Goal: Task Accomplishment & Management: Manage account settings

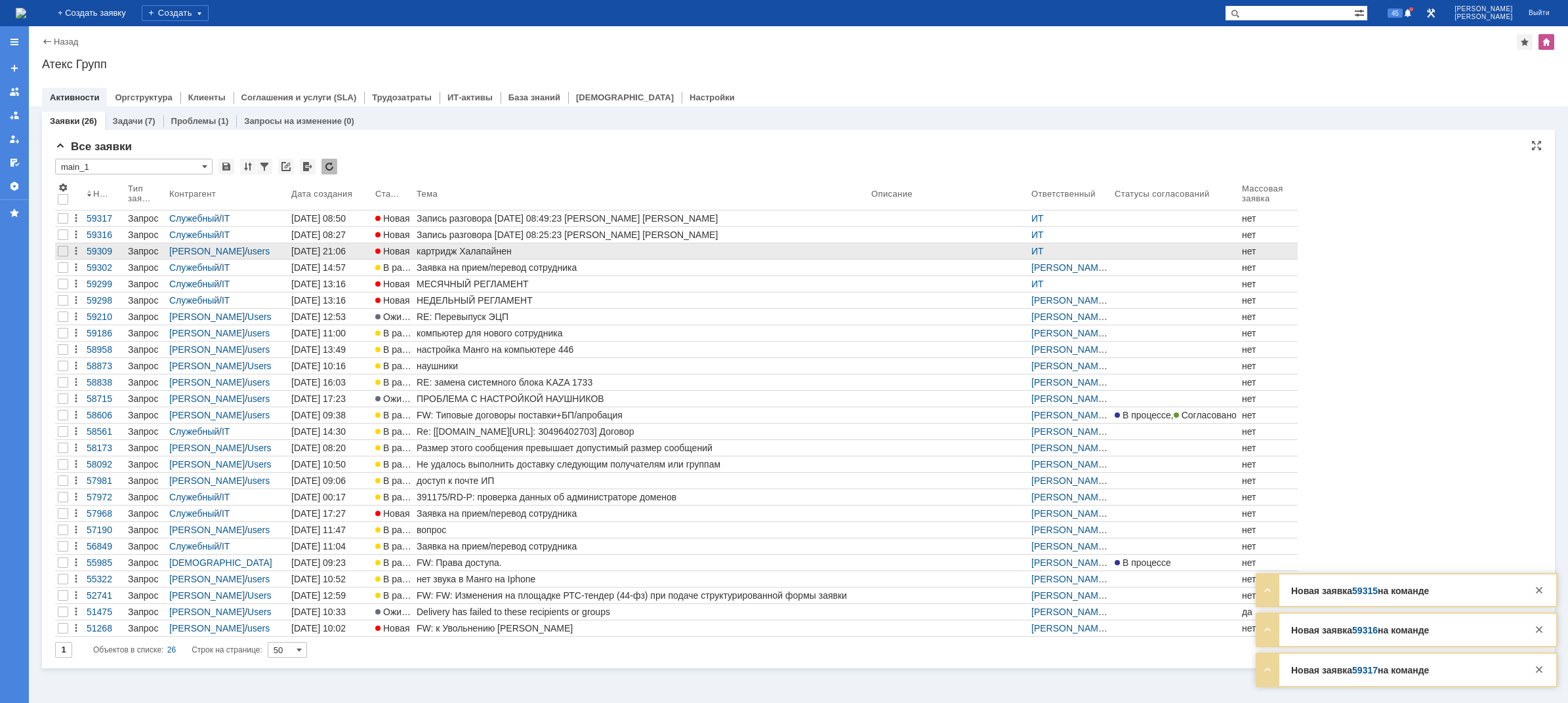
click at [491, 255] on div "картридж Халапайнен" at bounding box center [641, 251] width 449 height 11
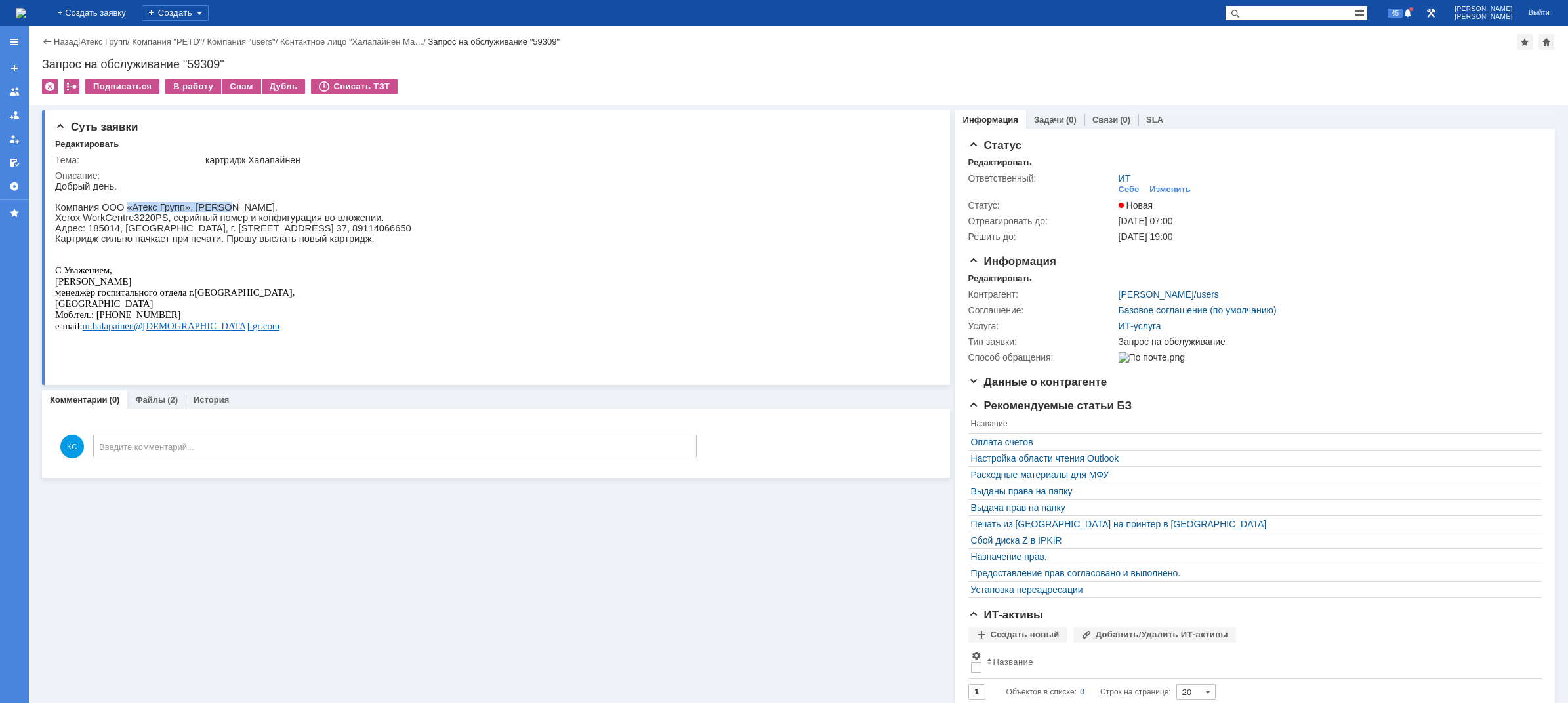
drag, startPoint x: 122, startPoint y: 210, endPoint x: 213, endPoint y: 211, distance: 91.0
click at [213, 211] on p "Компания ООО «Атекс Групп», [PERSON_NAME]." at bounding box center [233, 207] width 356 height 11
drag, startPoint x: 87, startPoint y: 224, endPoint x: 176, endPoint y: 221, distance: 89.1
click at [176, 221] on p "Xerox WorkCentre 3220 PS , серийный номер и конфигурация во вложении." at bounding box center [233, 218] width 356 height 11
drag, startPoint x: 224, startPoint y: 218, endPoint x: 282, endPoint y: 218, distance: 58.0
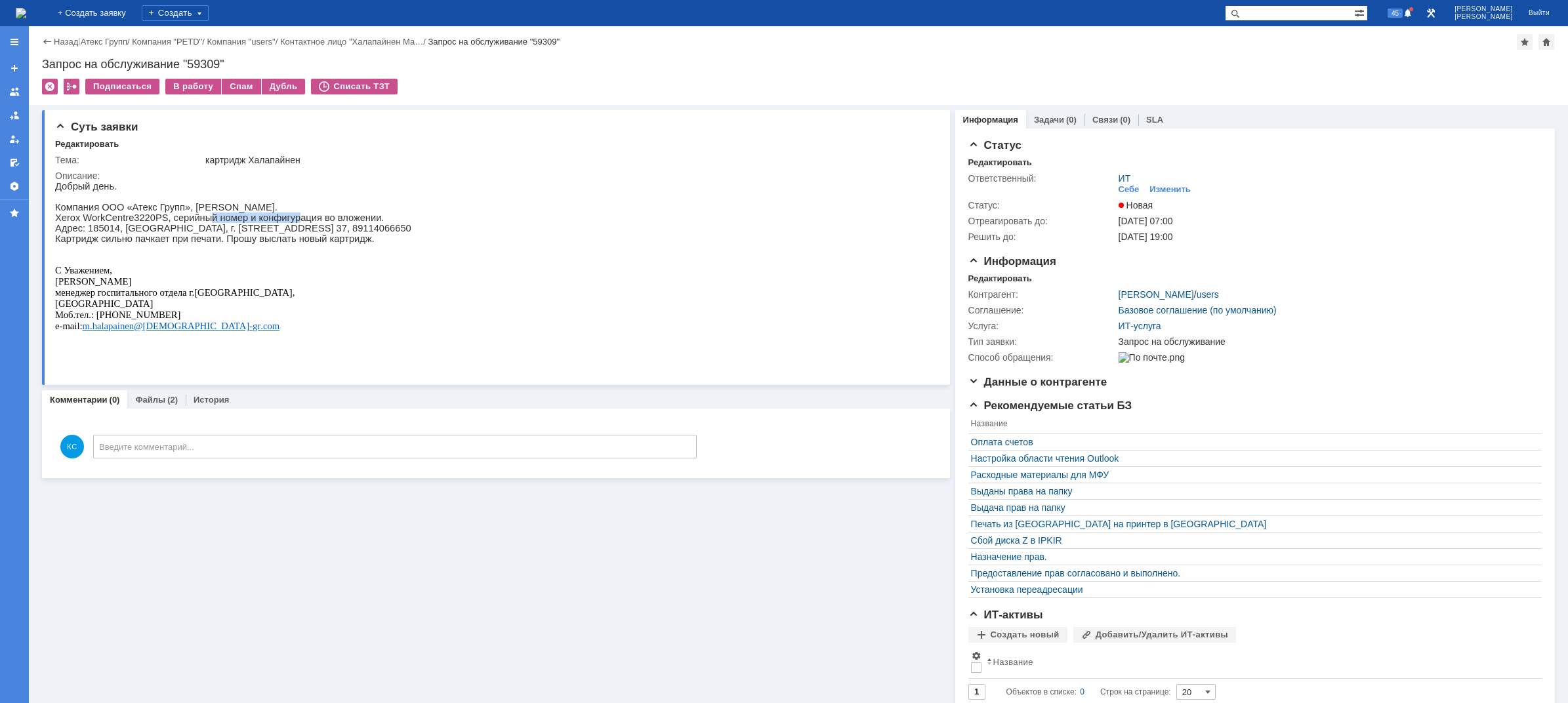
click at [282, 218] on p "Xerox WorkCentre 3220 PS , серийный номер и конфигурация во вложении." at bounding box center [233, 218] width 356 height 11
drag, startPoint x: 88, startPoint y: 236, endPoint x: 190, endPoint y: 238, distance: 102.0
click at [178, 234] on p "Адрес: 185014, [GEOGRAPHIC_DATA], г. [STREET_ADDRESS] 37, 89114066650" at bounding box center [233, 228] width 356 height 11
drag, startPoint x: 208, startPoint y: 238, endPoint x: 263, endPoint y: 238, distance: 55.0
click at [261, 234] on p "Адрес: 185014, [GEOGRAPHIC_DATA], г. [STREET_ADDRESS] 37, 89114066650" at bounding box center [233, 228] width 356 height 11
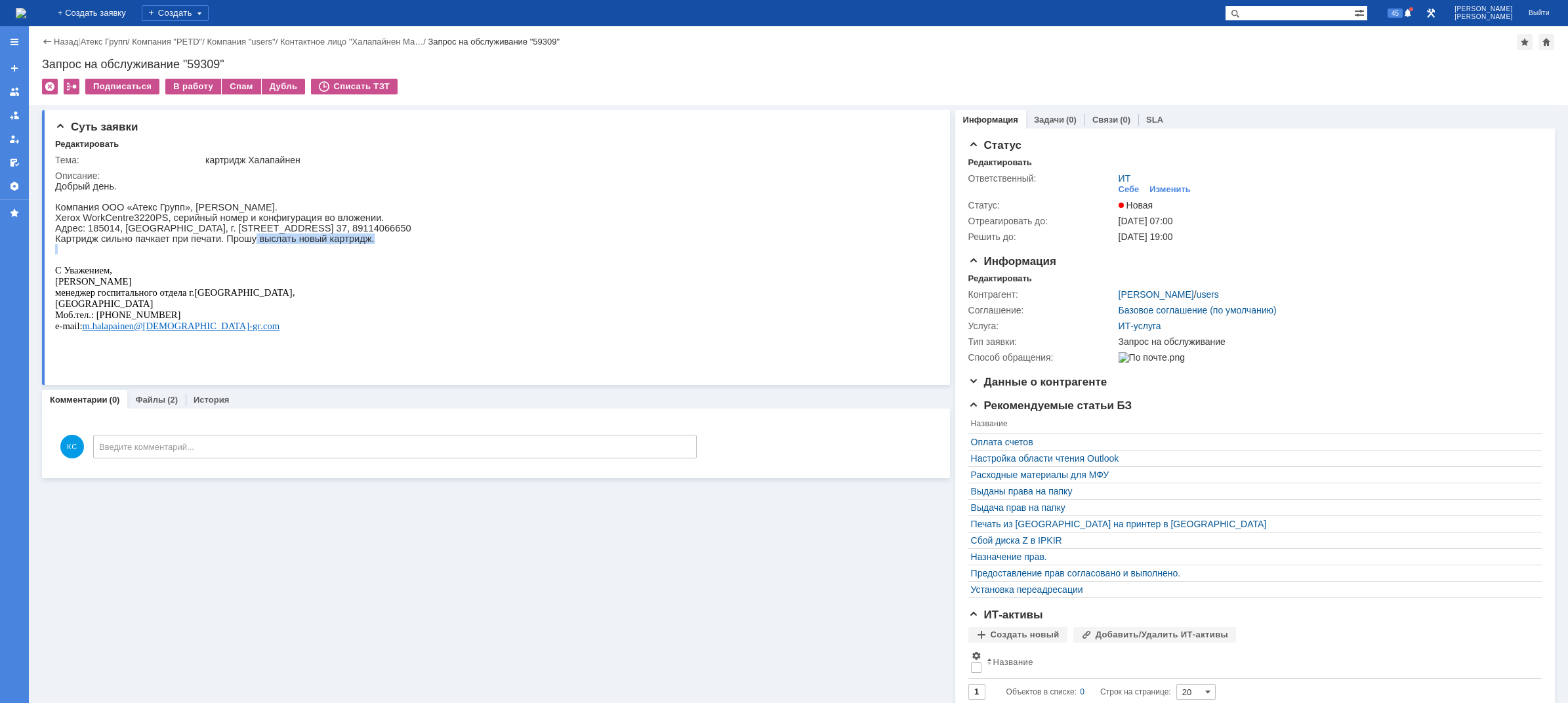
drag, startPoint x: 213, startPoint y: 252, endPoint x: 240, endPoint y: 250, distance: 27.1
click at [240, 250] on div "Добрый день. Компания ООО «Атекс Групп», [PERSON_NAME]. Xerox WorkCentre 3220 P…" at bounding box center [233, 267] width 356 height 172
drag, startPoint x: 138, startPoint y: 249, endPoint x: 197, endPoint y: 249, distance: 59.0
click at [195, 244] on p "Картридж сильно пачкает при печати. Прошу выслать новый картридж." at bounding box center [233, 239] width 356 height 11
drag, startPoint x: 236, startPoint y: 244, endPoint x: 292, endPoint y: 248, distance: 56.1
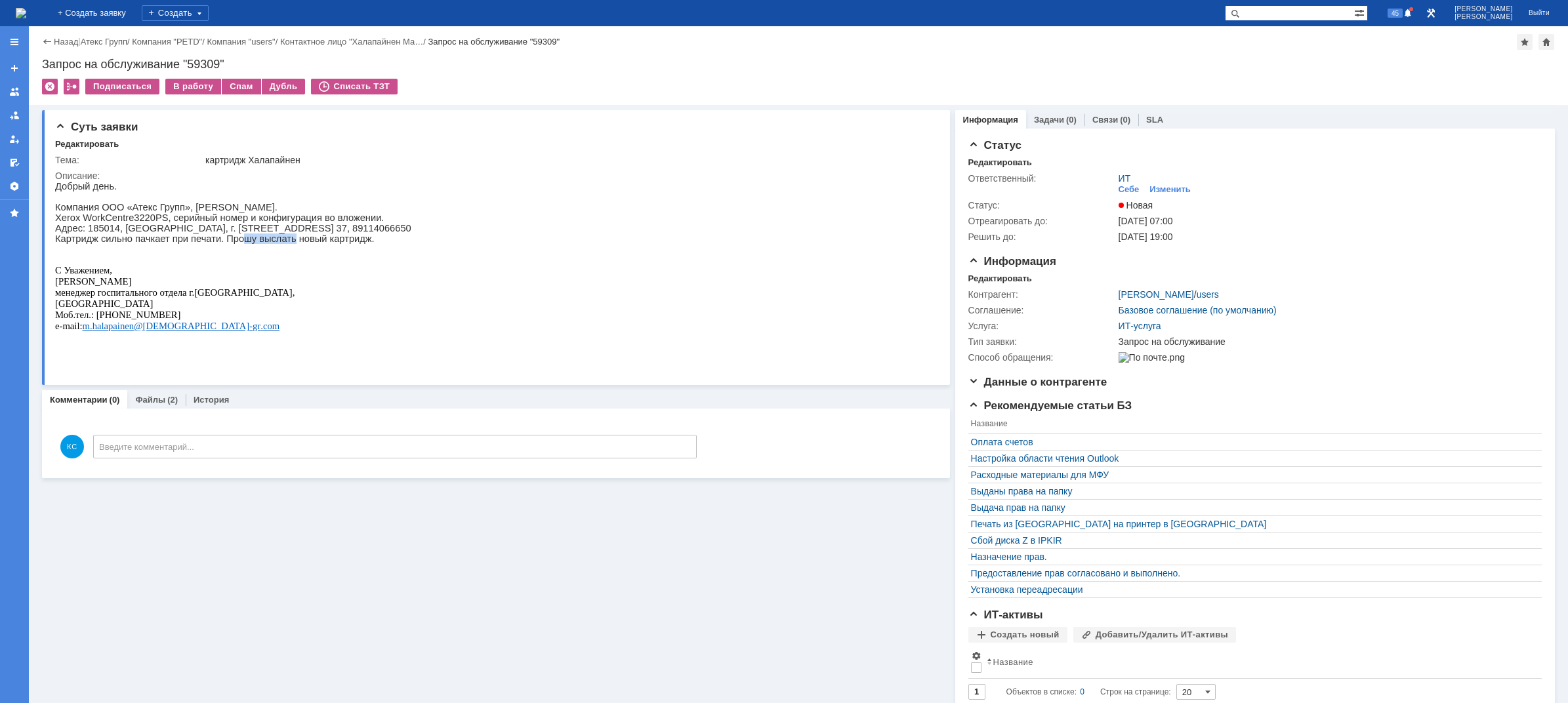
click at [288, 244] on p "Картридж сильно пачкает при печати. Прошу выслать новый картридж." at bounding box center [233, 239] width 356 height 11
click at [199, 234] on p "Адрес: 185014, [GEOGRAPHIC_DATA], г. [STREET_ADDRESS] 37, 89114066650" at bounding box center [233, 228] width 356 height 11
click at [26, 8] on img at bounding box center [21, 13] width 11 height 11
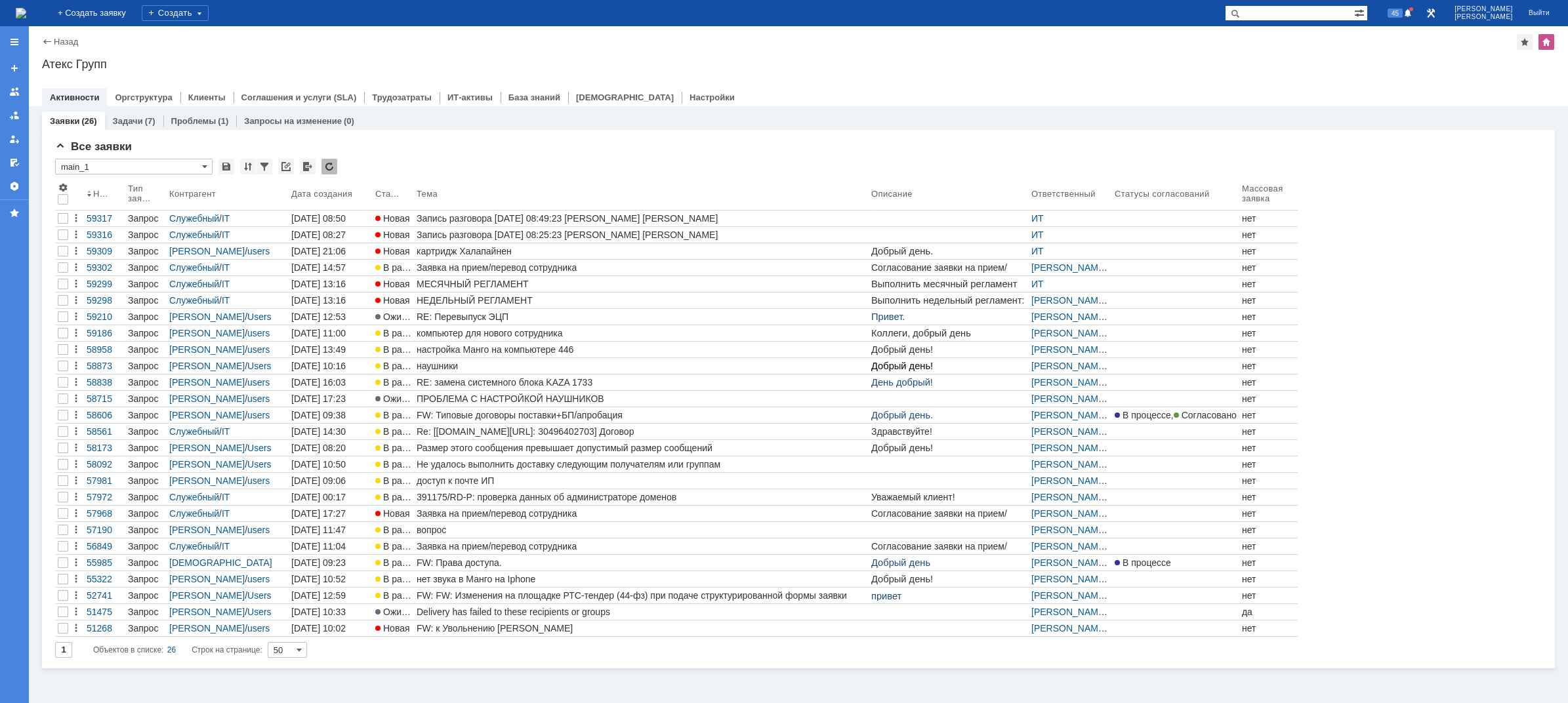
click at [26, 8] on img at bounding box center [21, 13] width 11 height 11
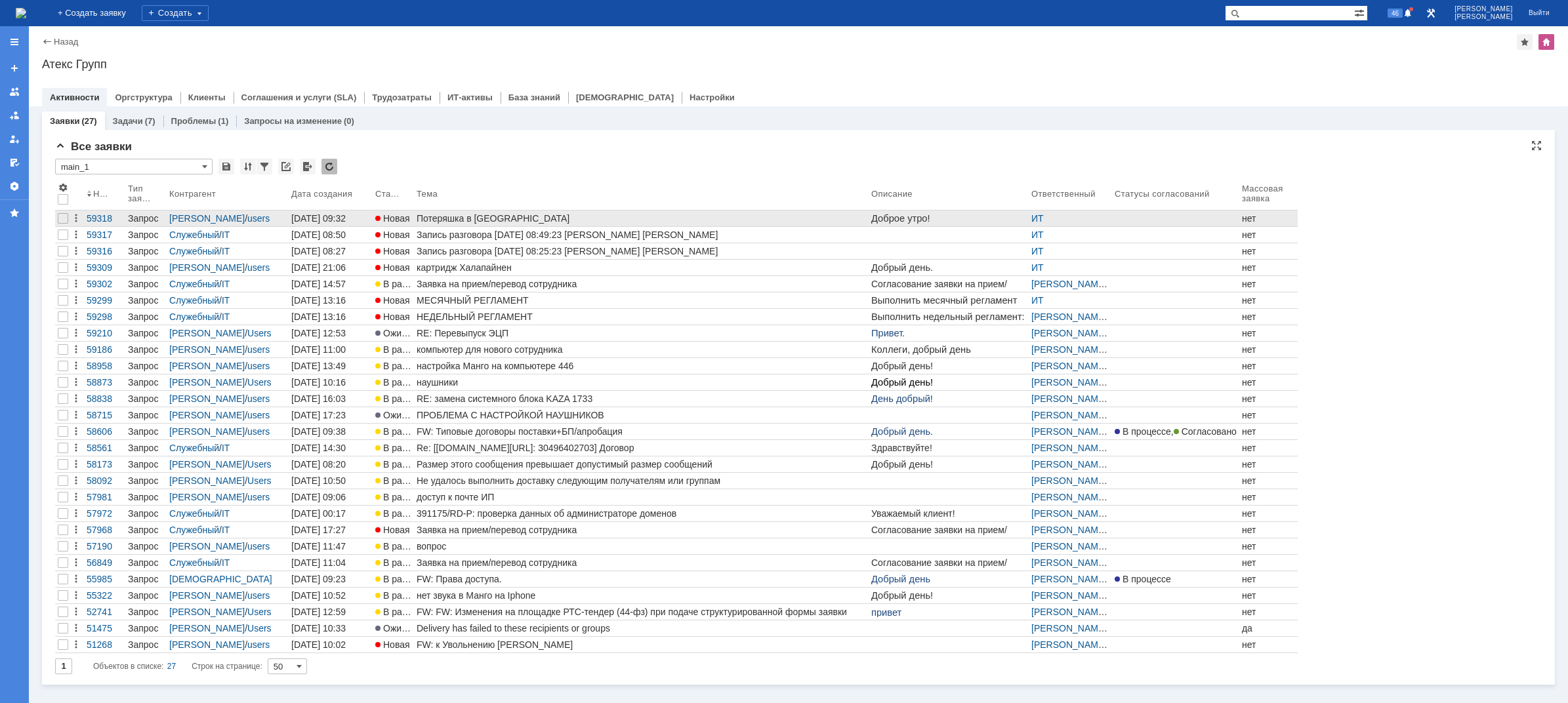
click at [461, 222] on div "Потеряшка в [GEOGRAPHIC_DATA]" at bounding box center [641, 219] width 449 height 11
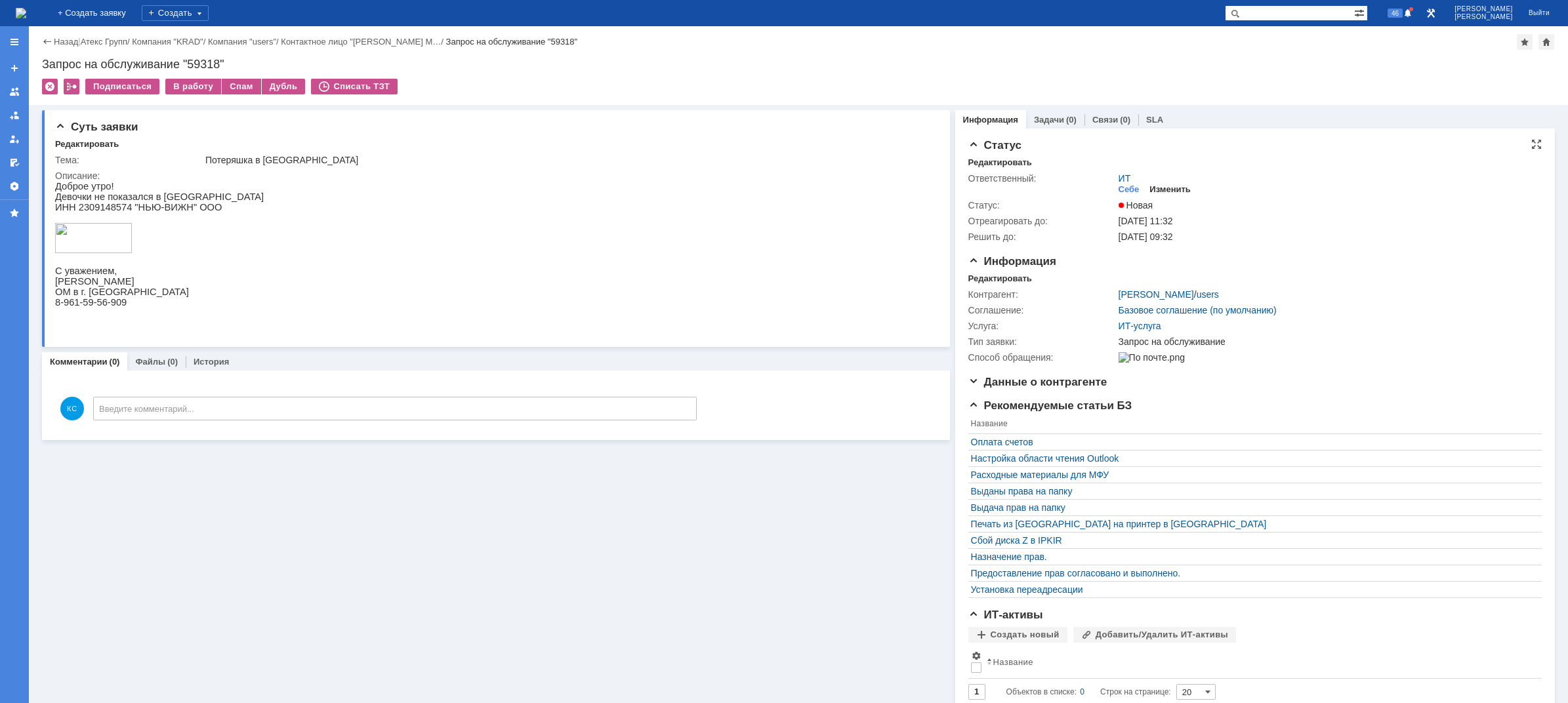
click at [1165, 185] on div "Изменить" at bounding box center [1169, 190] width 41 height 11
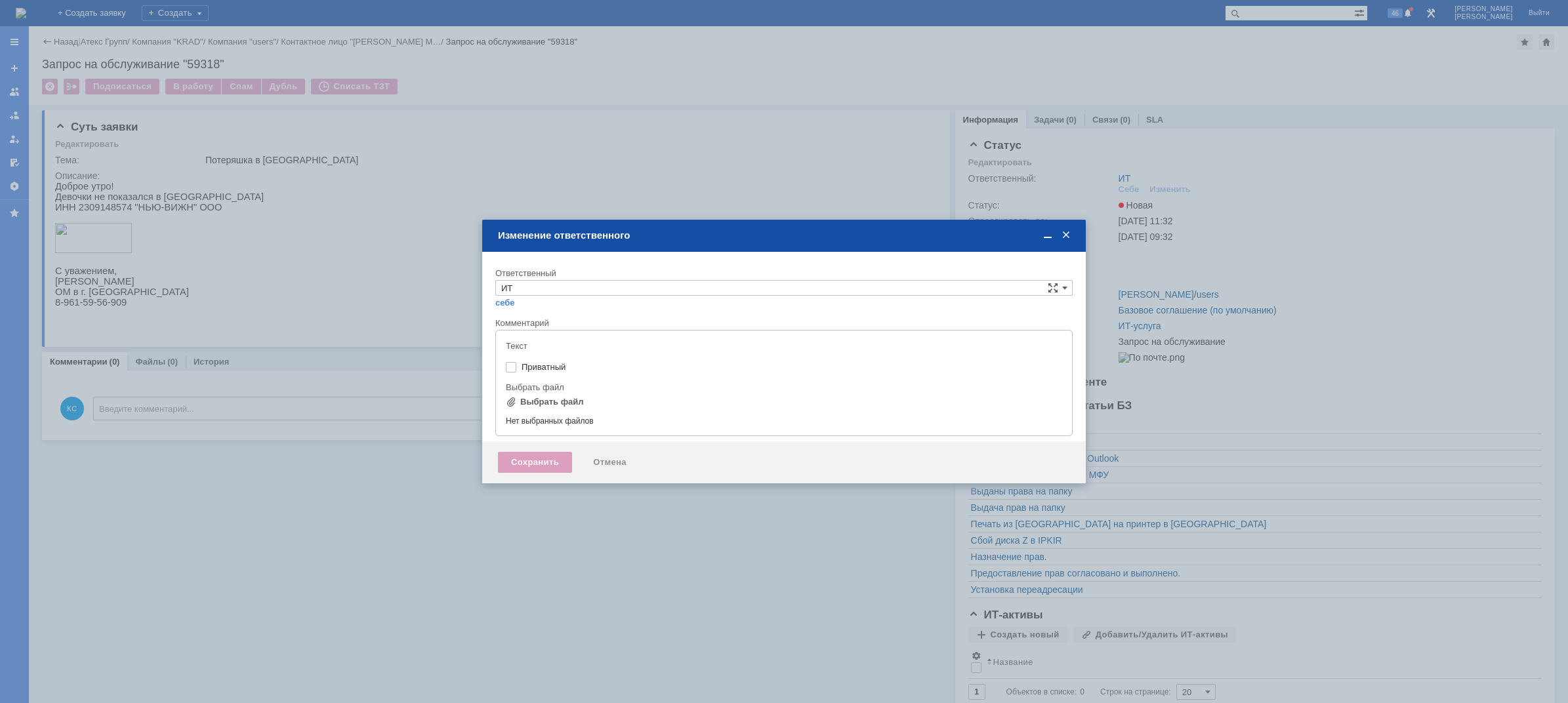
type input "[не указано]"
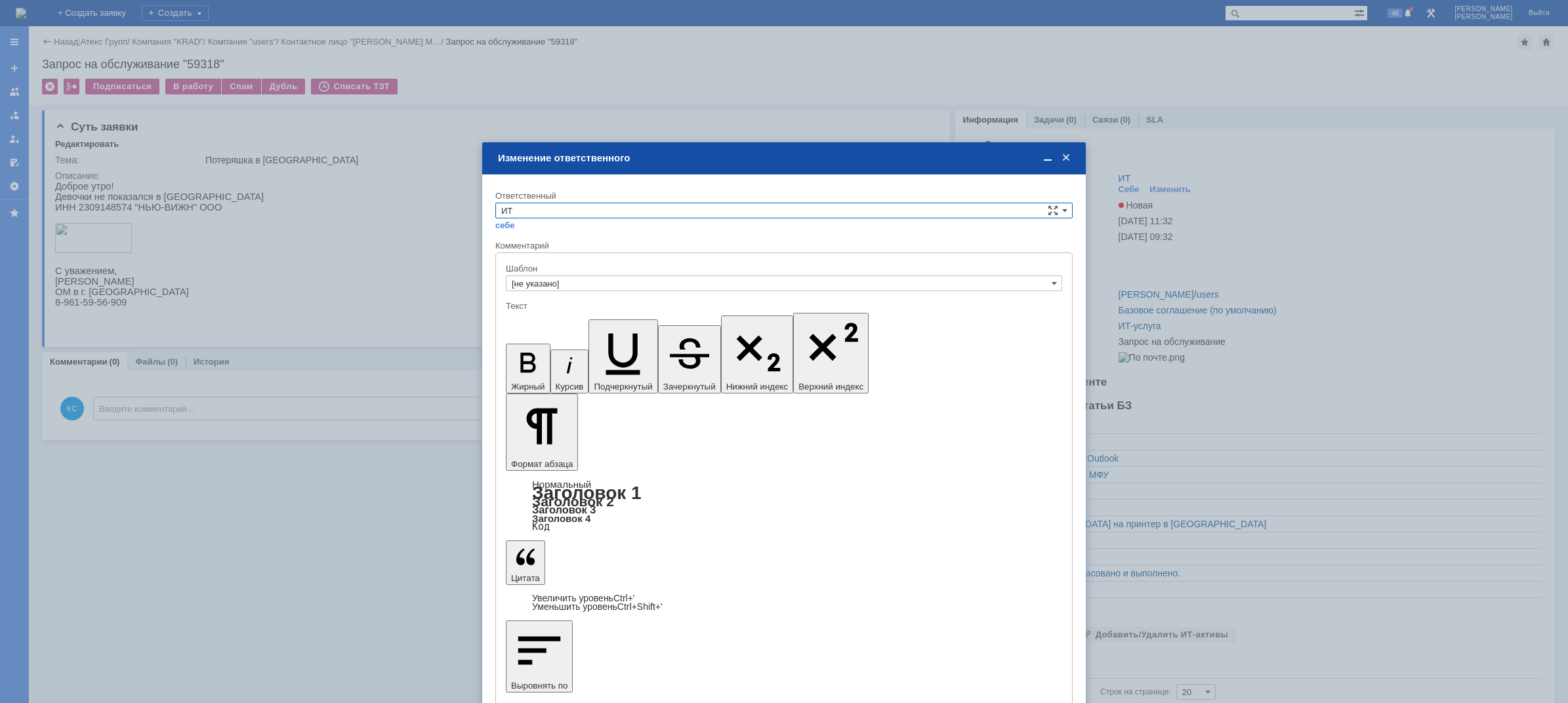
click at [597, 207] on input "ИТ" at bounding box center [783, 210] width 577 height 15
click at [533, 318] on span "АСУ" at bounding box center [784, 320] width 566 height 11
type input "АСУ"
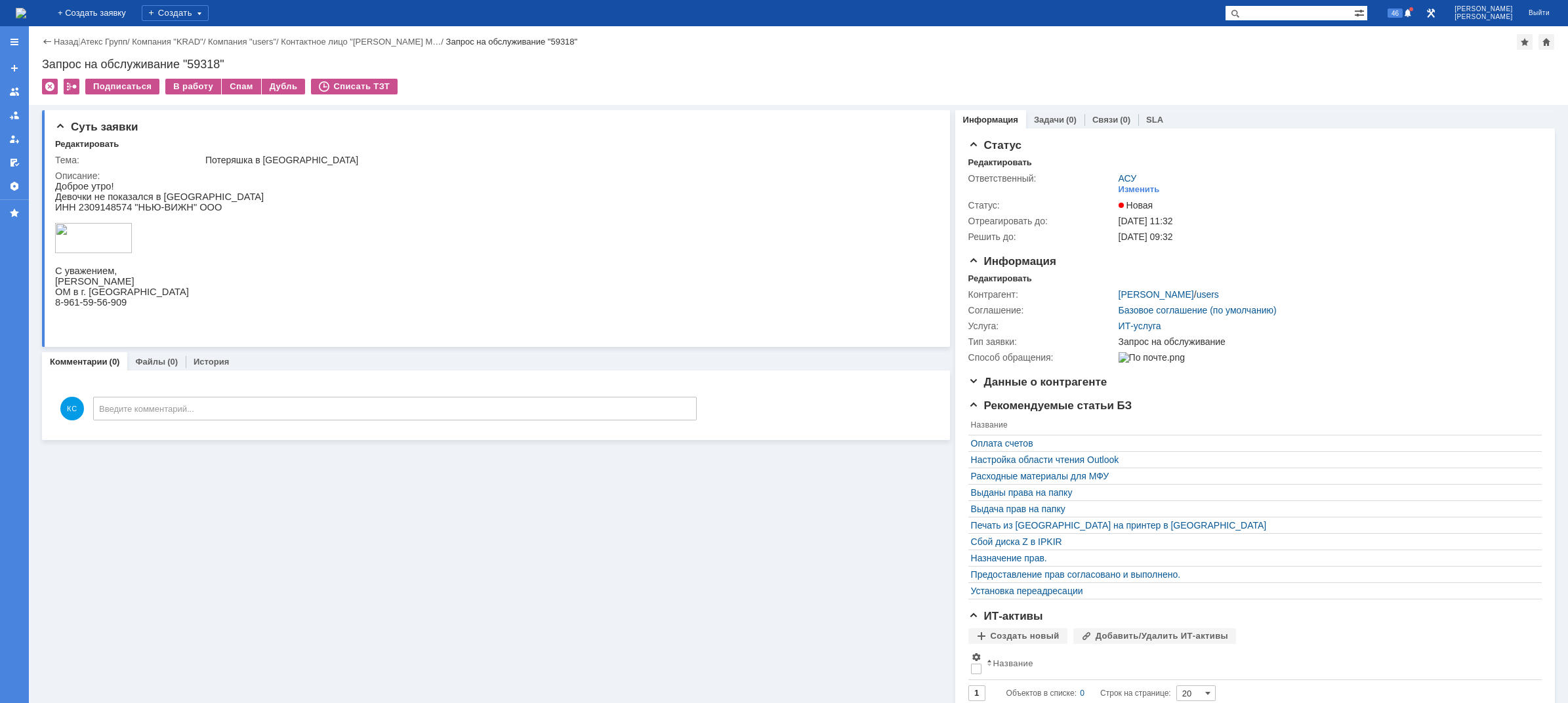
click at [26, 15] on img at bounding box center [21, 13] width 11 height 11
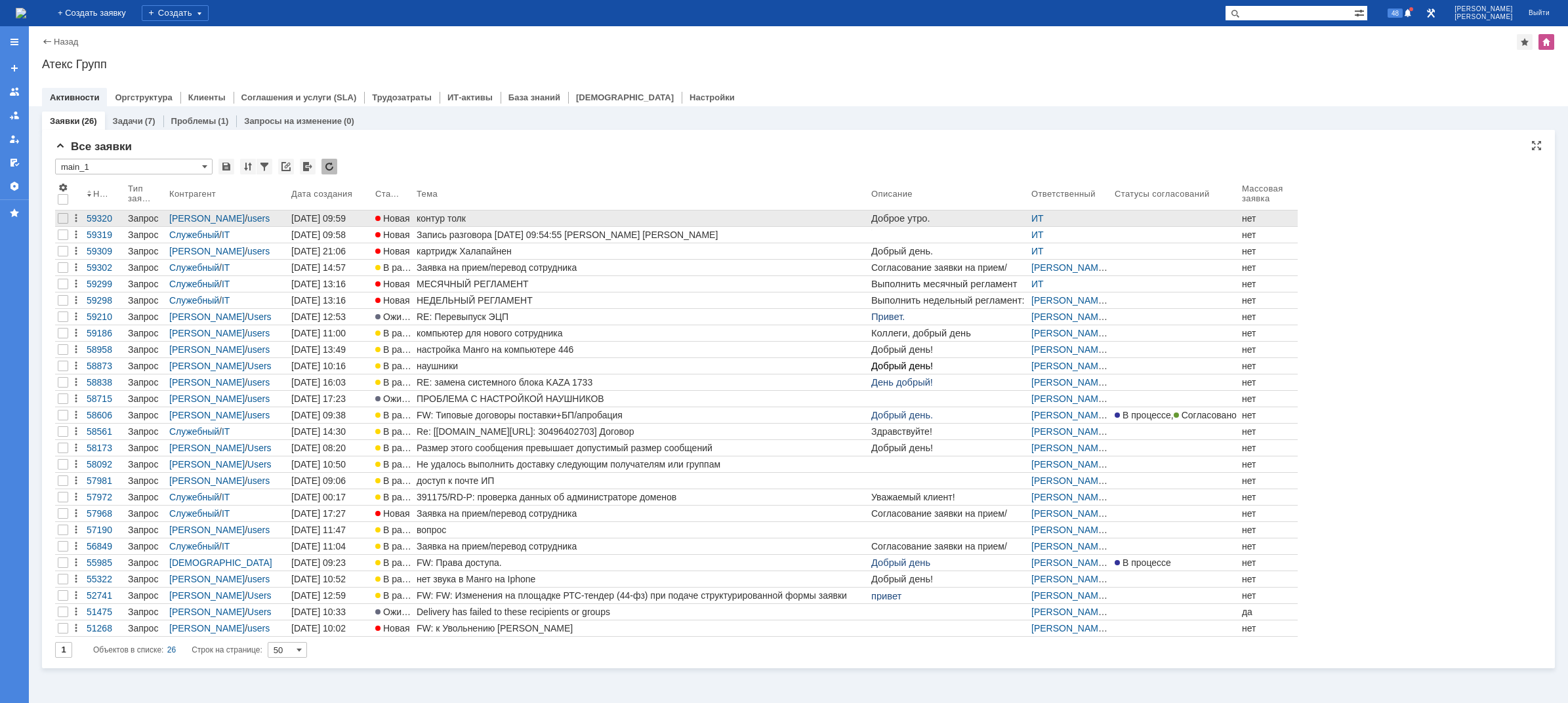
click at [460, 219] on div "контур толк" at bounding box center [641, 219] width 449 height 11
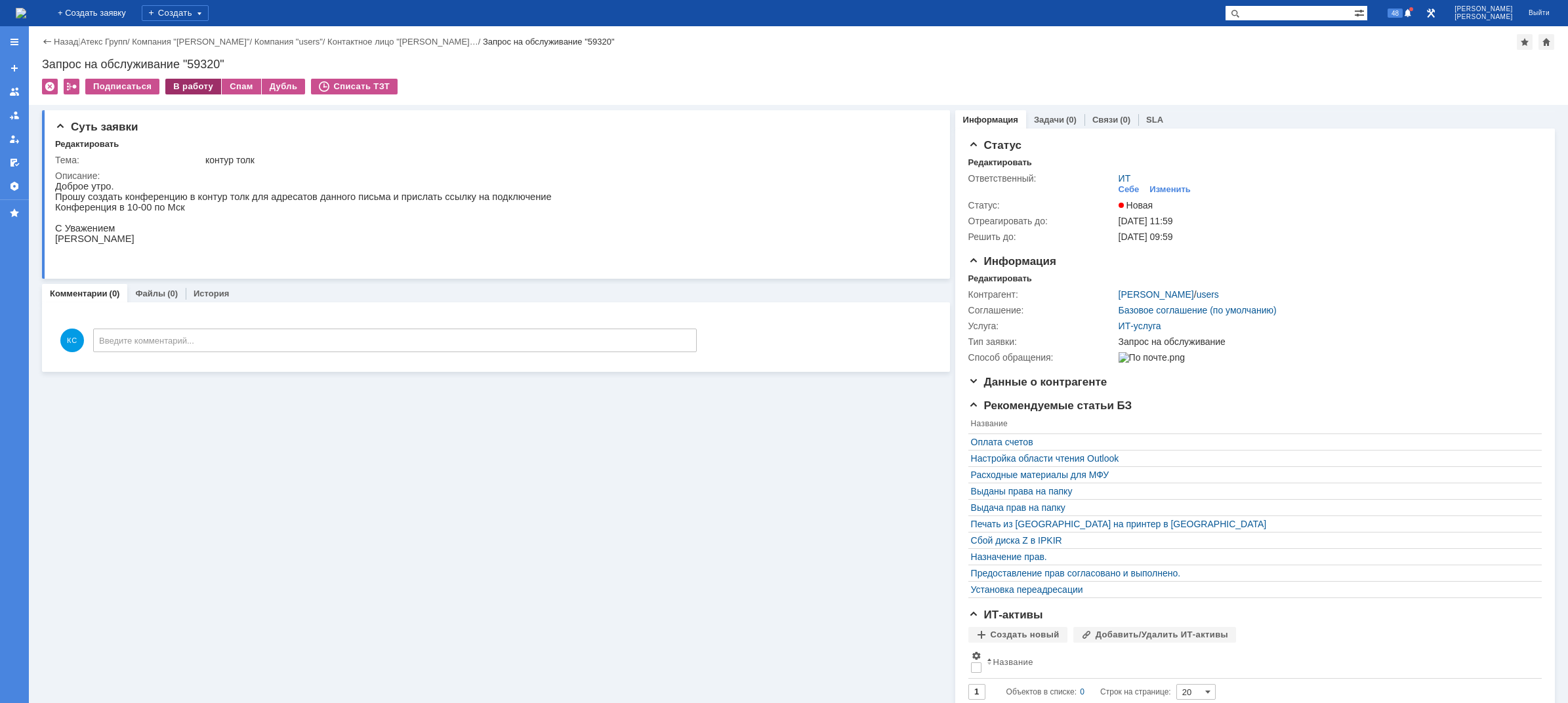
click at [195, 87] on div "В работу" at bounding box center [193, 86] width 56 height 15
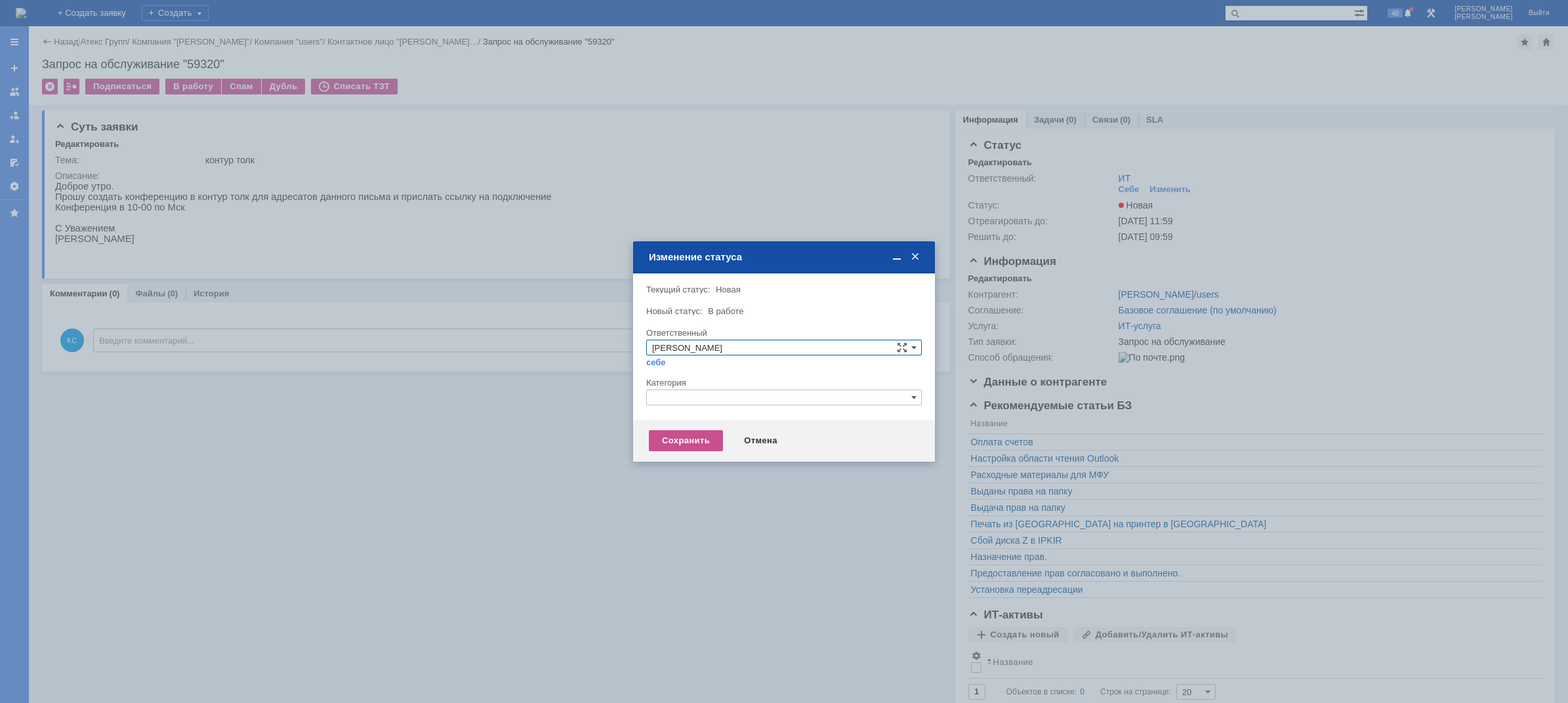
click at [747, 402] on input "text" at bounding box center [783, 397] width 275 height 15
click at [556, 419] on div at bounding box center [784, 352] width 1568 height 703
click at [721, 402] on input "text" at bounding box center [783, 397] width 275 height 15
drag, startPoint x: 671, startPoint y: 393, endPoint x: 616, endPoint y: 394, distance: 55.0
click at [616, 394] on body "Идет загрузка, пожалуйста, подождите. На домашнюю + Создать заявку Создать 48 […" at bounding box center [784, 352] width 1568 height 703
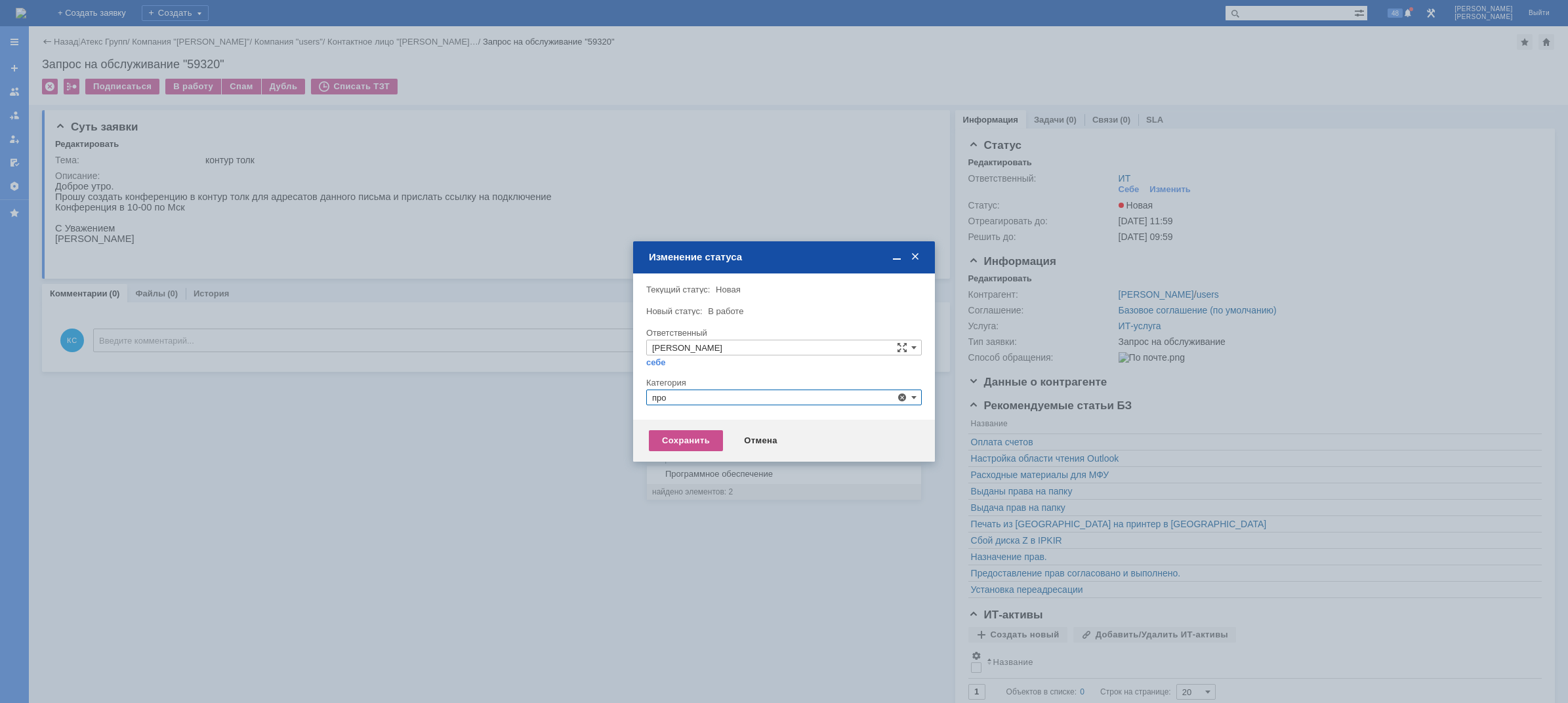
click at [681, 459] on span "Прочее" at bounding box center [784, 459] width 264 height 11
click at [679, 437] on div "Сохранить" at bounding box center [686, 440] width 74 height 21
type input "Прочее"
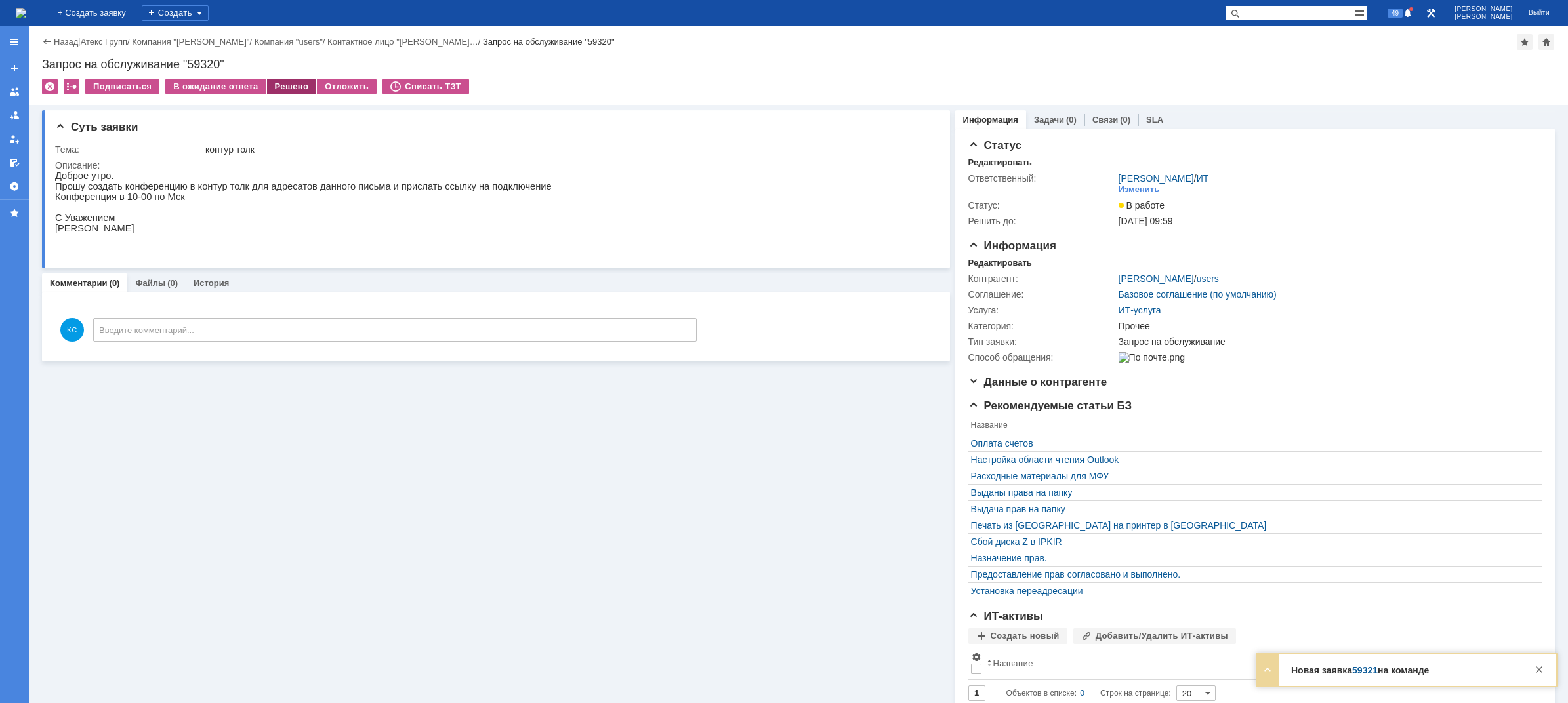
click at [269, 87] on div "Решено" at bounding box center [292, 86] width 50 height 15
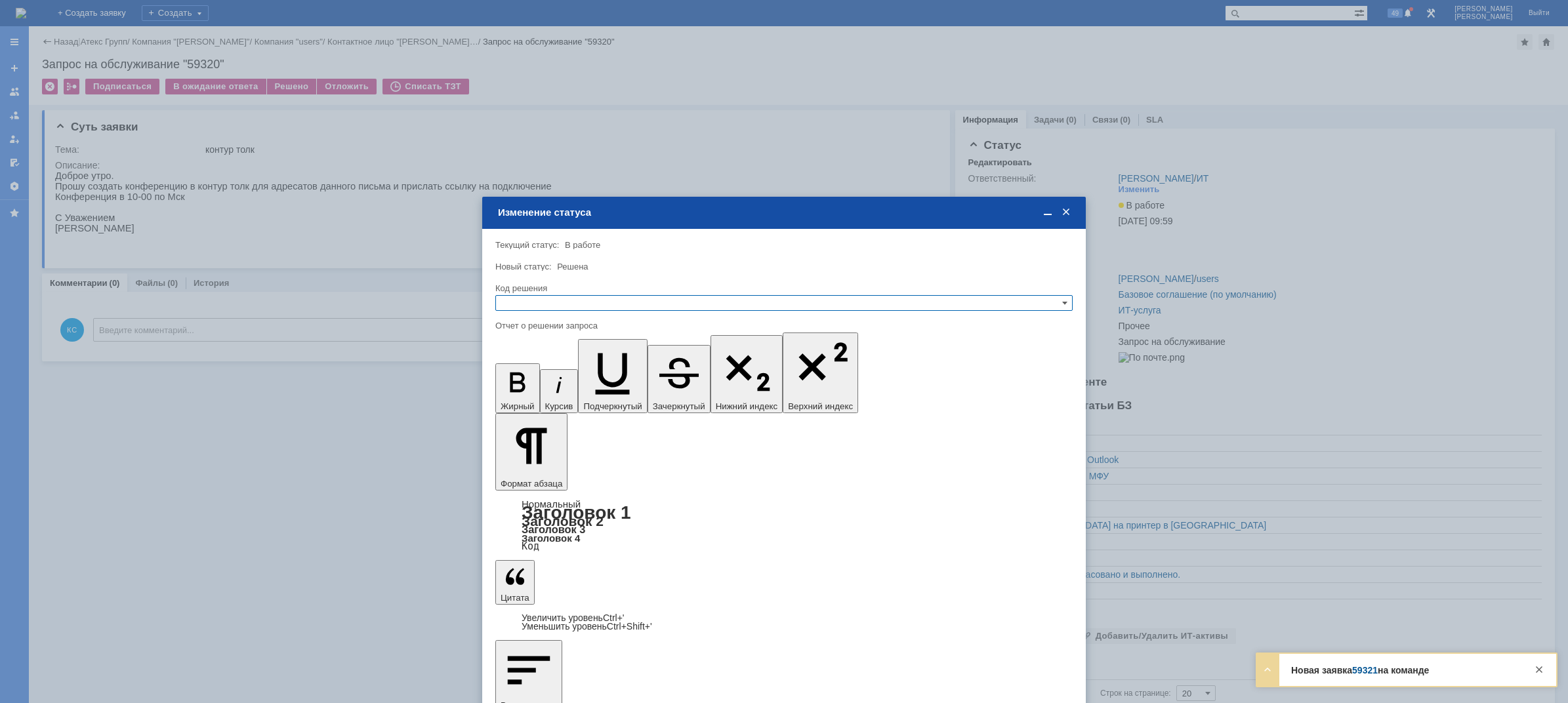
click at [609, 302] on input "text" at bounding box center [783, 302] width 577 height 15
click at [529, 366] on span "Решено" at bounding box center [784, 367] width 566 height 11
type input "Решено"
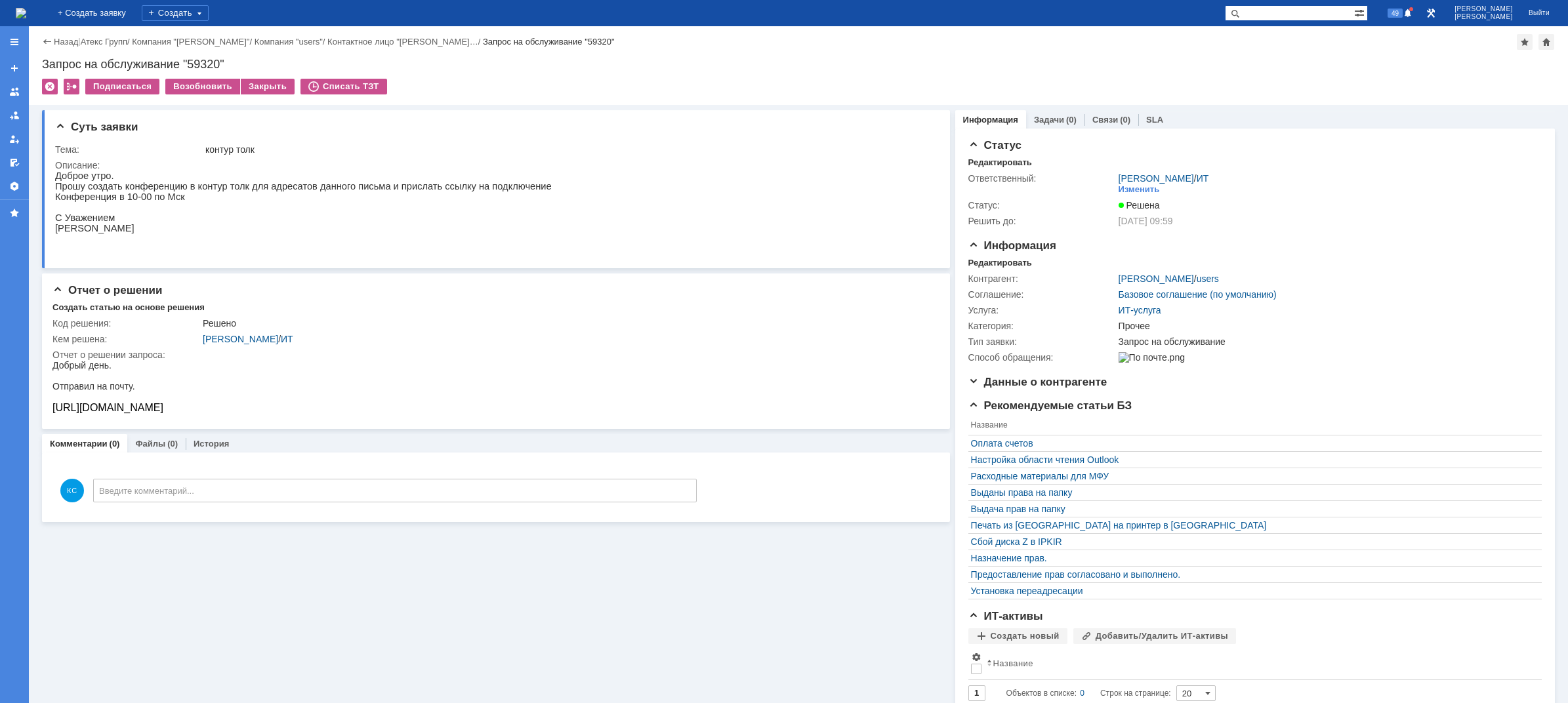
click at [26, 18] on img at bounding box center [21, 13] width 11 height 11
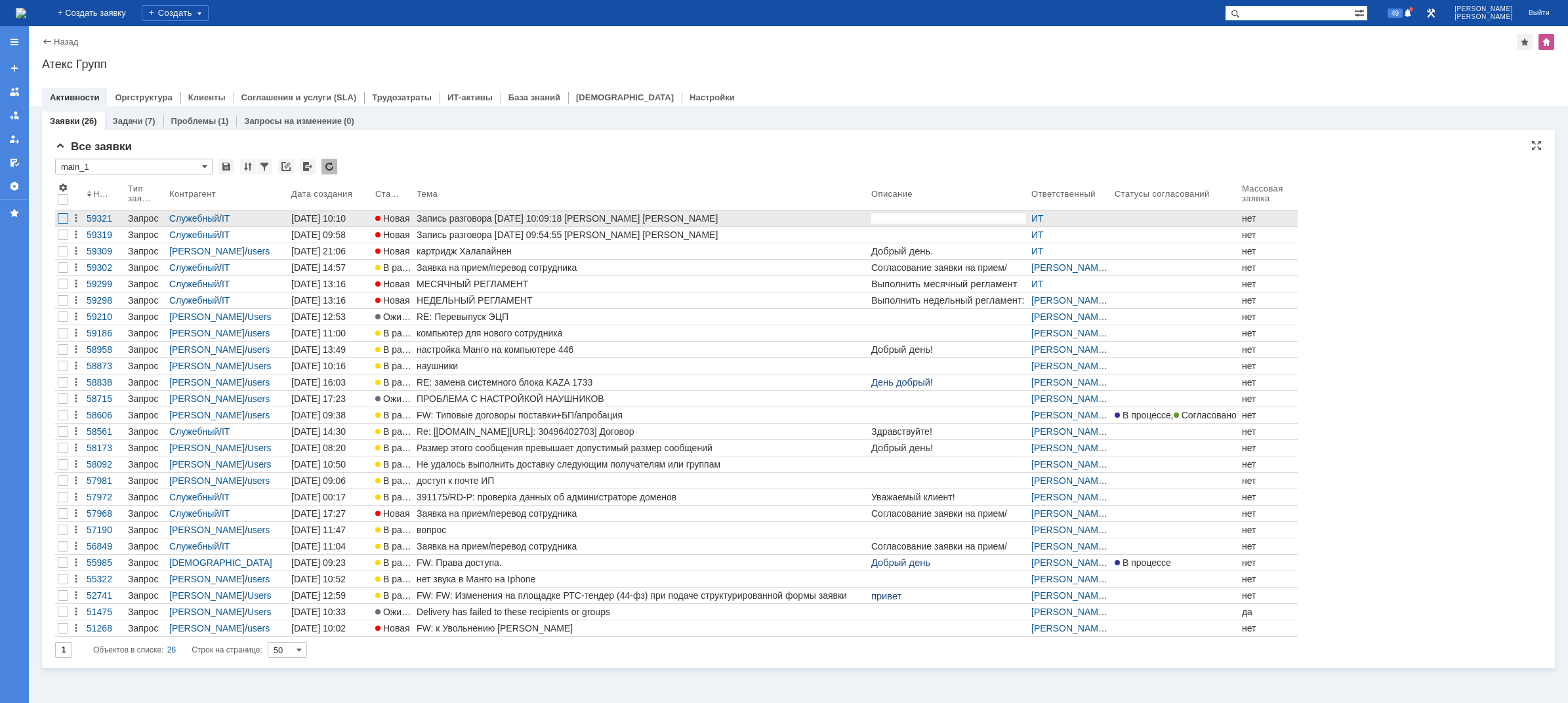
click at [62, 217] on div at bounding box center [63, 219] width 11 height 11
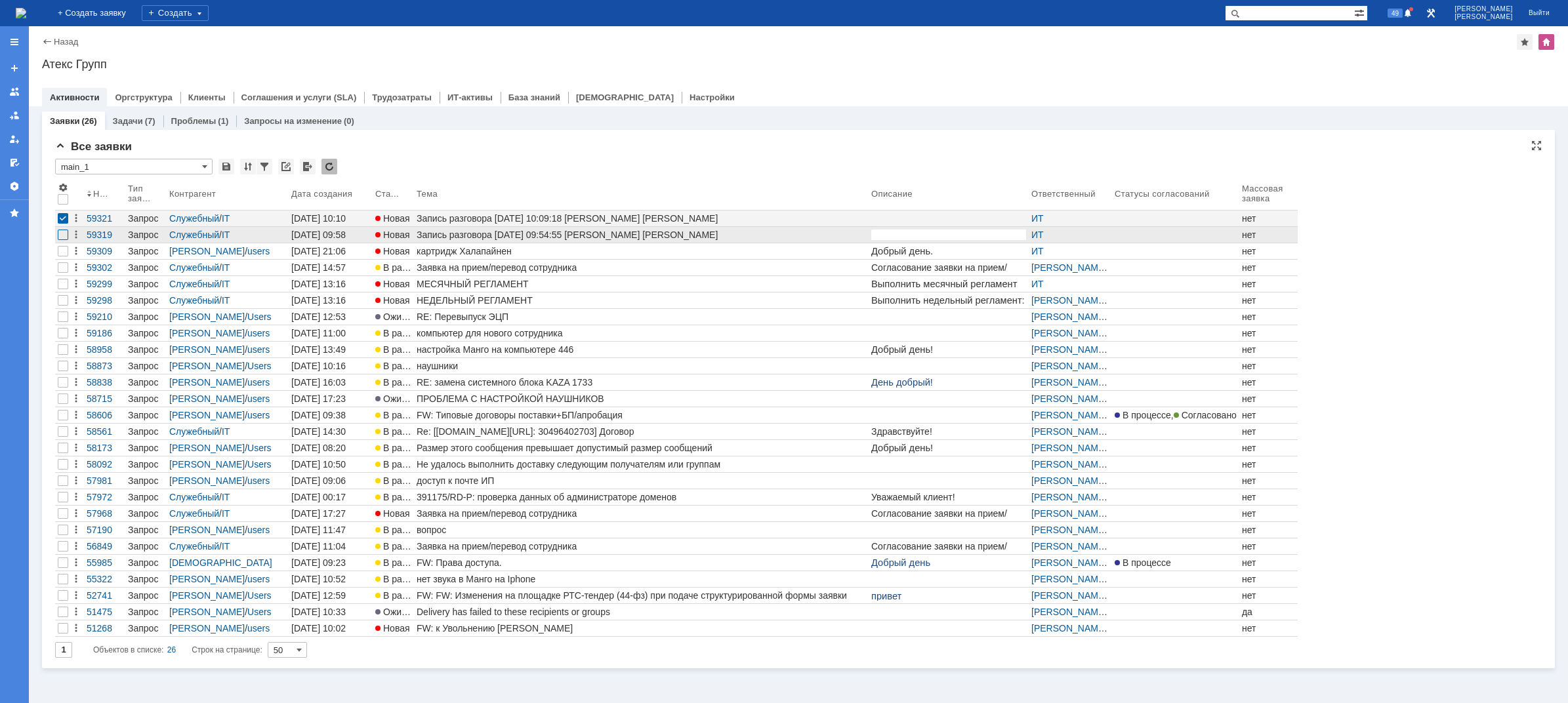
click at [63, 236] on div at bounding box center [63, 235] width 11 height 11
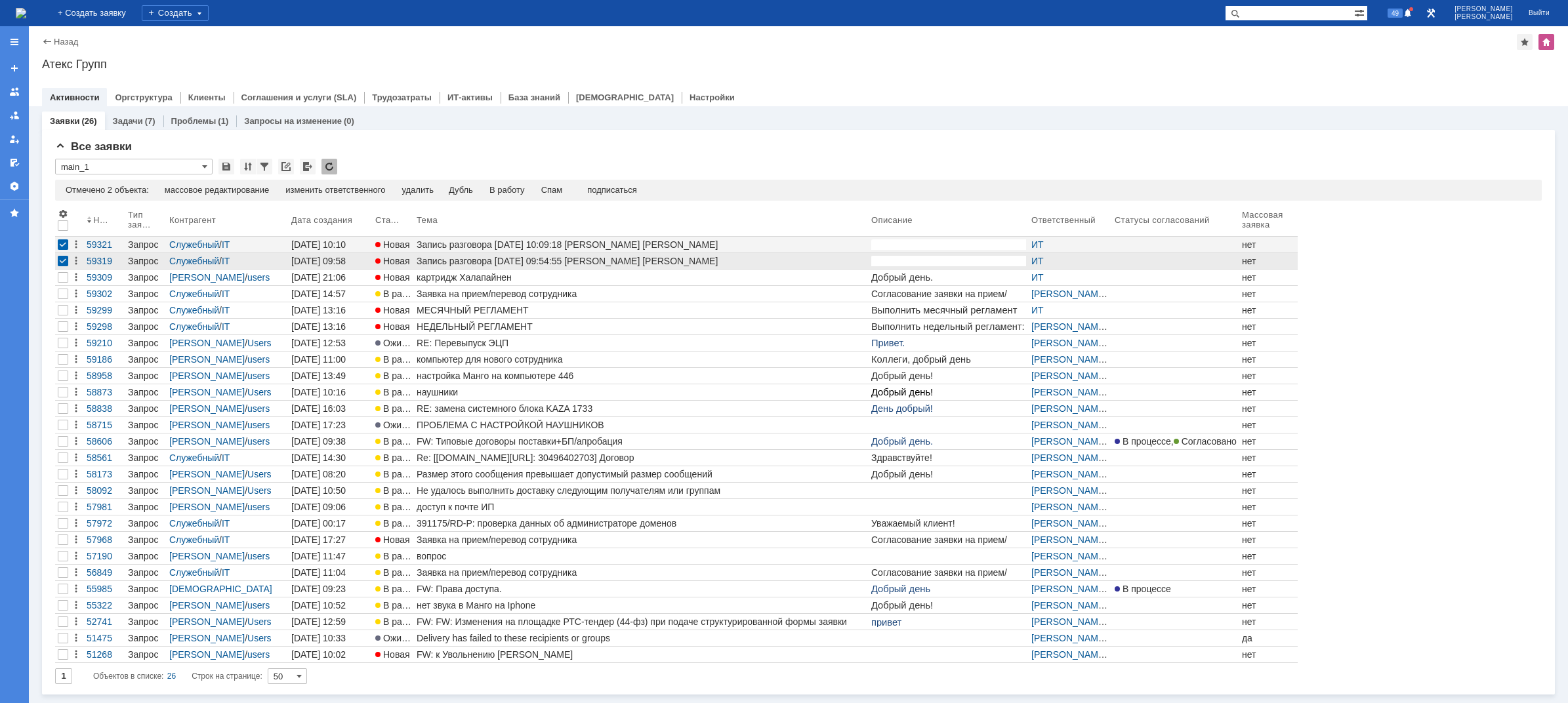
click at [66, 259] on div at bounding box center [63, 261] width 11 height 11
click at [65, 250] on div at bounding box center [63, 244] width 15 height 15
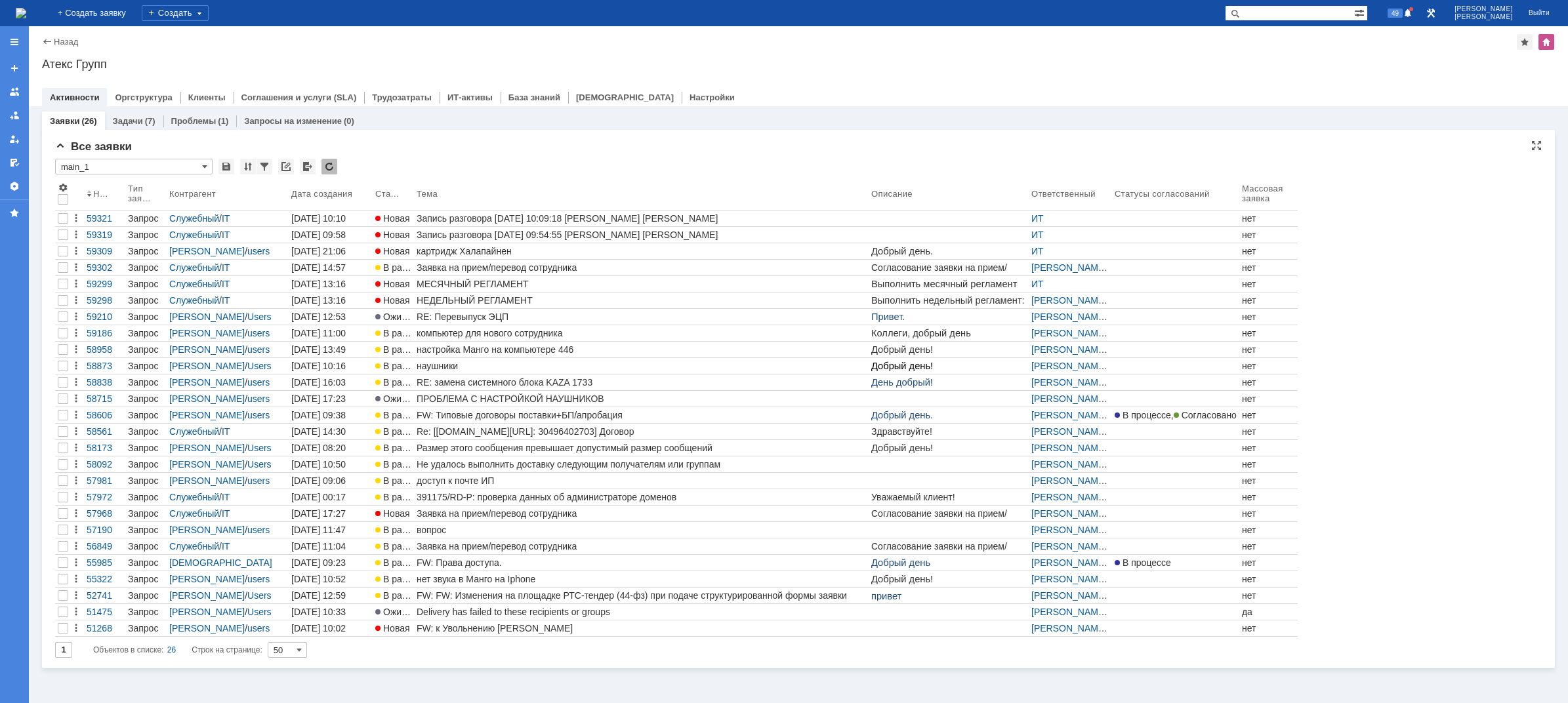
click at [132, 179] on div "* main_1 Результаты поиска: Отмечено 0 объектов: редактировать массовое редакти…" at bounding box center [798, 408] width 1487 height 499
click at [133, 171] on input "main_1" at bounding box center [134, 166] width 158 height 15
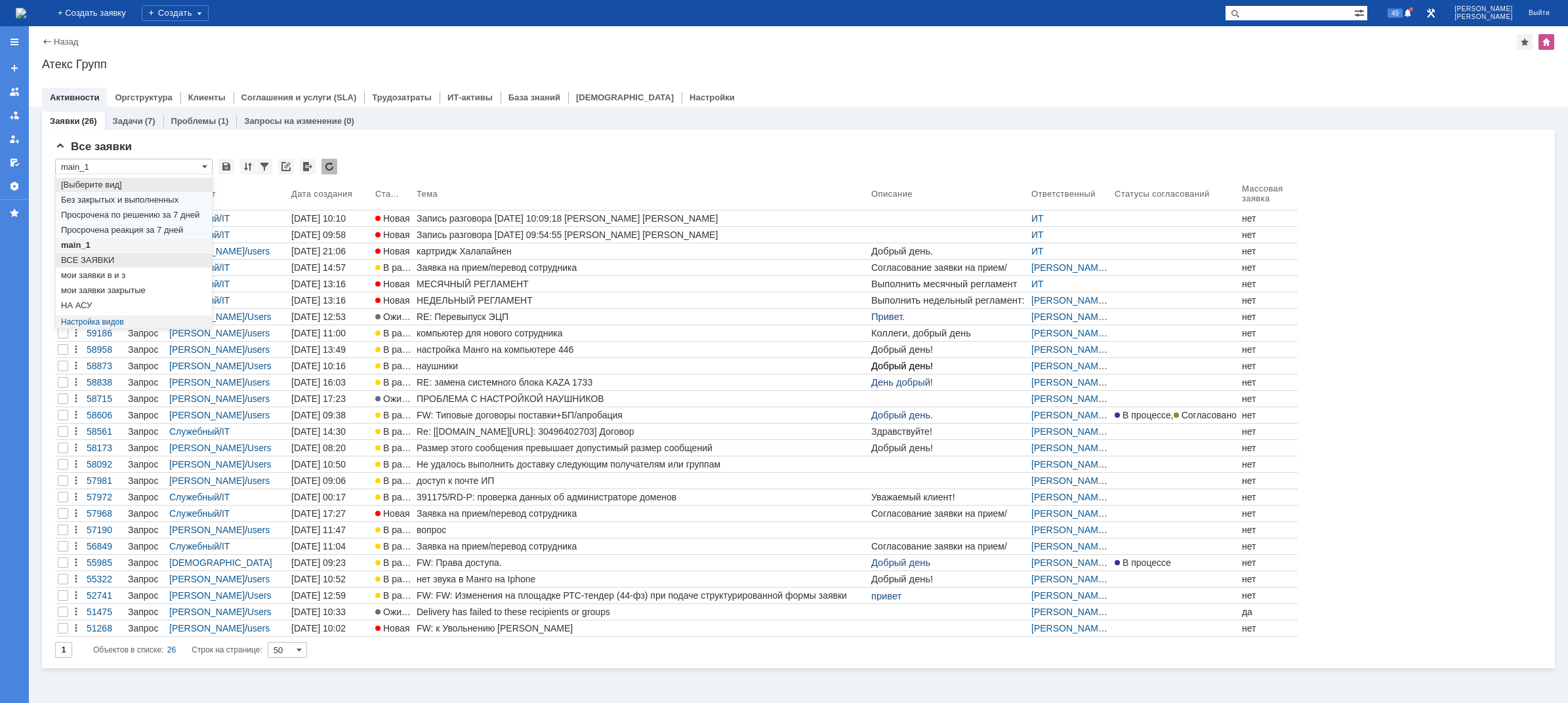
click at [100, 258] on span "ВСЕ ЗАЯВКИ" at bounding box center [134, 261] width 145 height 11
type input "ВСЕ ЗАЯВКИ"
type input "20"
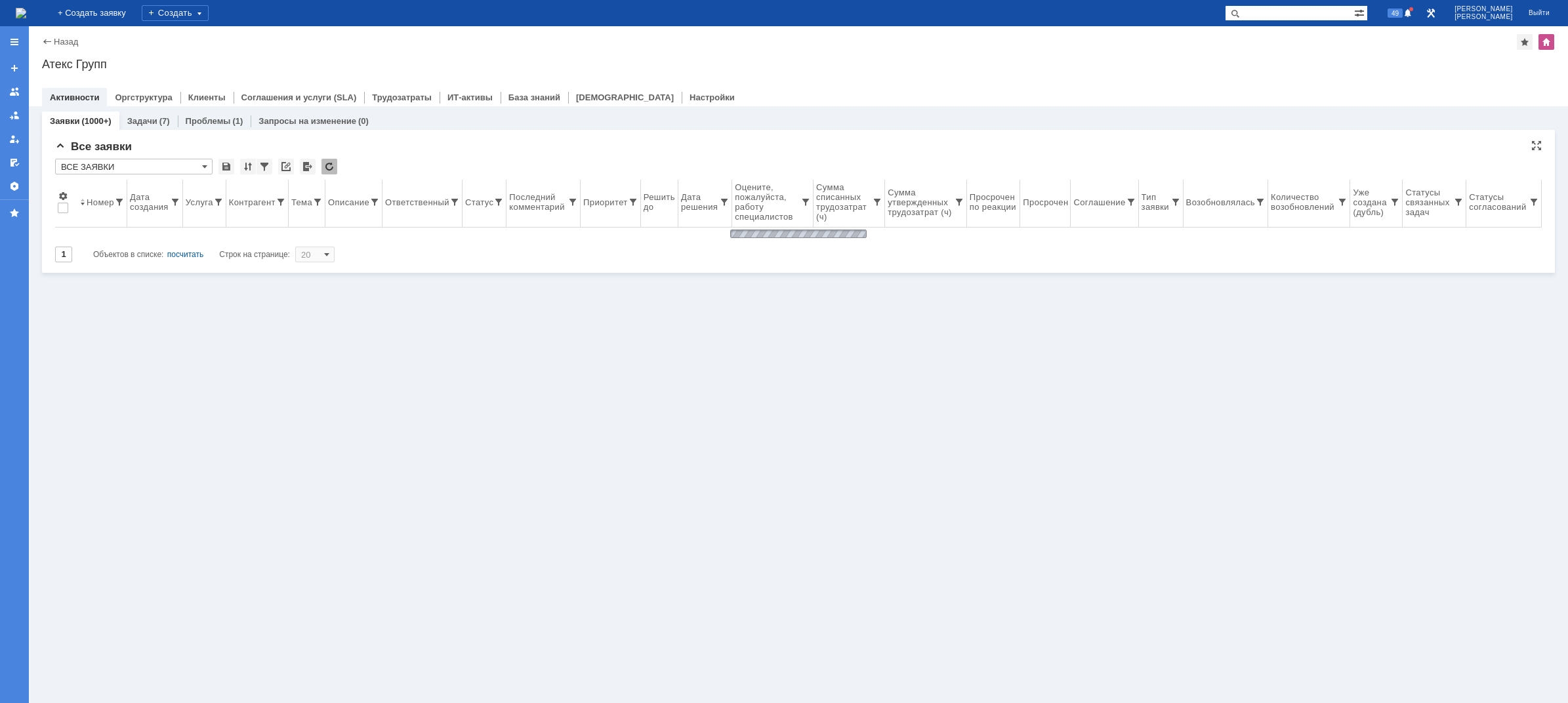
type input "ВСЕ ЗАЯВКИ"
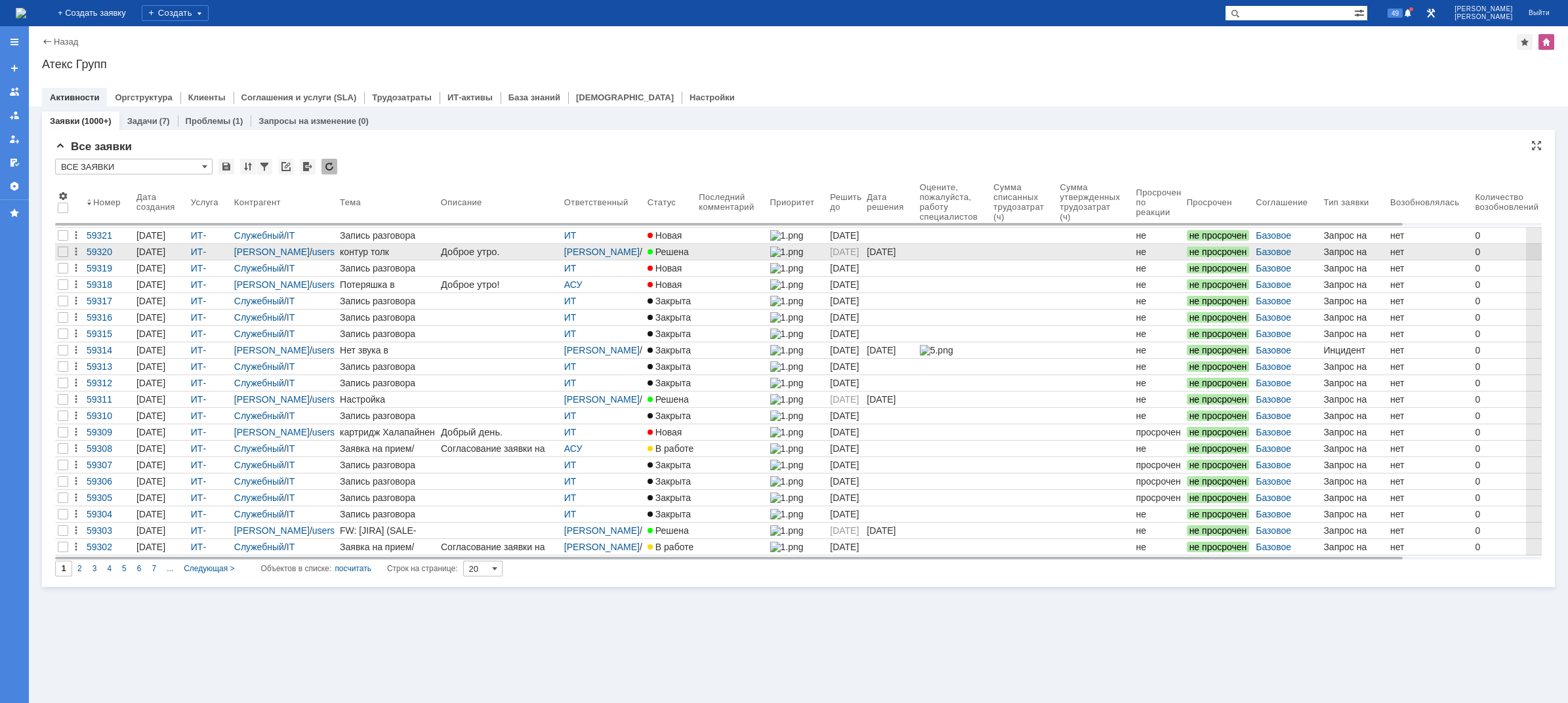
click at [168, 253] on div "[DATE] 09:59" at bounding box center [152, 257] width 32 height 21
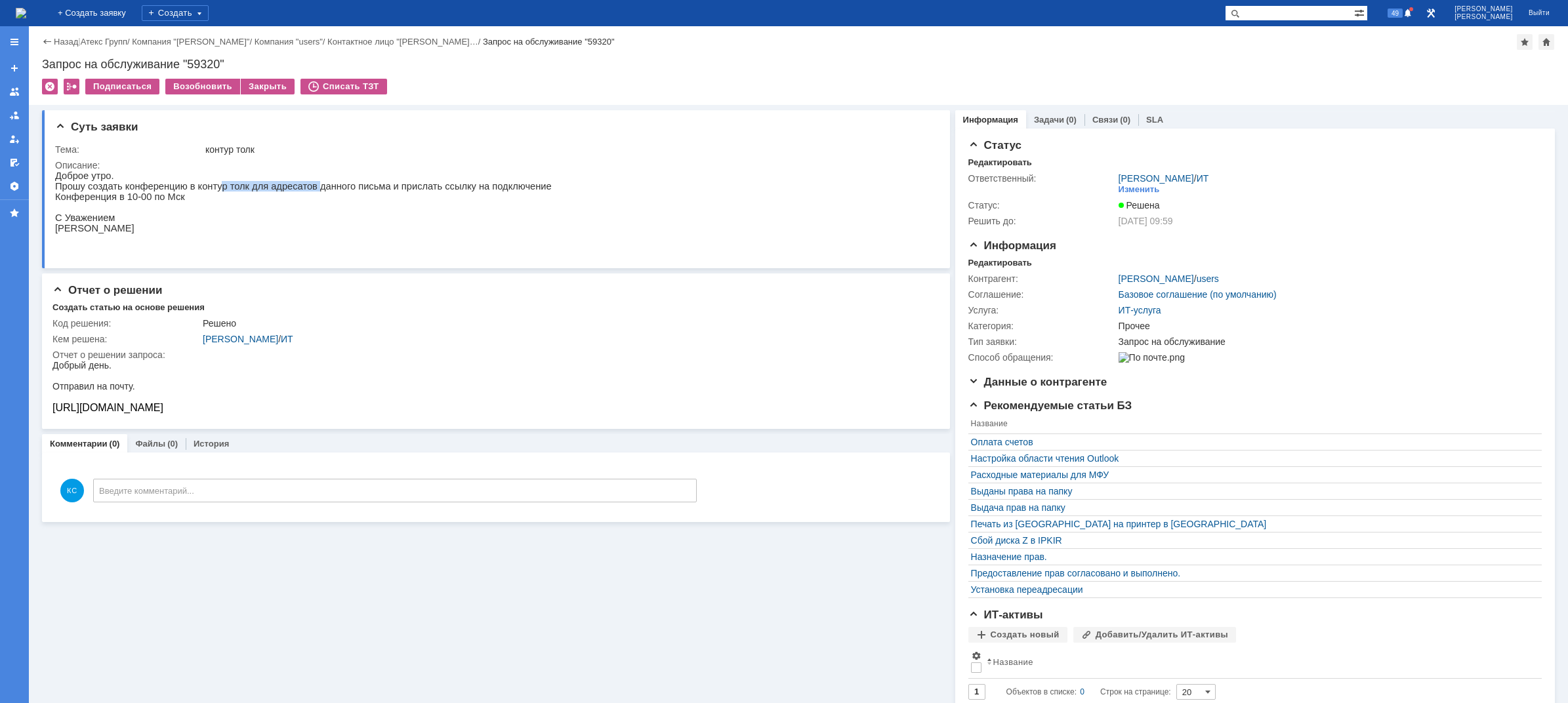
drag, startPoint x: 207, startPoint y: 185, endPoint x: 318, endPoint y: 185, distance: 111.0
click at [298, 185] on p "Прошу создать конференцию в контур толк для адресатов данного письма и прислать…" at bounding box center [303, 187] width 496 height 11
drag, startPoint x: 340, startPoint y: 185, endPoint x: 399, endPoint y: 187, distance: 59.0
click at [392, 187] on p "Прошу создать конференцию в контур толк для адресатов данного письма и прислать…" at bounding box center [303, 187] width 496 height 11
drag, startPoint x: 145, startPoint y: 192, endPoint x: 240, endPoint y: 193, distance: 95.0
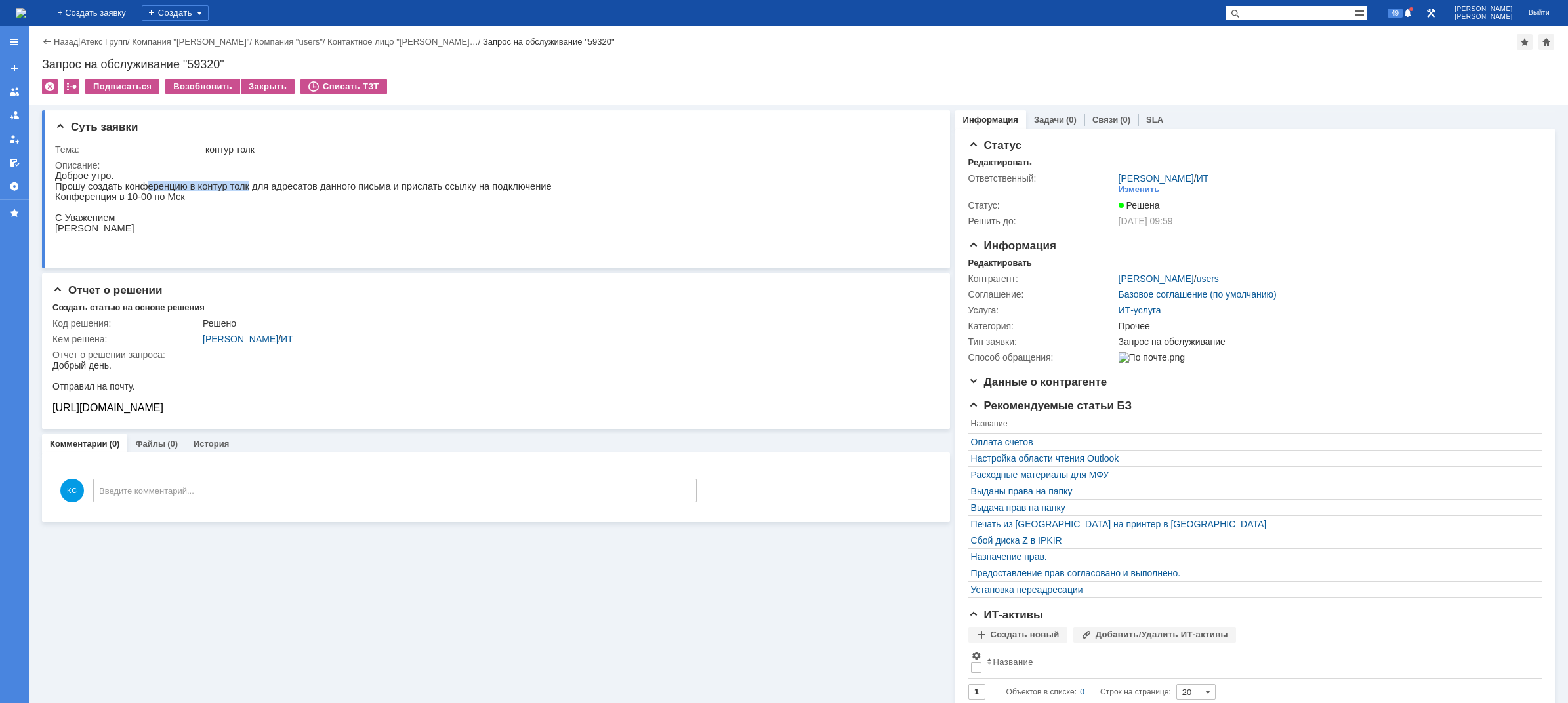
click at [240, 191] on p "Прошу создать конференцию в контур толк для адресатов данного письма и прислать…" at bounding box center [303, 187] width 496 height 11
drag, startPoint x: 257, startPoint y: 190, endPoint x: 321, endPoint y: 188, distance: 64.0
click at [317, 188] on p "Прошу создать конференцию в контур толк для адресатов данного письма и прислать…" at bounding box center [303, 187] width 496 height 11
drag, startPoint x: 346, startPoint y: 188, endPoint x: 414, endPoint y: 191, distance: 68.1
click at [414, 191] on p "Прошу создать конференцию в контур толк для адресатов данного письма и прислать…" at bounding box center [303, 187] width 496 height 11
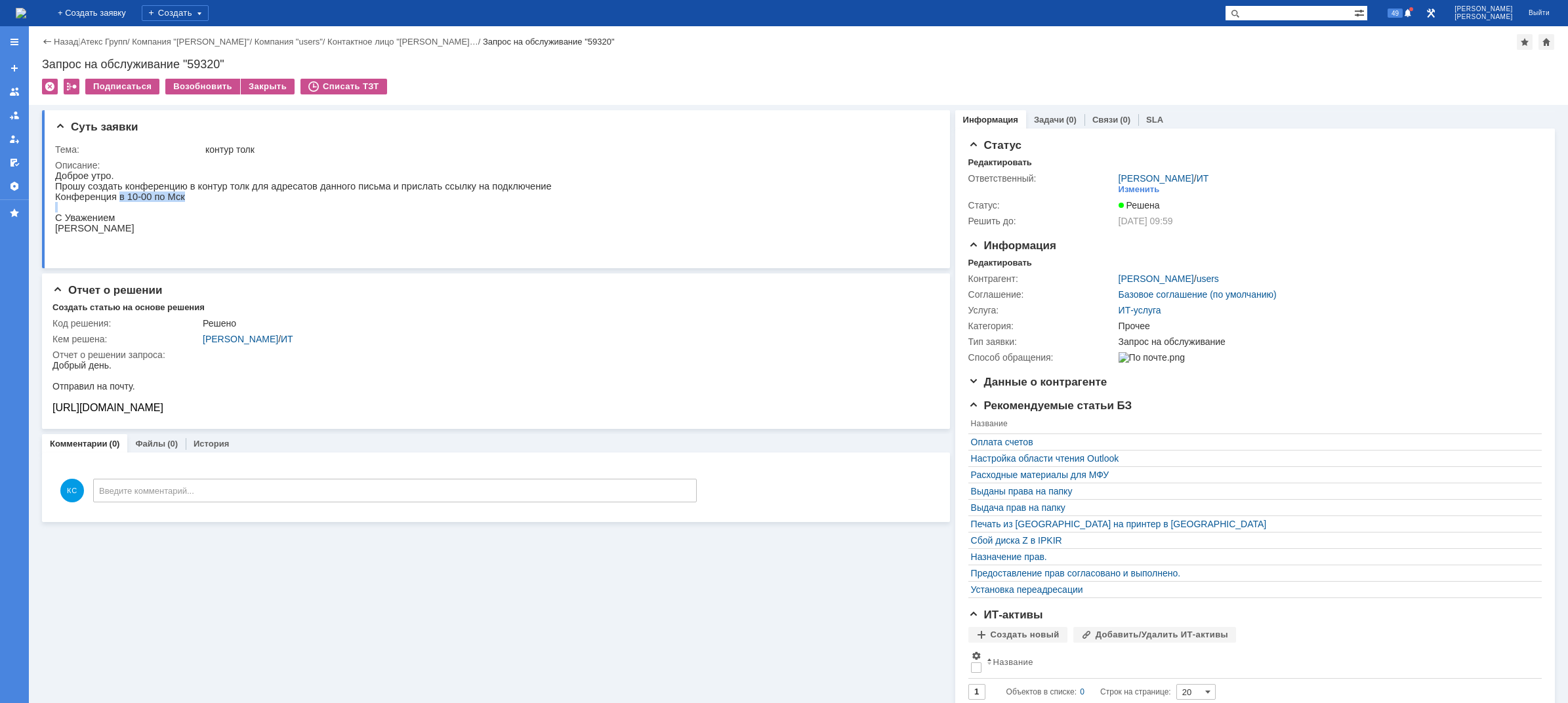
drag, startPoint x: 88, startPoint y: 207, endPoint x: 117, endPoint y: 200, distance: 29.8
click at [117, 200] on div "Доброе утро. Прошу создать конференцию в контур толк для адресатов данного пись…" at bounding box center [303, 207] width 496 height 73
click at [92, 191] on p "Прошу создать конференцию в контур толк для адресатов данного письма и прислать…" at bounding box center [303, 187] width 496 height 11
click at [224, 444] on link "История" at bounding box center [211, 444] width 36 height 10
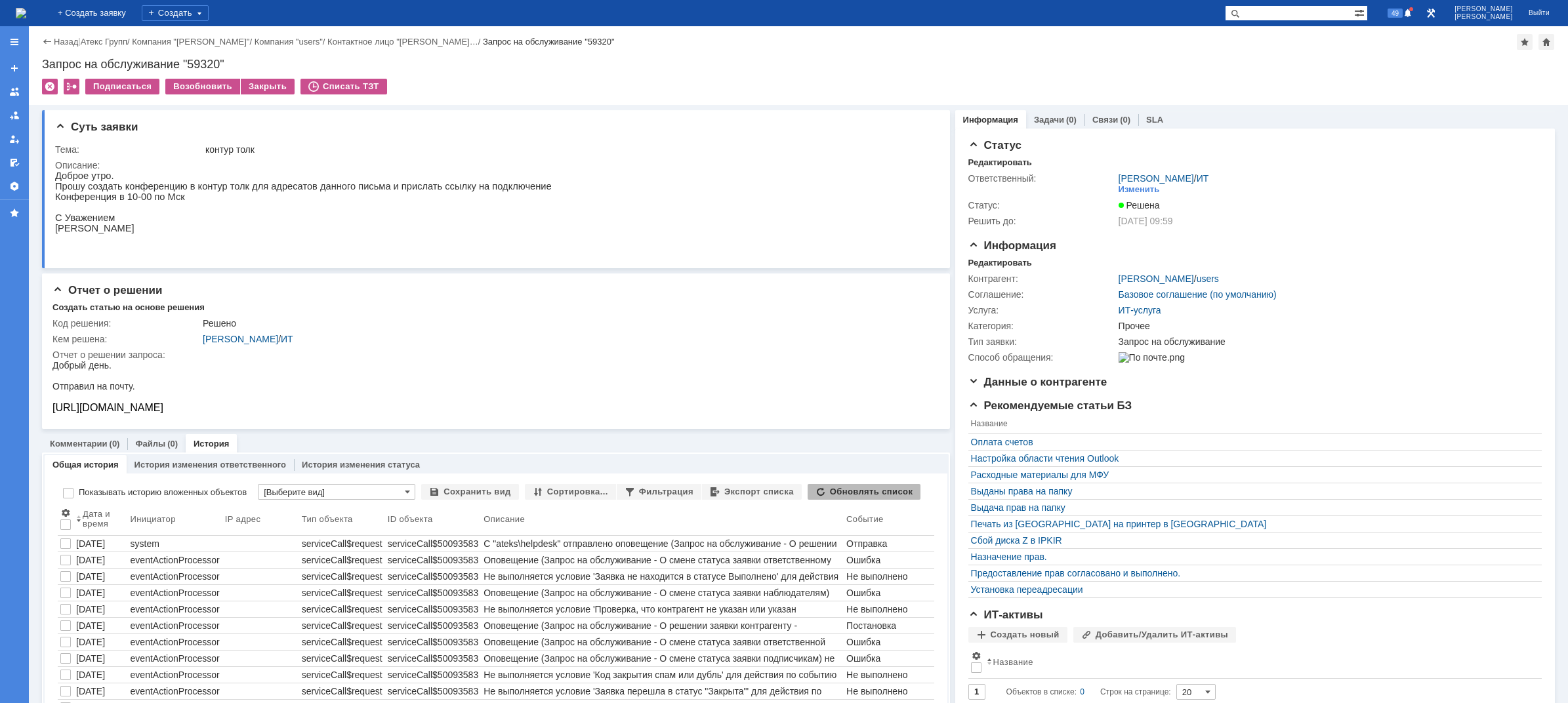
click at [82, 433] on div "Суть заявки Тема: контур толк Описание: Отчет о решении Создать статью на основ…" at bounding box center [496, 501] width 908 height 793
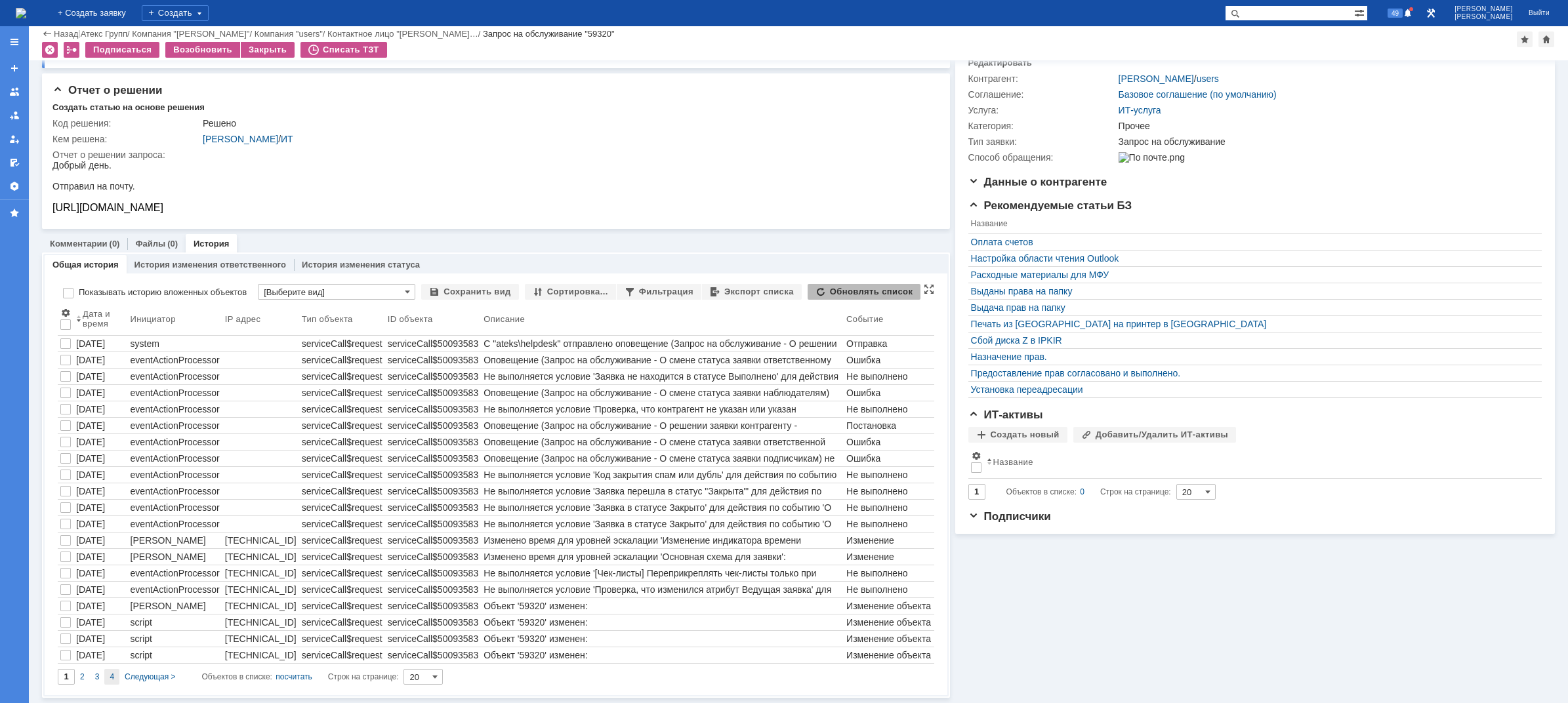
click at [112, 679] on span "4" at bounding box center [112, 677] width 5 height 9
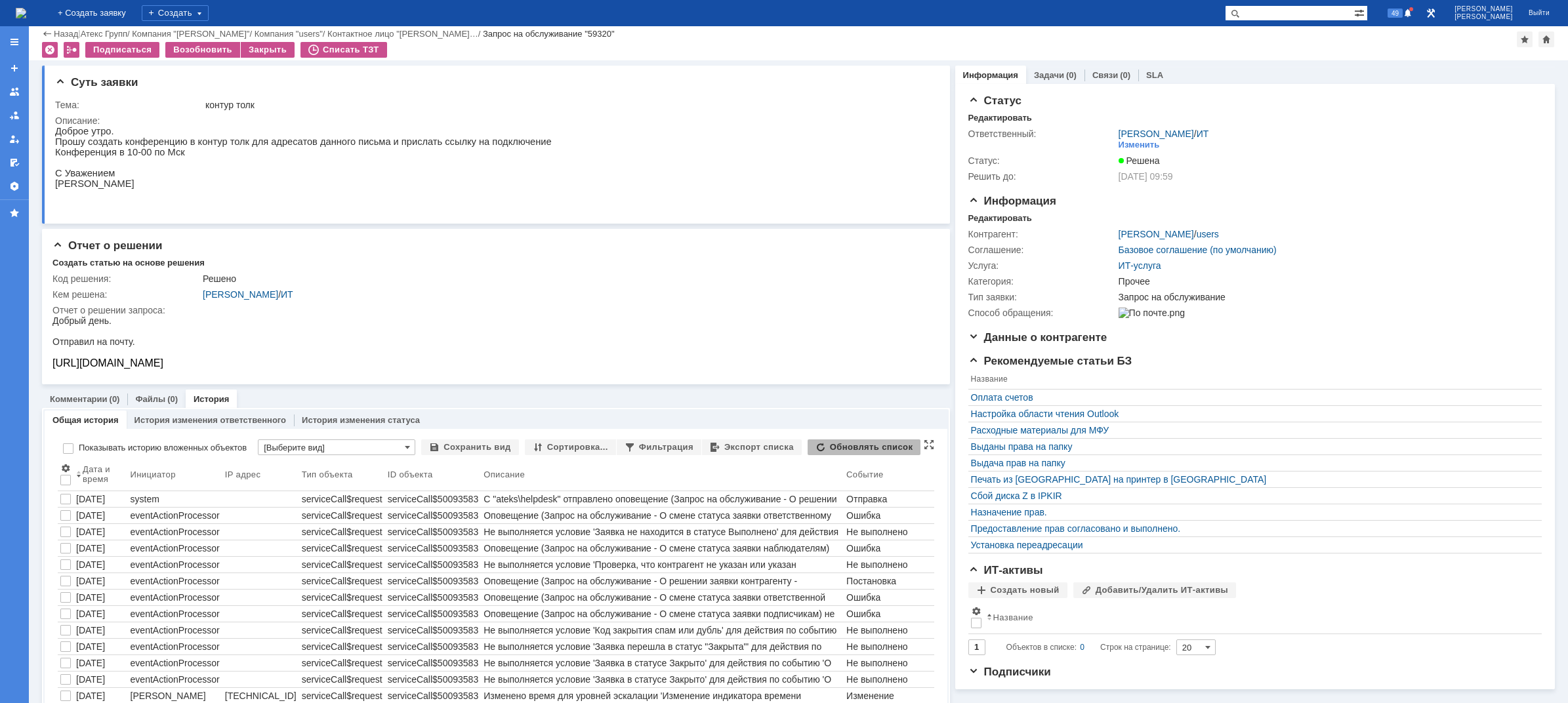
type input "4"
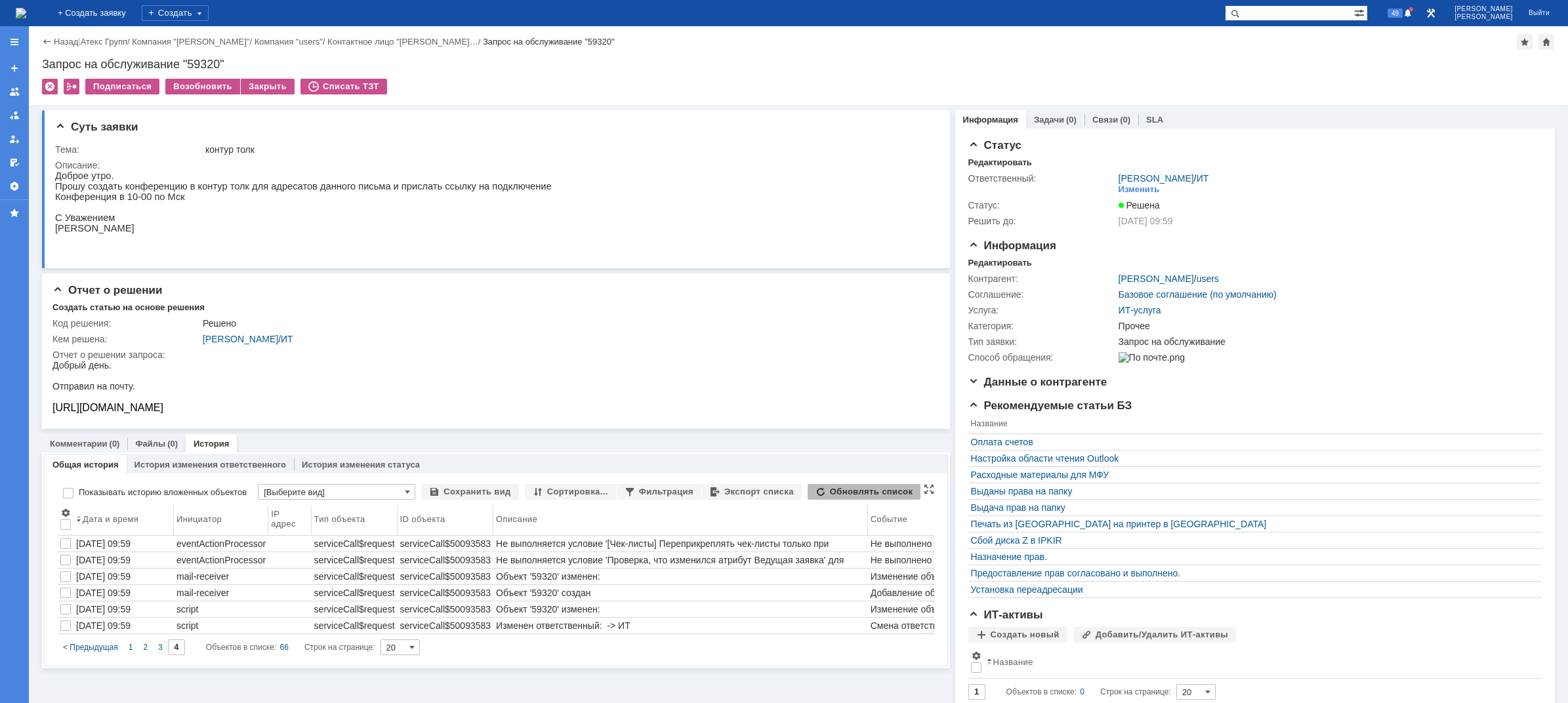
drag, startPoint x: 129, startPoint y: 514, endPoint x: 174, endPoint y: 527, distance: 46.8
click at [174, 527] on body "Идет загрузка, пожалуйста, подождите. На домашнюю + Создать заявку Создать 49 […" at bounding box center [784, 352] width 1568 height 703
click at [161, 650] on span "3" at bounding box center [160, 647] width 5 height 9
type input "3"
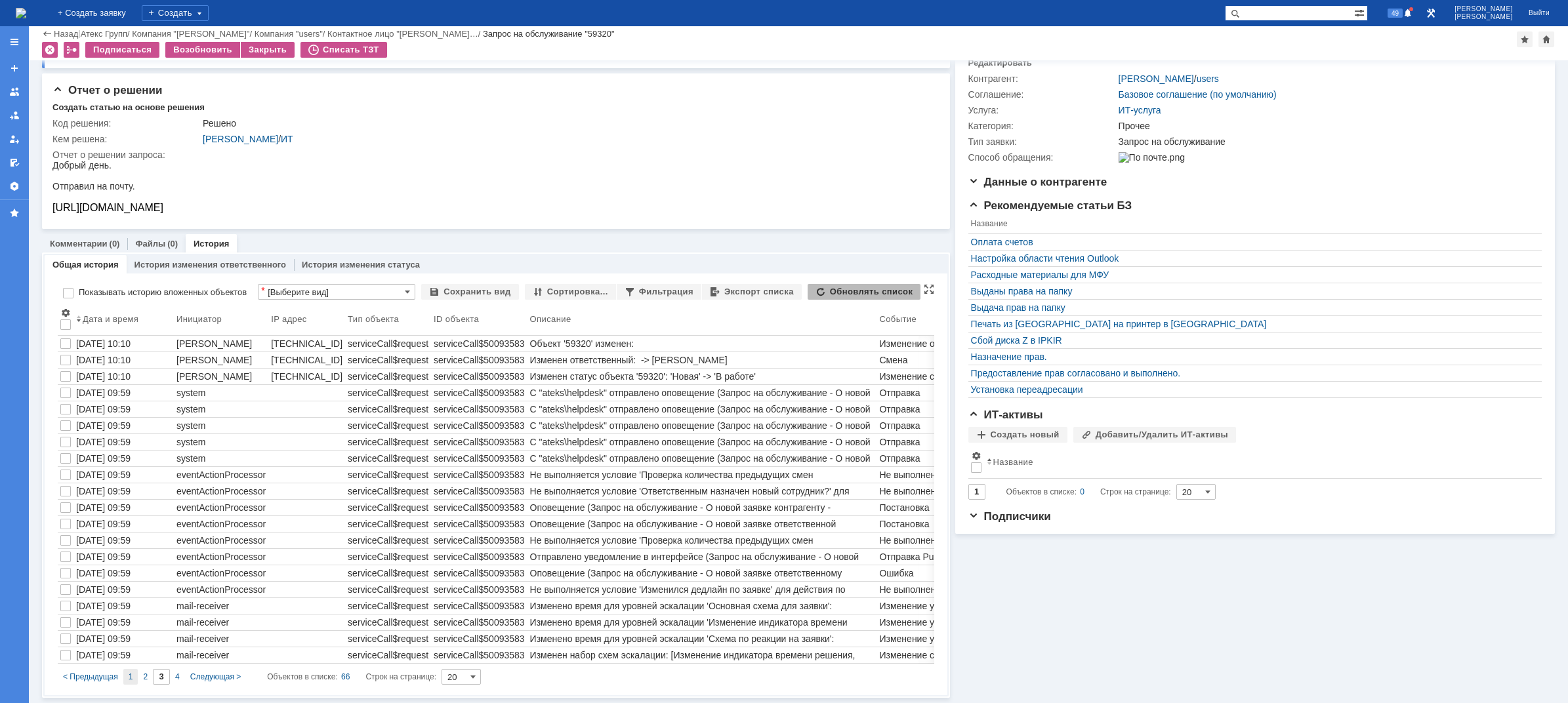
click at [127, 675] on div "1" at bounding box center [131, 676] width 15 height 15
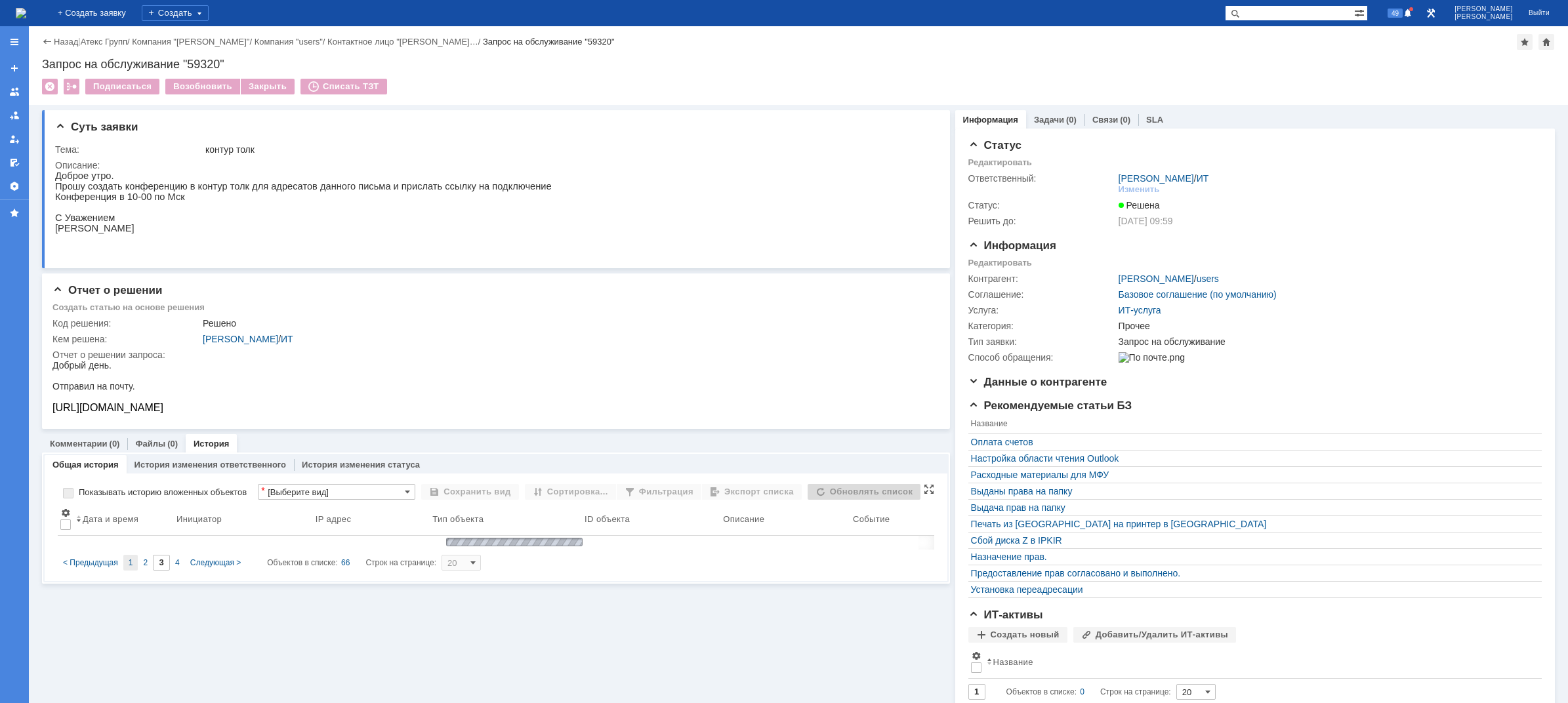
type input "1"
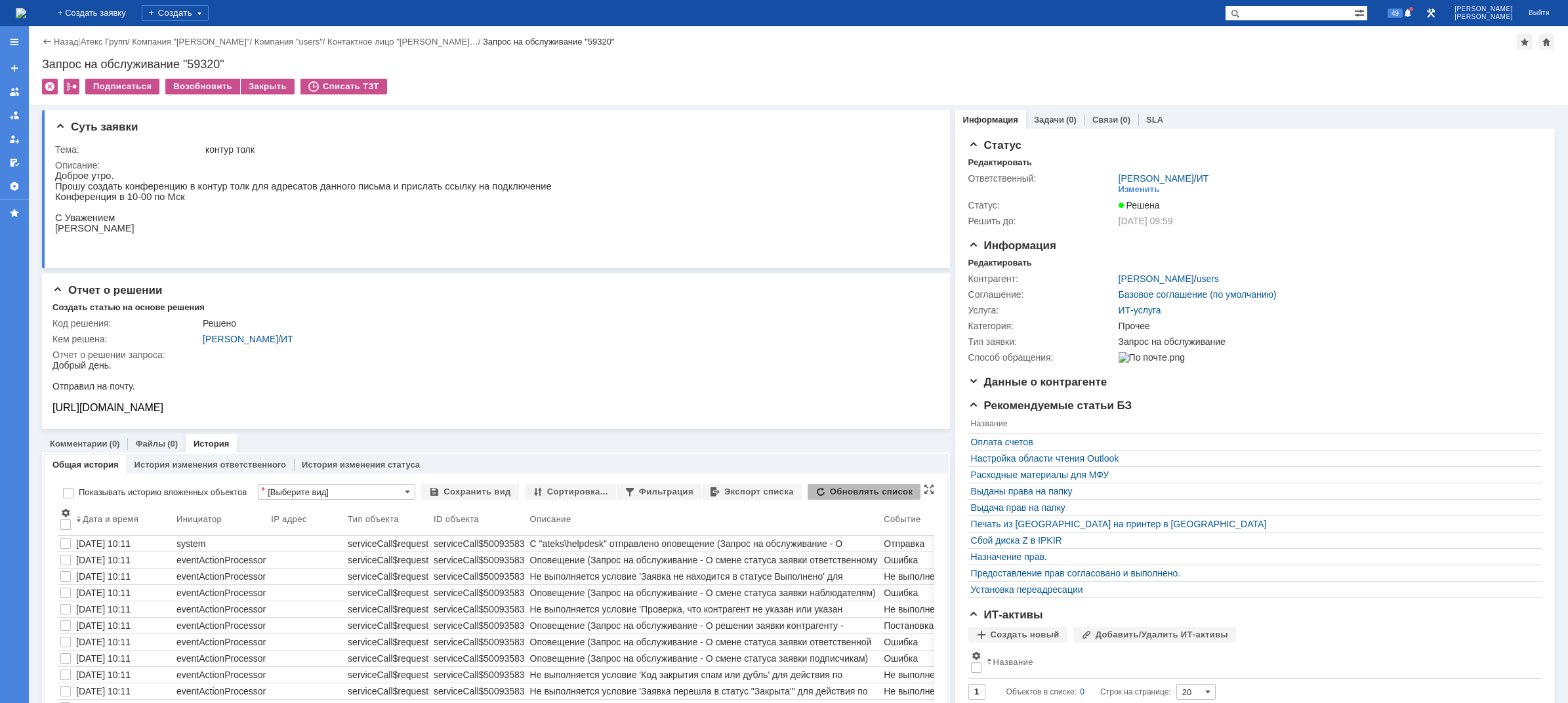
click at [26, 13] on img at bounding box center [21, 13] width 11 height 11
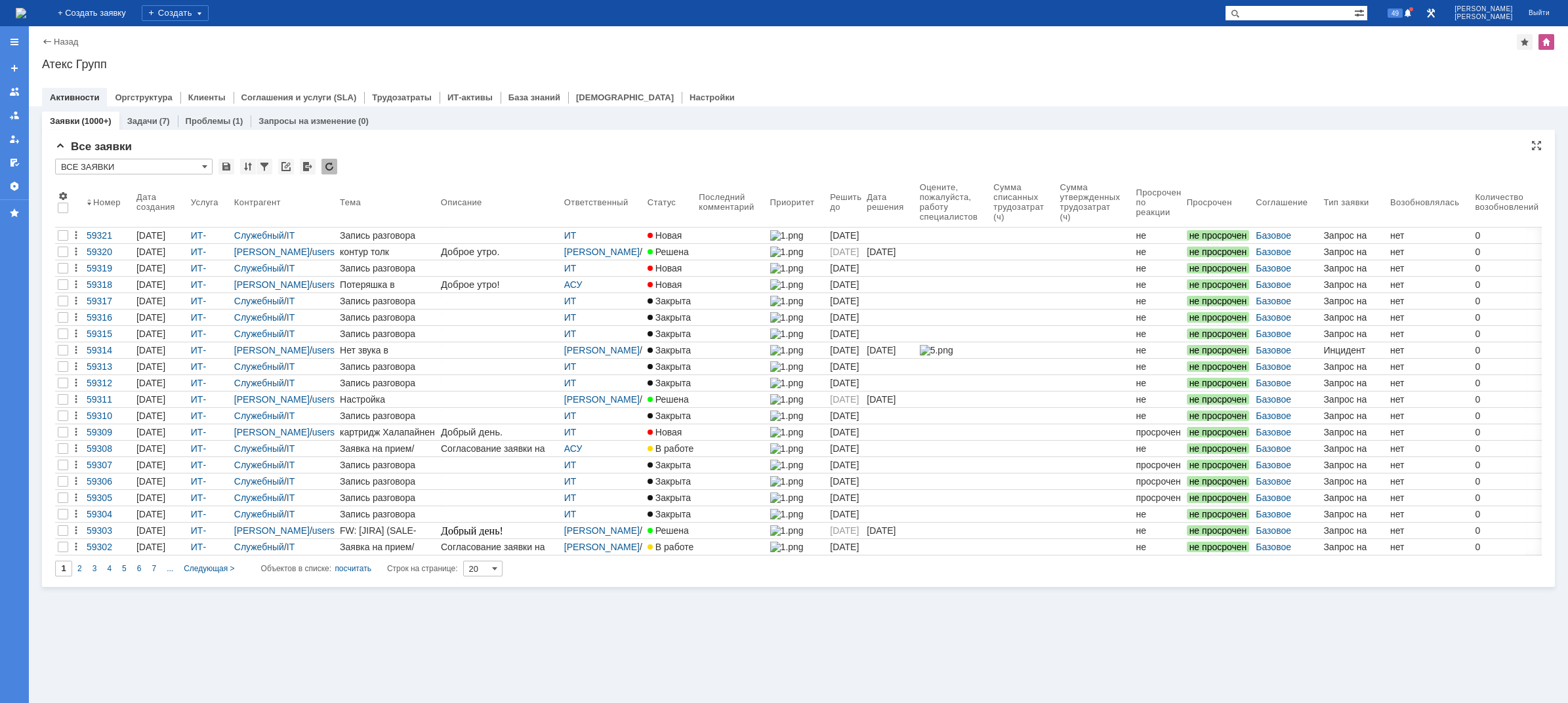
click at [152, 164] on input "ВСЕ ЗАЯВКИ" at bounding box center [134, 166] width 158 height 15
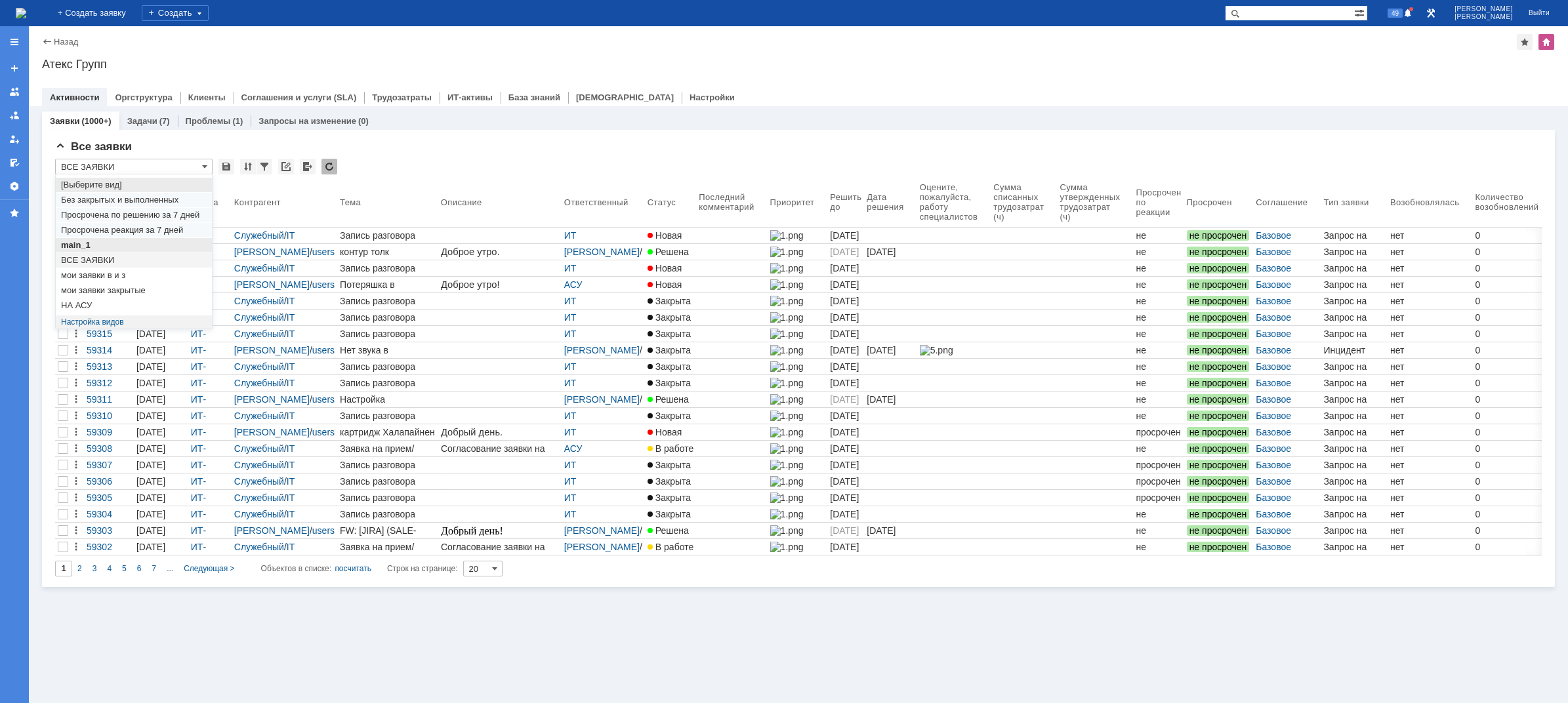
click at [99, 245] on span "main_1" at bounding box center [134, 245] width 145 height 11
type input "main_1"
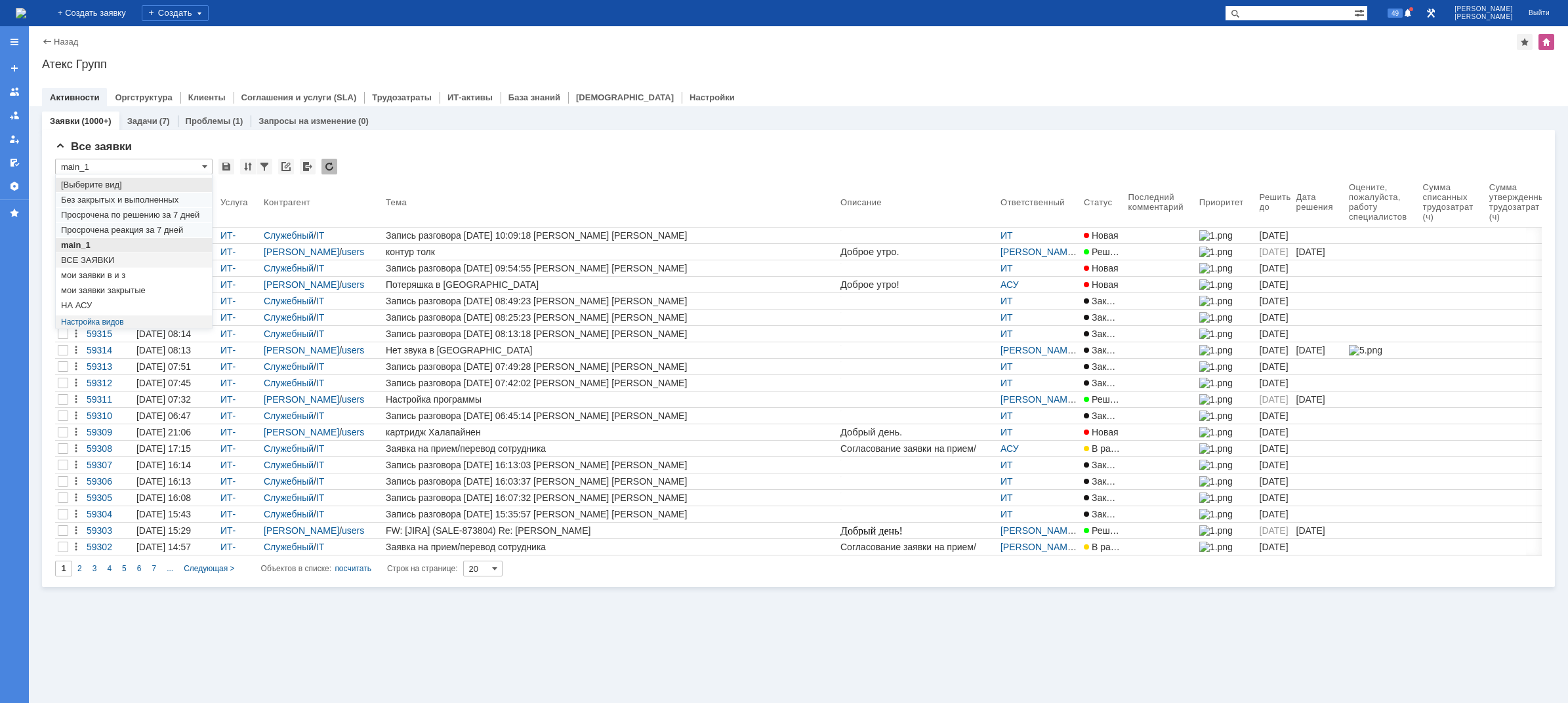
type input "50"
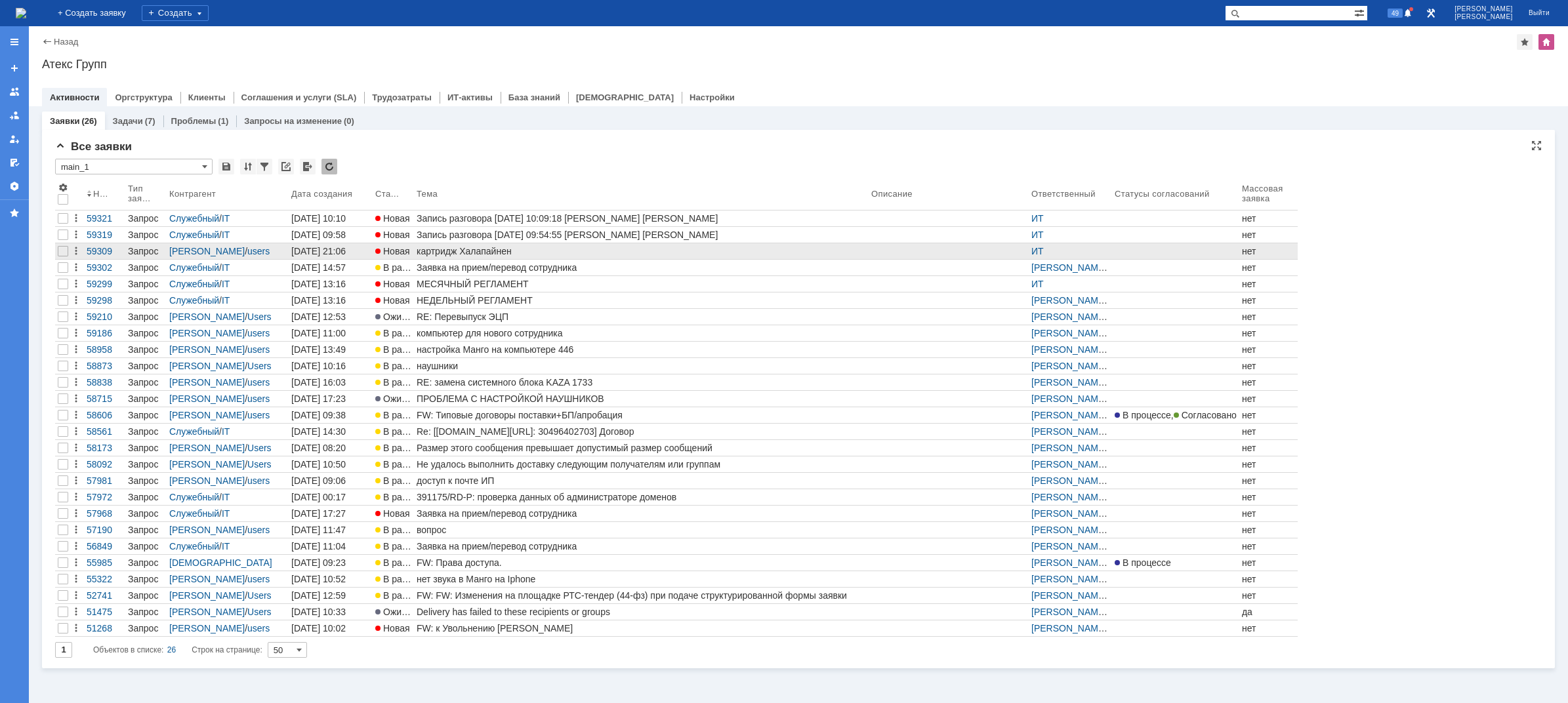
type input "main_1"
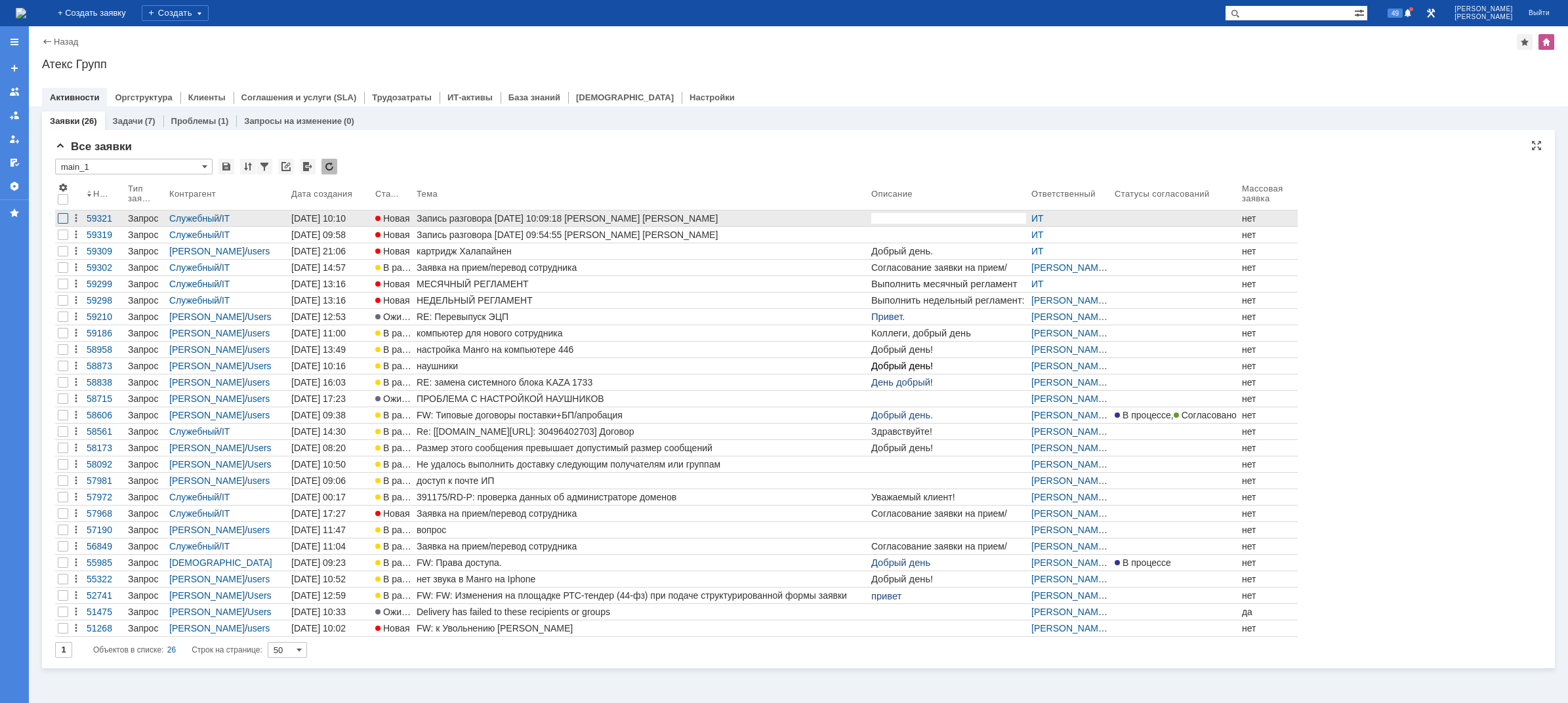
click at [63, 217] on div at bounding box center [63, 219] width 11 height 11
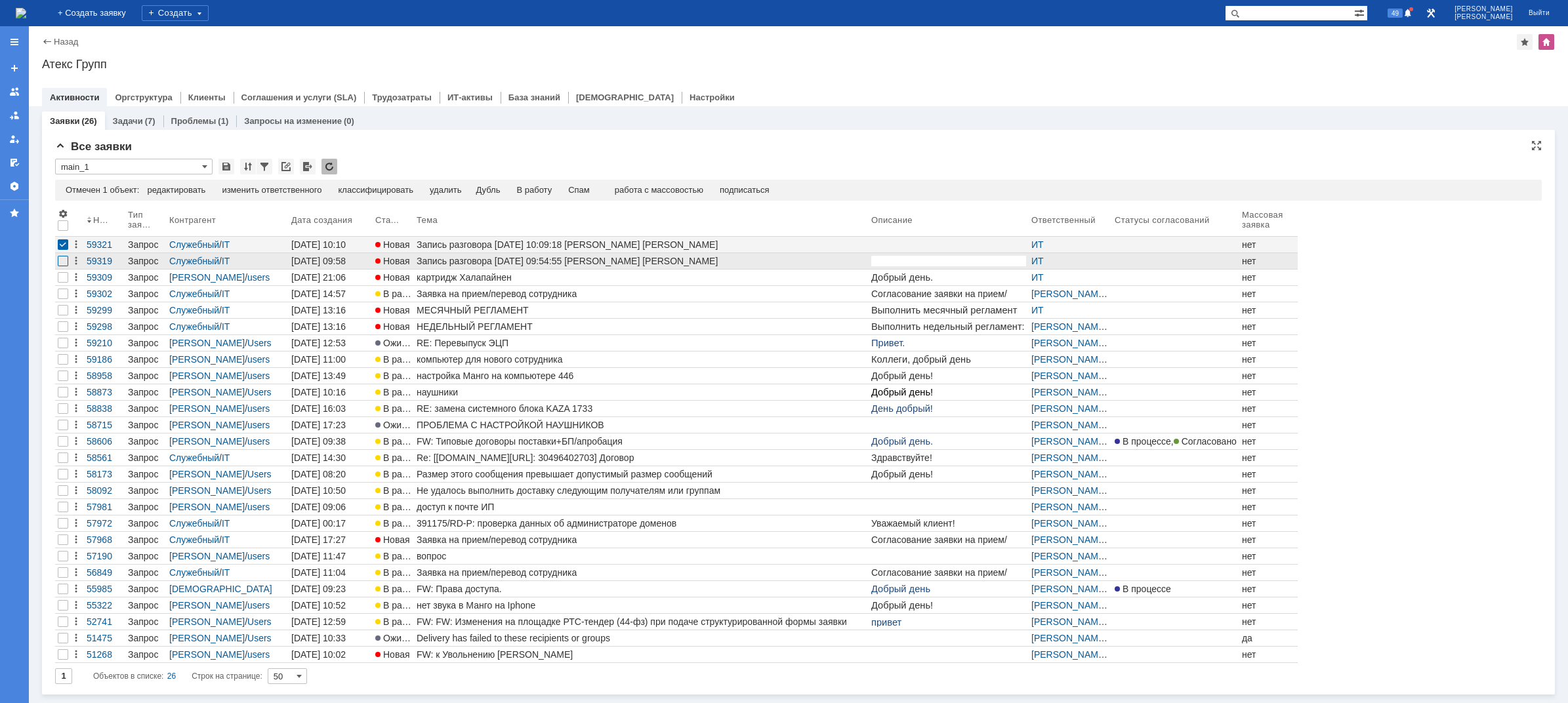
click at [64, 259] on div at bounding box center [63, 261] width 11 height 11
click at [563, 187] on div "Спам" at bounding box center [552, 191] width 22 height 11
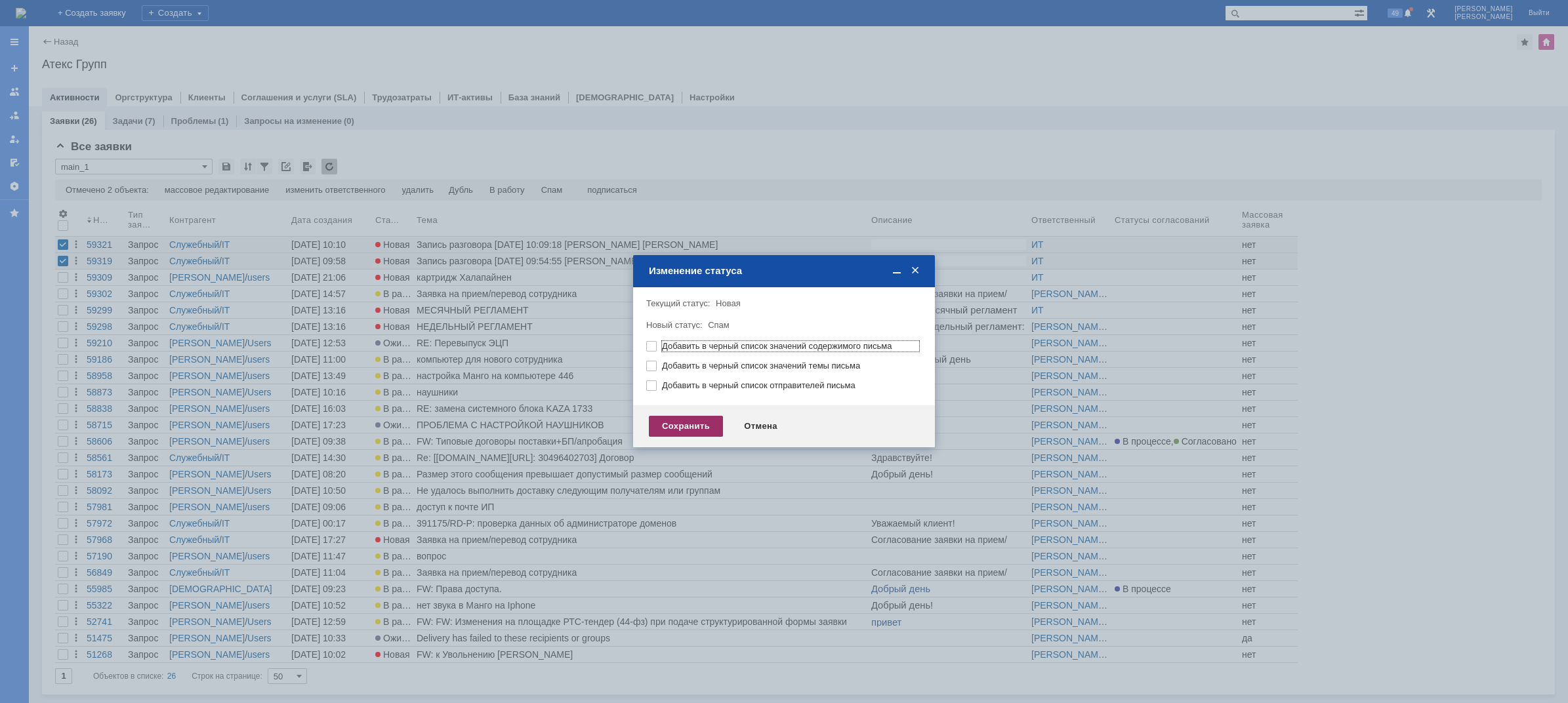
click at [674, 429] on div "Сохранить" at bounding box center [686, 426] width 74 height 21
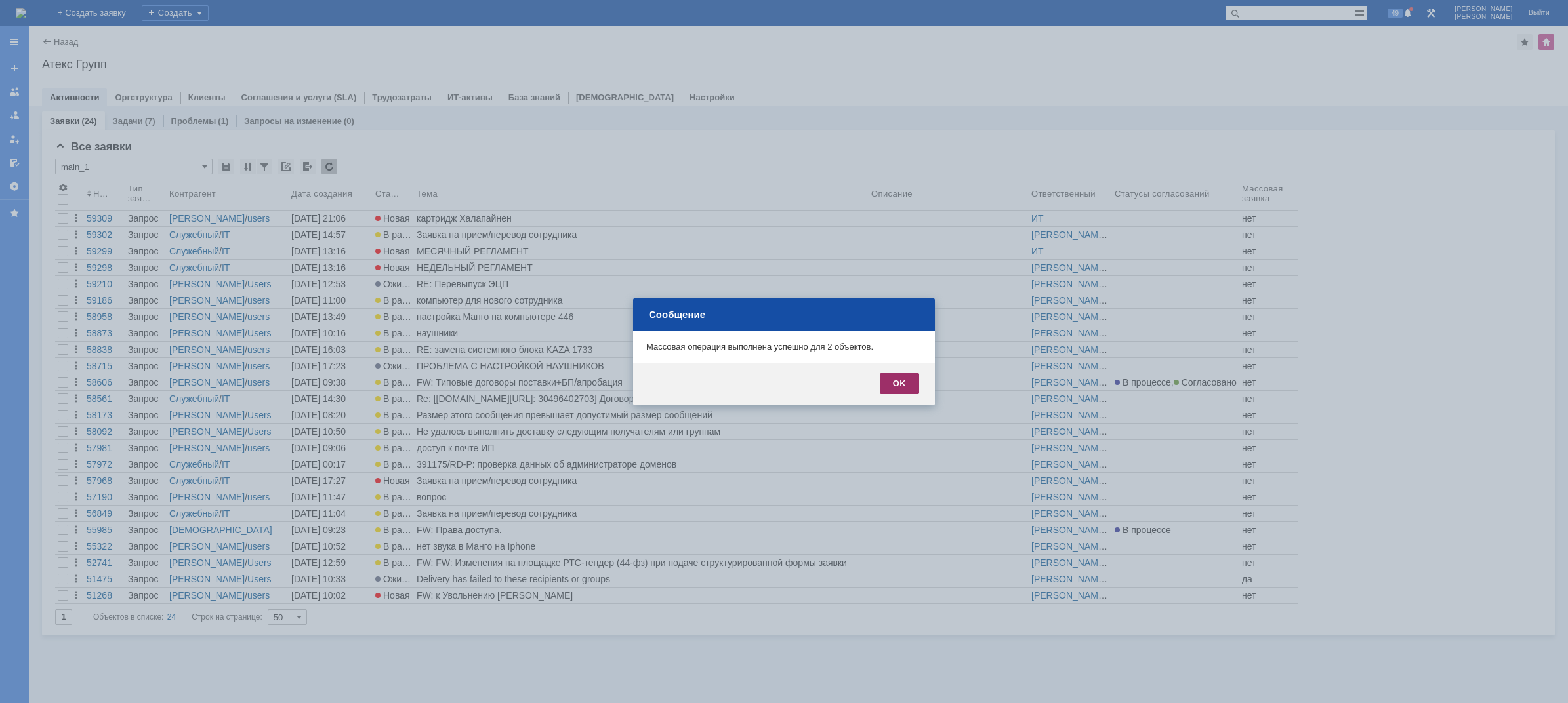
click at [901, 388] on div "OK" at bounding box center [899, 383] width 39 height 21
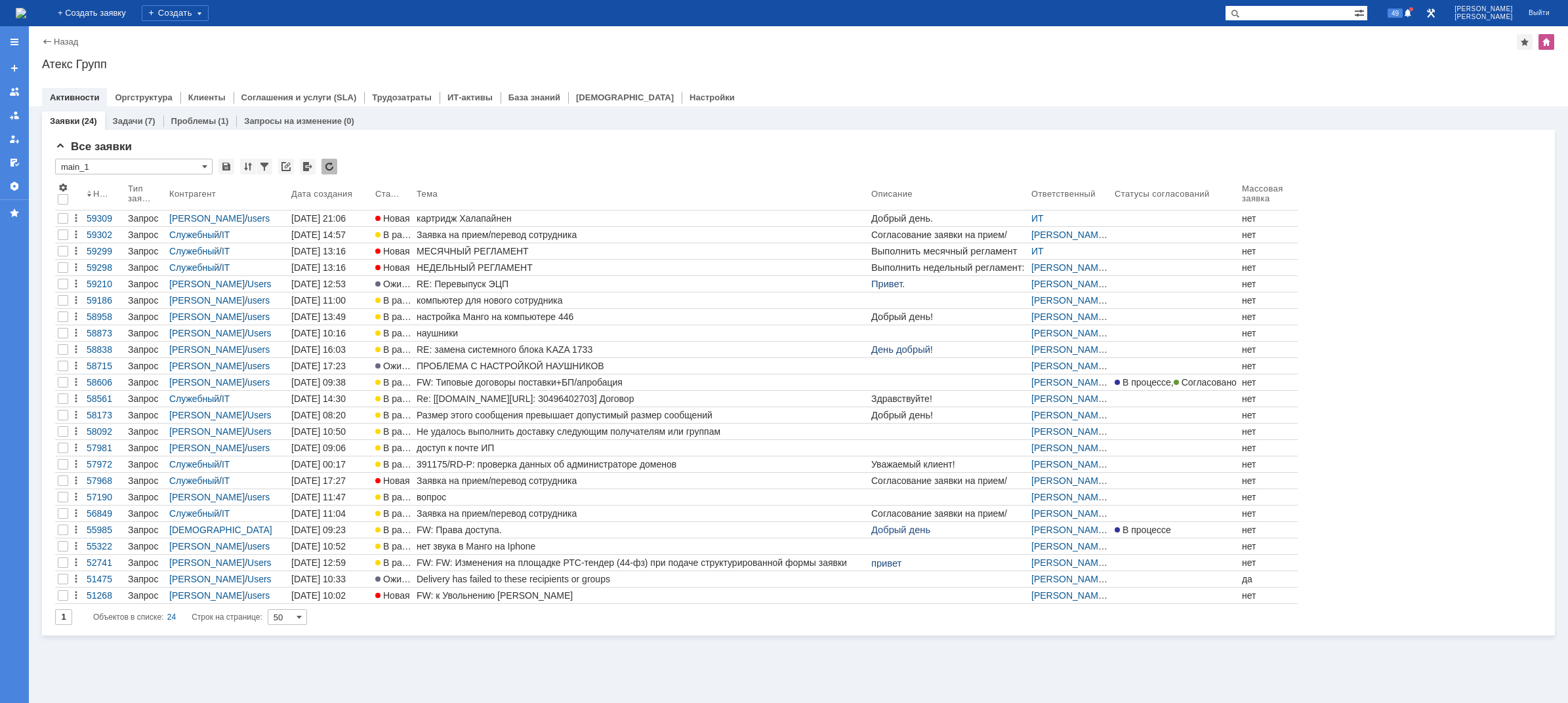
click at [26, 12] on img at bounding box center [21, 13] width 11 height 11
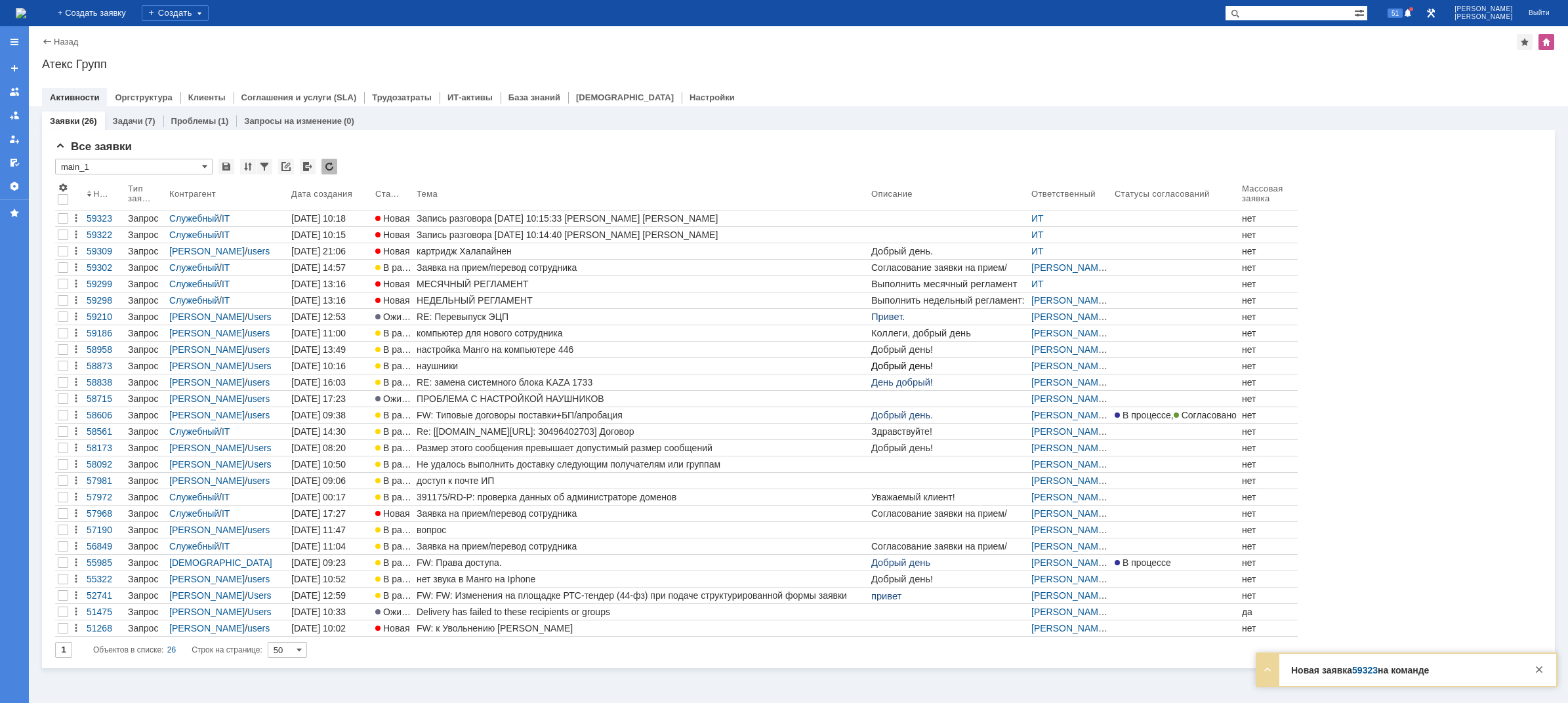
click at [26, 15] on img at bounding box center [21, 13] width 11 height 11
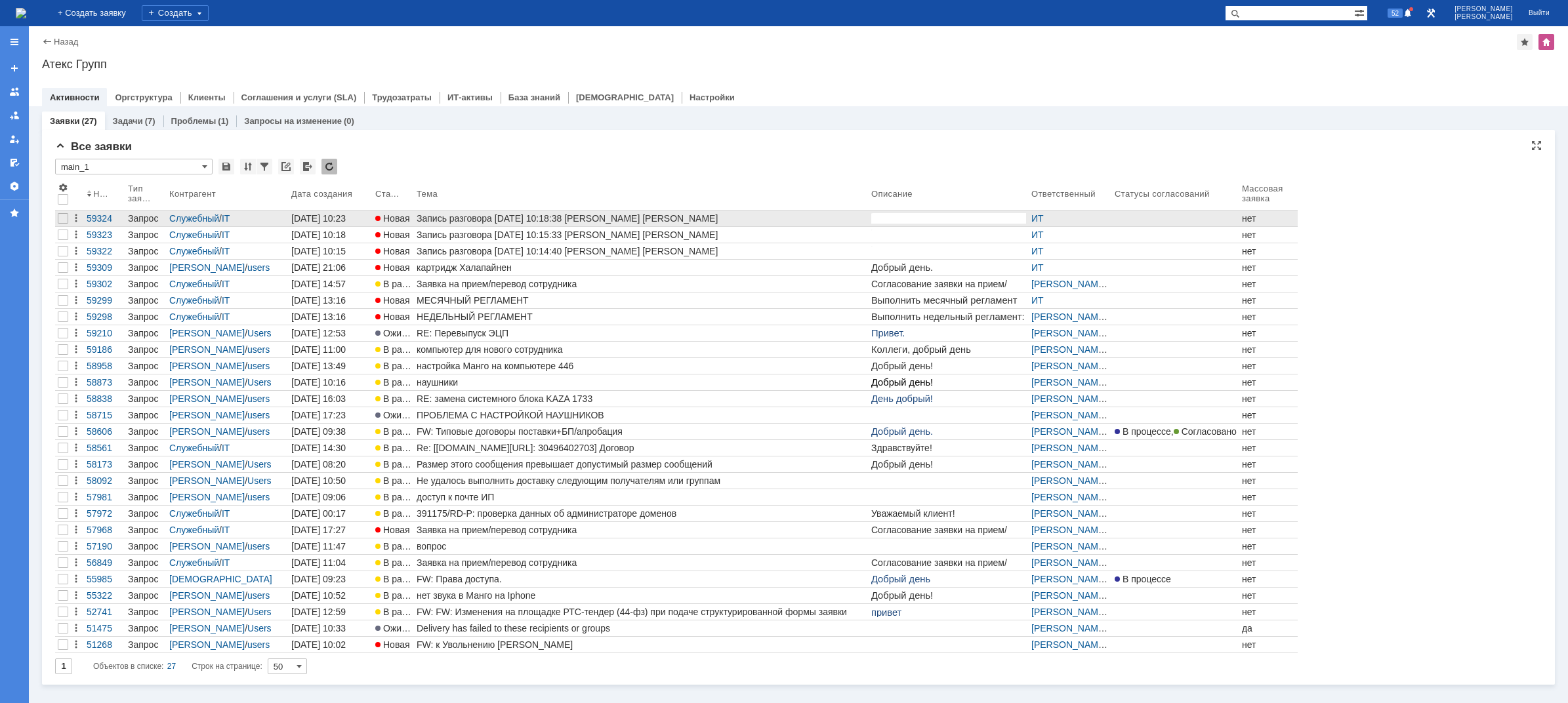
click at [585, 217] on div "Запись разговора [DATE] 10:18:38 [PERSON_NAME] [PERSON_NAME]" at bounding box center [641, 219] width 449 height 11
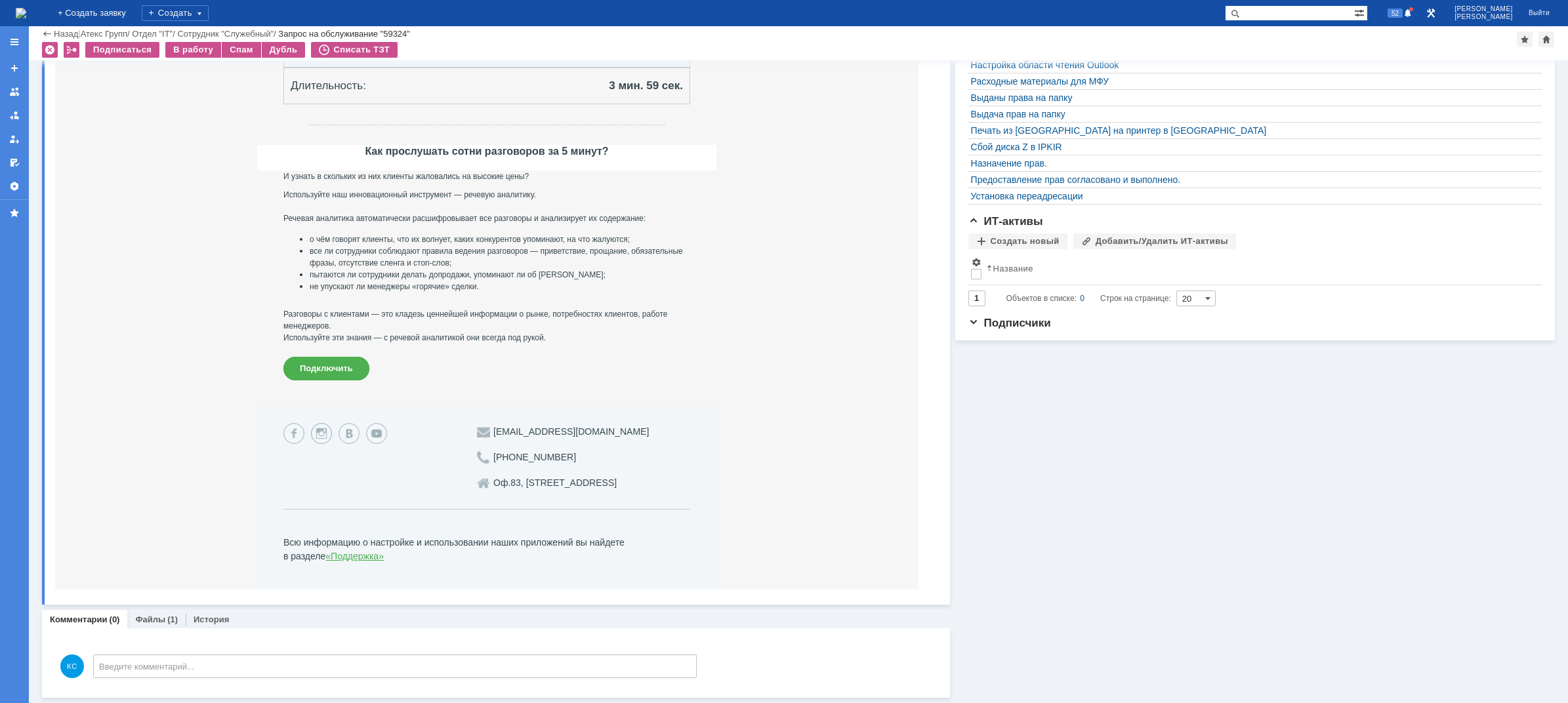
scroll to position [361, 0]
click at [163, 617] on div "Файлы (1)" at bounding box center [156, 620] width 42 height 9
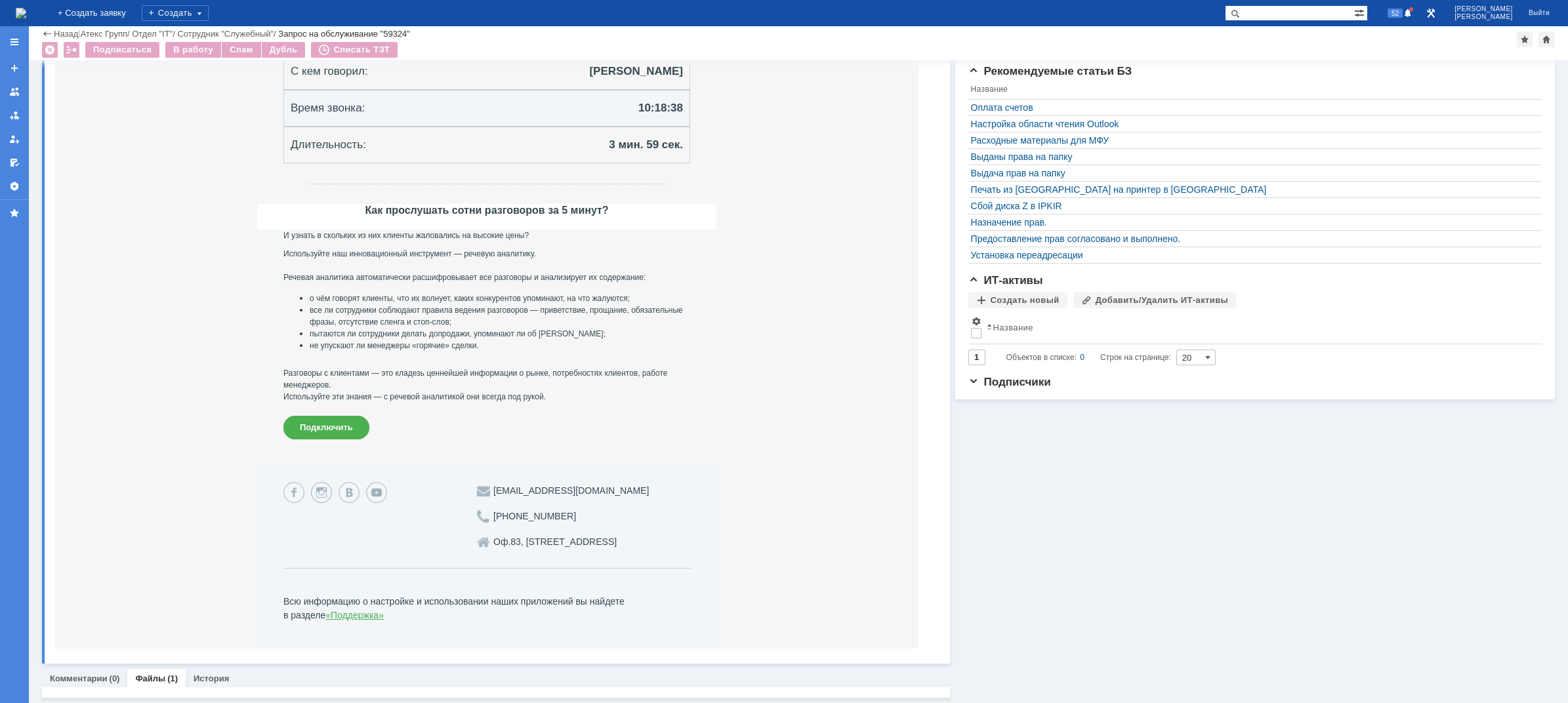
scroll to position [366, 0]
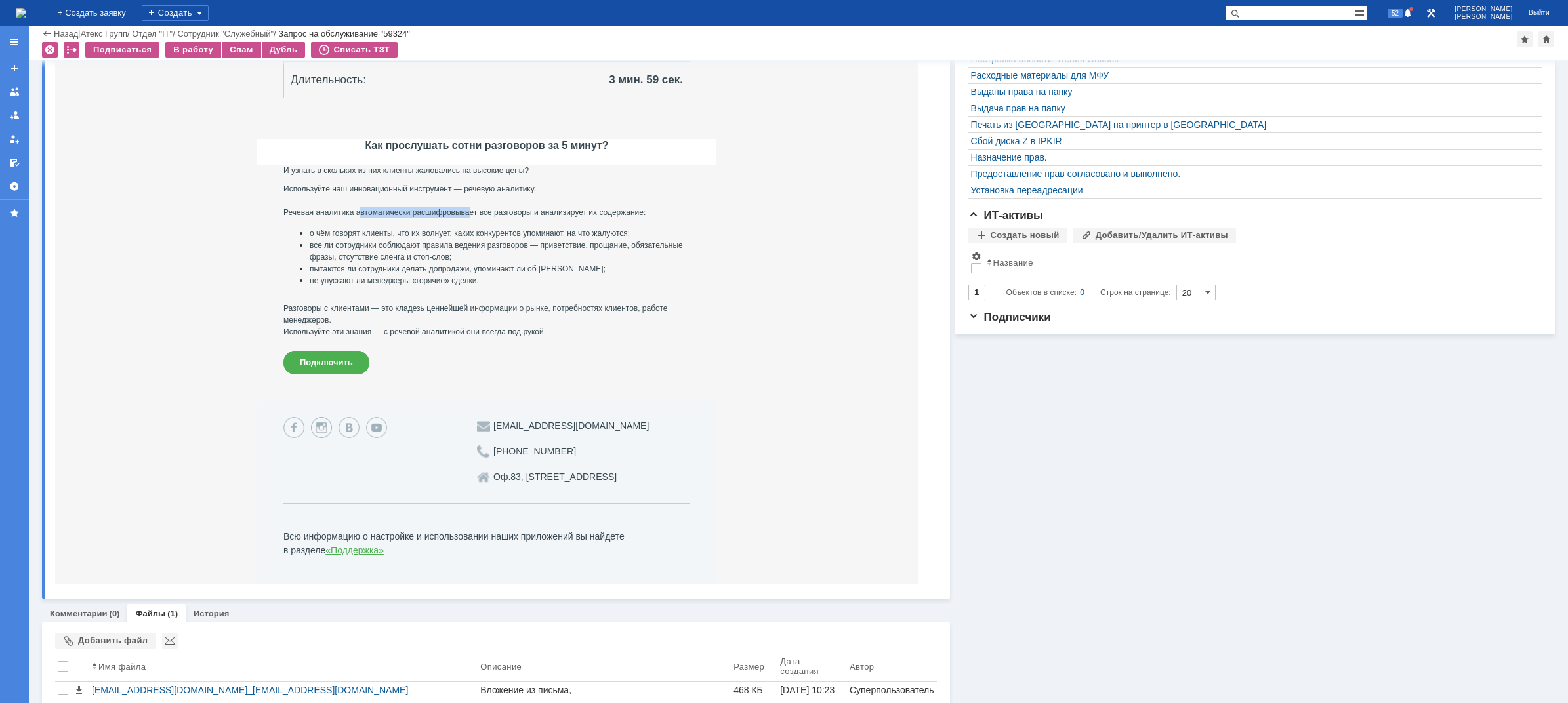
drag, startPoint x: 362, startPoint y: 213, endPoint x: 469, endPoint y: 209, distance: 107.1
click at [469, 209] on p "Используйте наш инновационный инструмент — речевую аналитику. Речевая аналитика…" at bounding box center [487, 201] width 407 height 36
drag, startPoint x: 371, startPoint y: 172, endPoint x: 463, endPoint y: 170, distance: 92.0
click at [463, 170] on p "И узнать в скольких из них клиенты жаловались на высокие цены?" at bounding box center [487, 170] width 407 height 12
drag, startPoint x: 379, startPoint y: 187, endPoint x: 445, endPoint y: 189, distance: 66.0
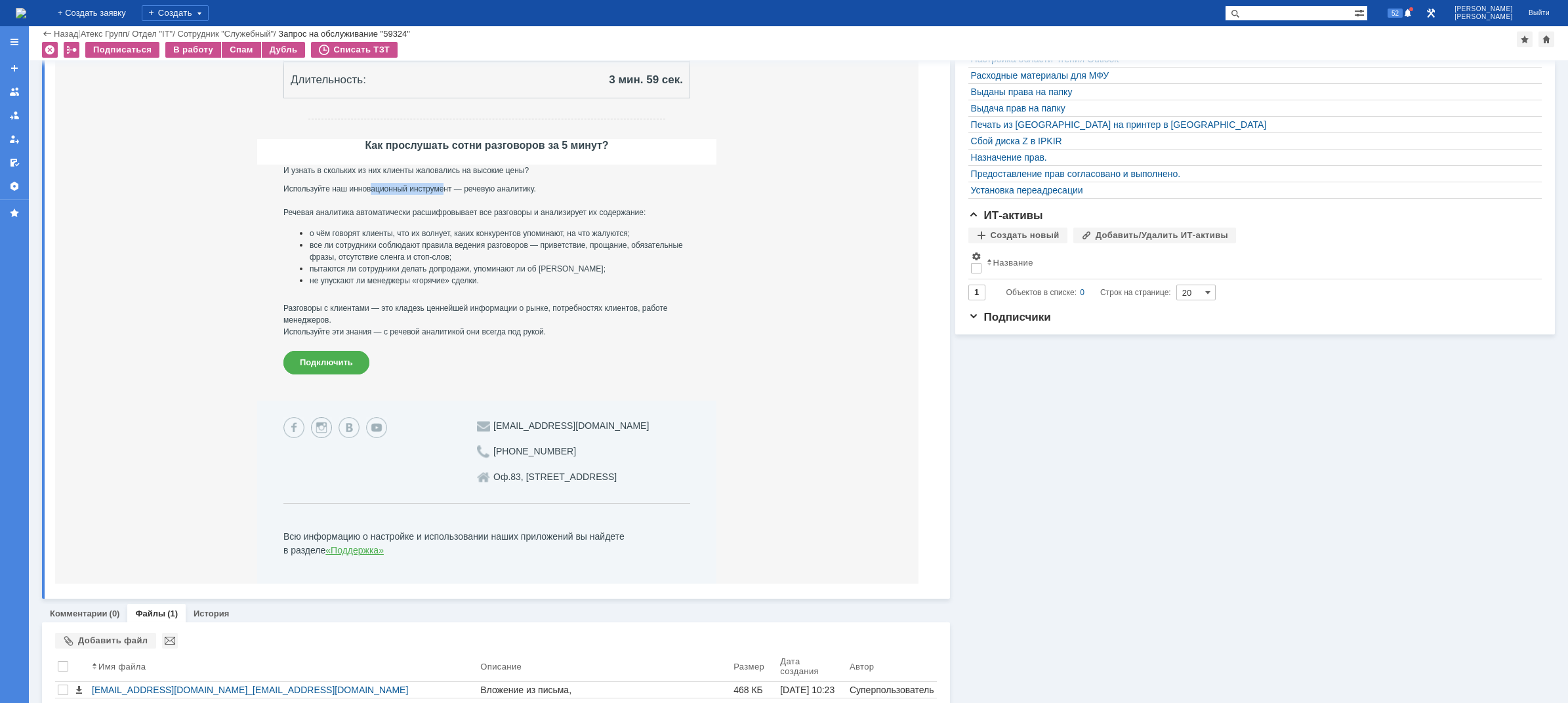
click at [445, 189] on p "Используйте наш инновационный инструмент — речевую аналитику. Речевая аналитика…" at bounding box center [487, 201] width 407 height 36
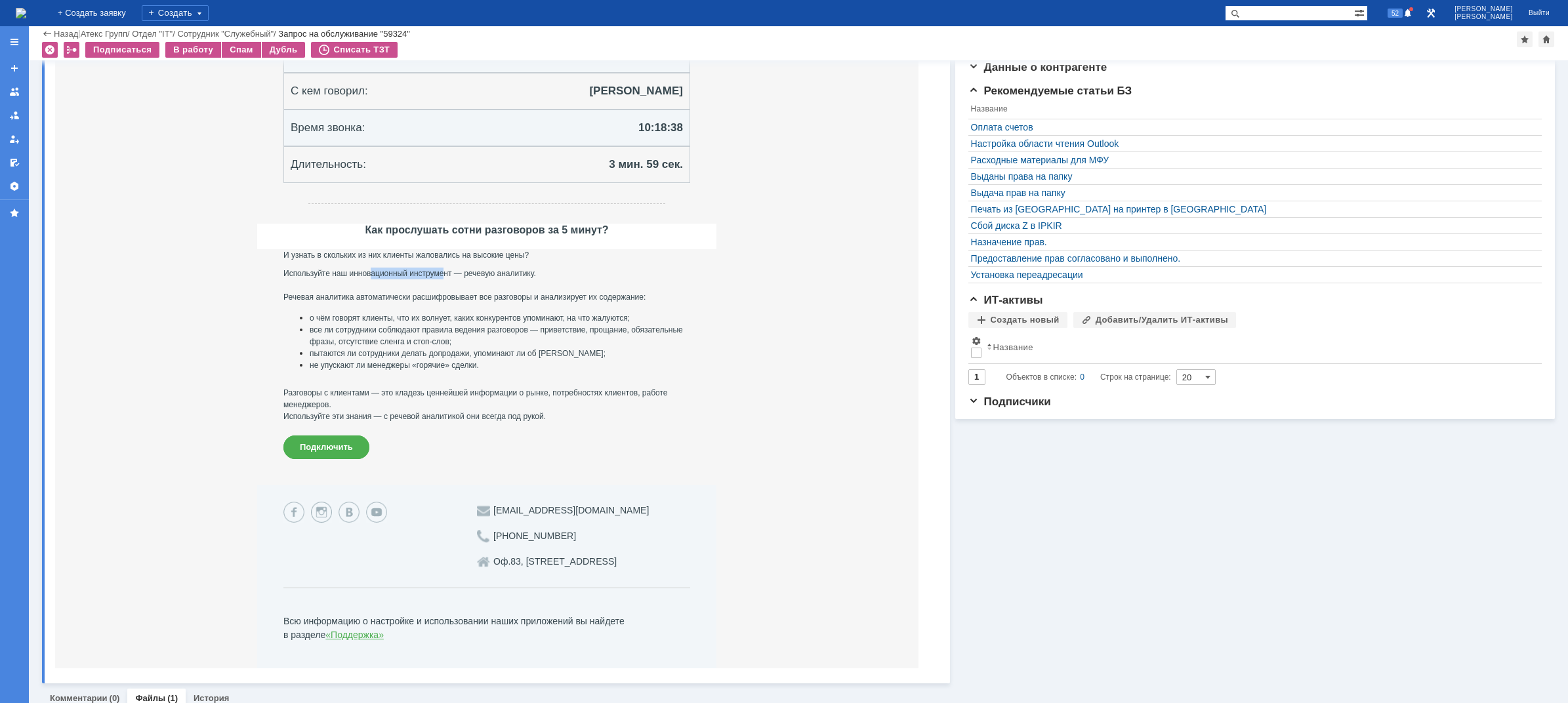
scroll to position [169, 0]
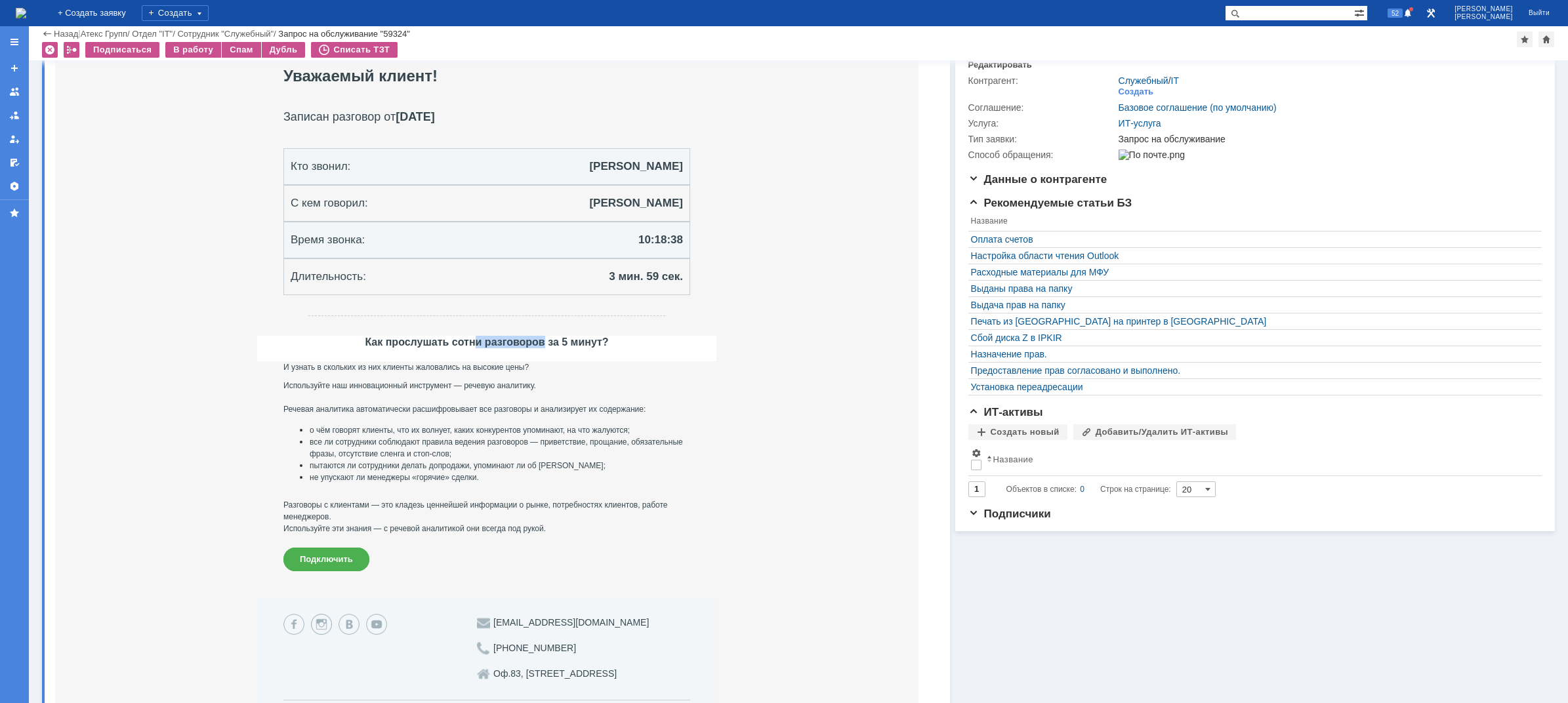
drag, startPoint x: 476, startPoint y: 345, endPoint x: 544, endPoint y: 339, distance: 68.3
click at [544, 339] on strong "Как прослушать сотни разговоров за 5 минут?" at bounding box center [486, 342] width 243 height 11
drag, startPoint x: 352, startPoint y: 383, endPoint x: 443, endPoint y: 383, distance: 91.0
click at [440, 383] on p "Используйте наш инновационный инструмент — речевую аналитику. Речевая аналитика…" at bounding box center [487, 397] width 407 height 36
drag, startPoint x: 473, startPoint y: 384, endPoint x: 533, endPoint y: 390, distance: 60.3
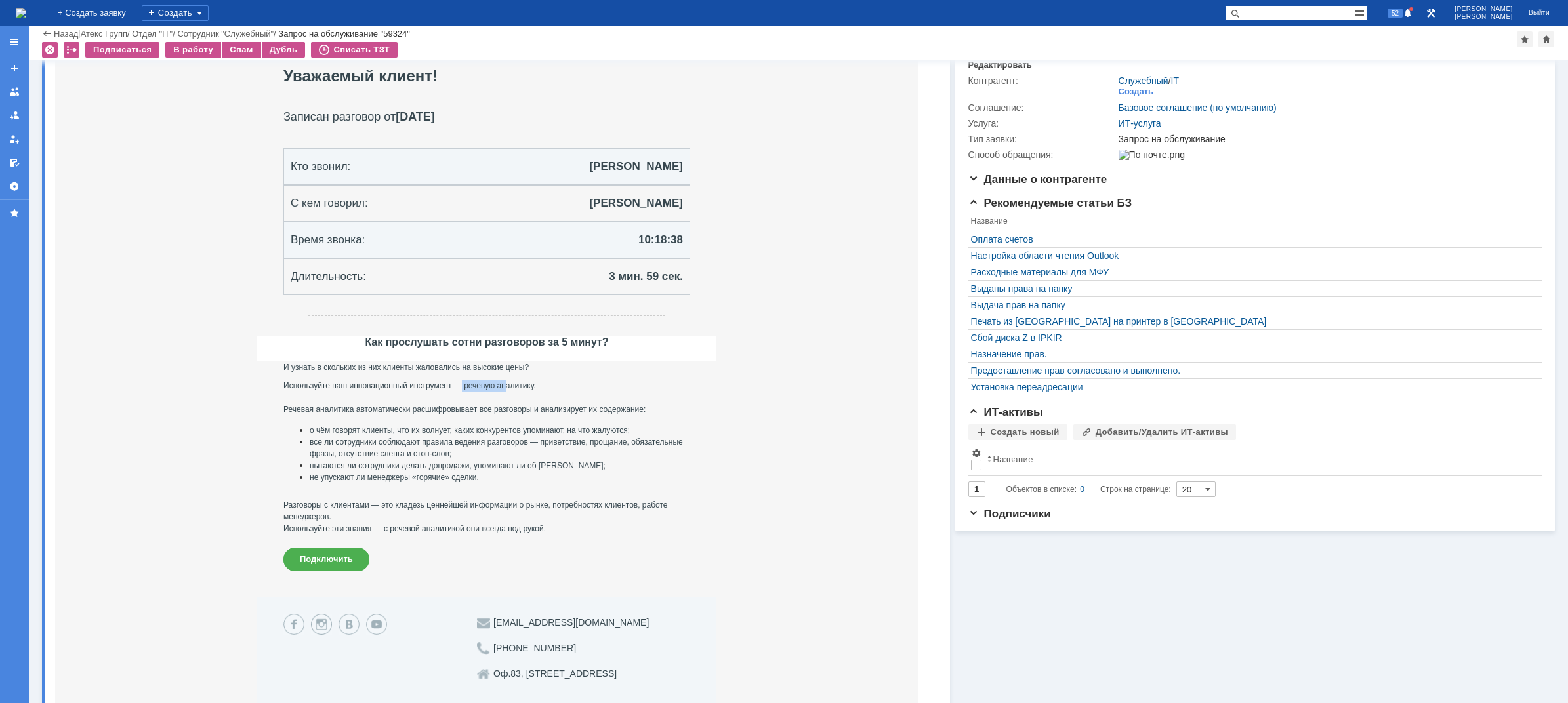
click at [531, 389] on p "Используйте наш инновационный инструмент — речевую аналитику. Речевая аналитика…" at bounding box center [487, 397] width 407 height 36
drag, startPoint x: 334, startPoint y: 426, endPoint x: 482, endPoint y: 443, distance: 149.0
click at [471, 443] on ul "о чём говорят клиенты, что их волнует, каких конкурентов упоминают, на что жалу…" at bounding box center [487, 454] width 407 height 59
click at [542, 444] on p "все ли сотрудники соблюдают правила ведения разговоров — приветствие, прощание,…" at bounding box center [500, 448] width 381 height 24
drag, startPoint x: 363, startPoint y: 438, endPoint x: 447, endPoint y: 438, distance: 84.0
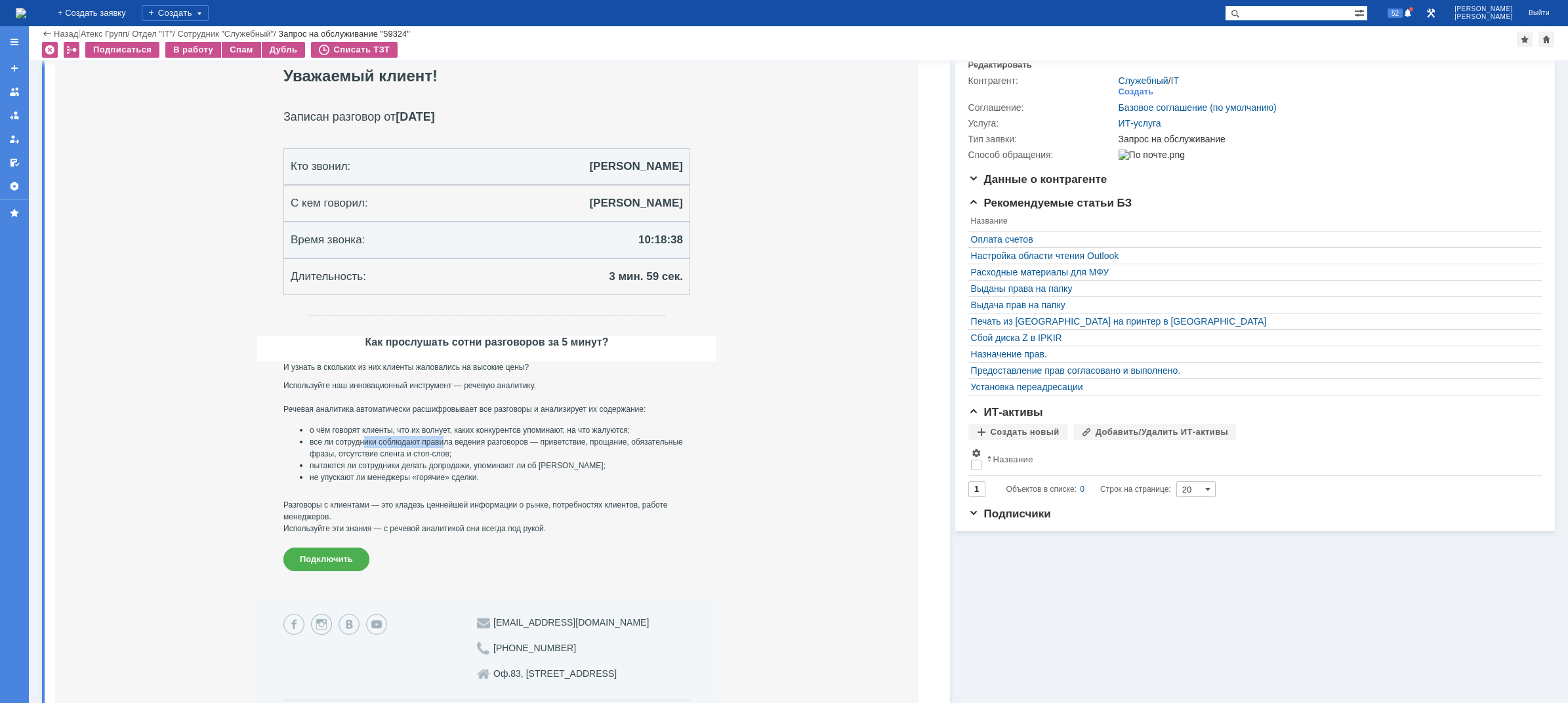
click at [446, 438] on p "все ли сотрудники соблюдают правила ведения разговоров — приветствие, прощание,…" at bounding box center [500, 448] width 381 height 24
drag, startPoint x: 488, startPoint y: 428, endPoint x: 534, endPoint y: 433, distance: 46.3
click at [533, 432] on p "о чём говорят клиенты, что их волнует, каких конкурентов упоминают, на что жалу…" at bounding box center [500, 430] width 381 height 12
drag, startPoint x: 372, startPoint y: 441, endPoint x: 457, endPoint y: 444, distance: 85.1
click at [454, 443] on p "все ли сотрудники соблюдают правила ведения разговоров — приветствие, прощание,…" at bounding box center [500, 448] width 381 height 24
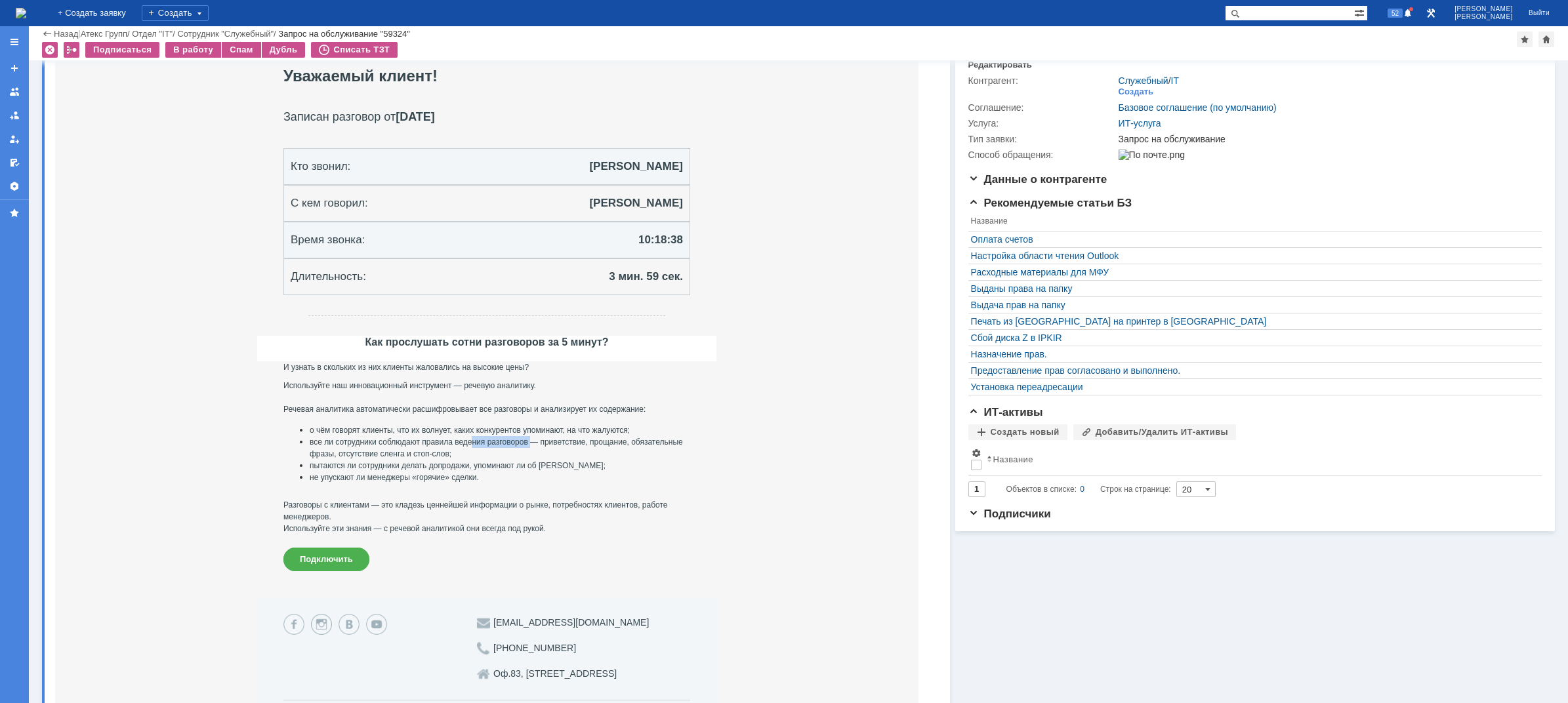
drag, startPoint x: 476, startPoint y: 444, endPoint x: 567, endPoint y: 451, distance: 91.3
click at [537, 444] on p "все ли сотрудники соблюдают правила ведения разговоров — приветствие, прощание,…" at bounding box center [500, 448] width 381 height 24
drag, startPoint x: 603, startPoint y: 440, endPoint x: 711, endPoint y: 447, distance: 108.2
click at [694, 441] on td "о чём говорят клиенты, что их волнует, каких конкурентов упоминают, на что жалу…" at bounding box center [487, 453] width 459 height 77
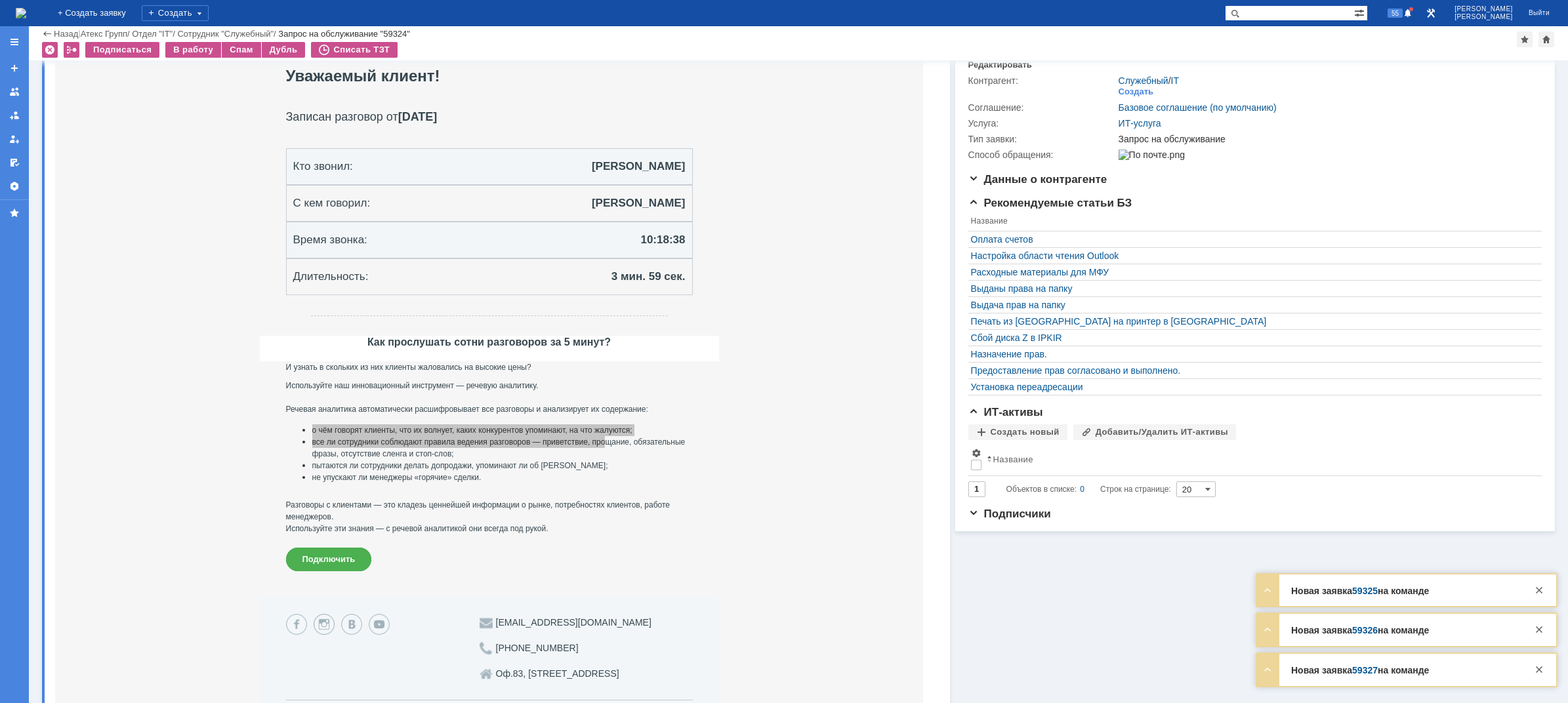
click at [26, 13] on img at bounding box center [21, 13] width 11 height 11
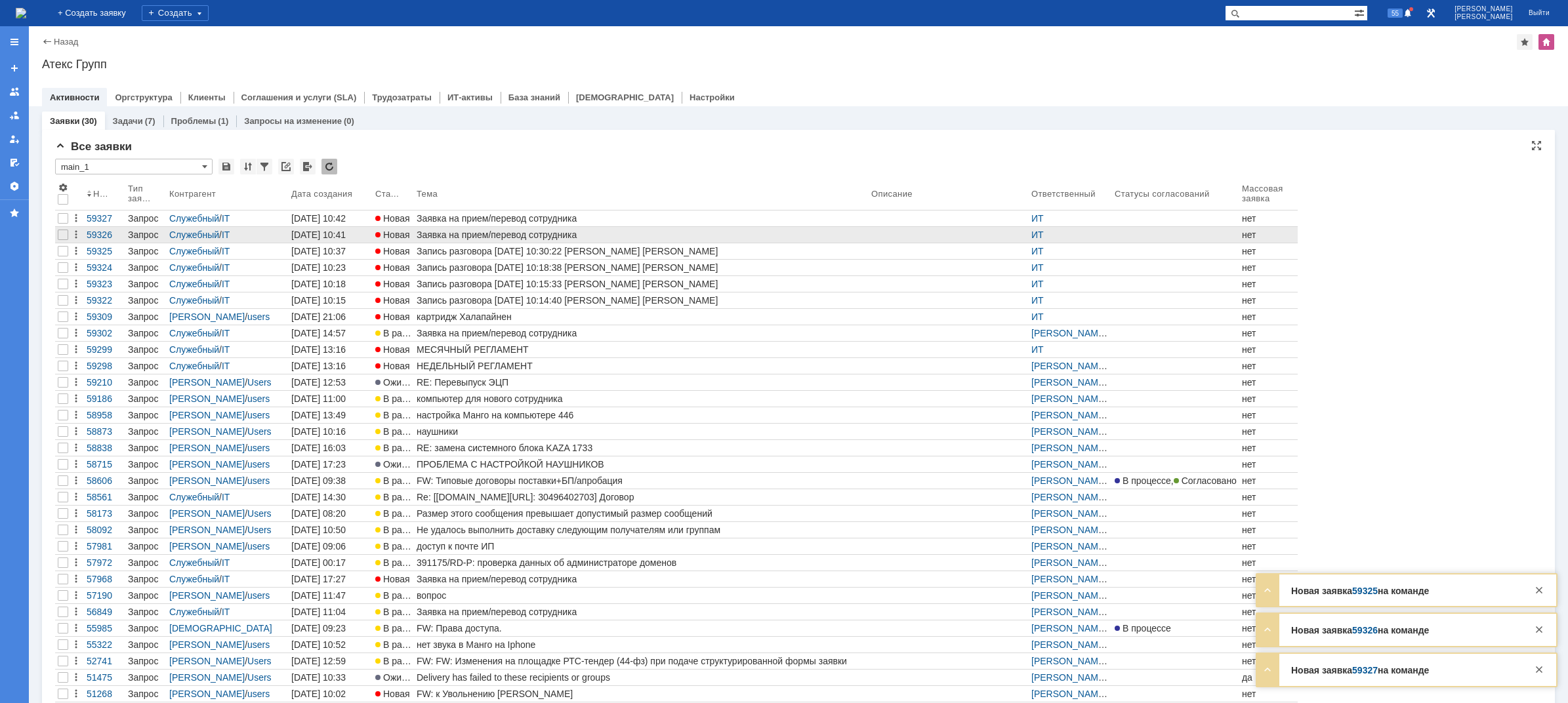
click at [437, 236] on div "Заявка на прием/перевод сотрудника" at bounding box center [641, 235] width 449 height 11
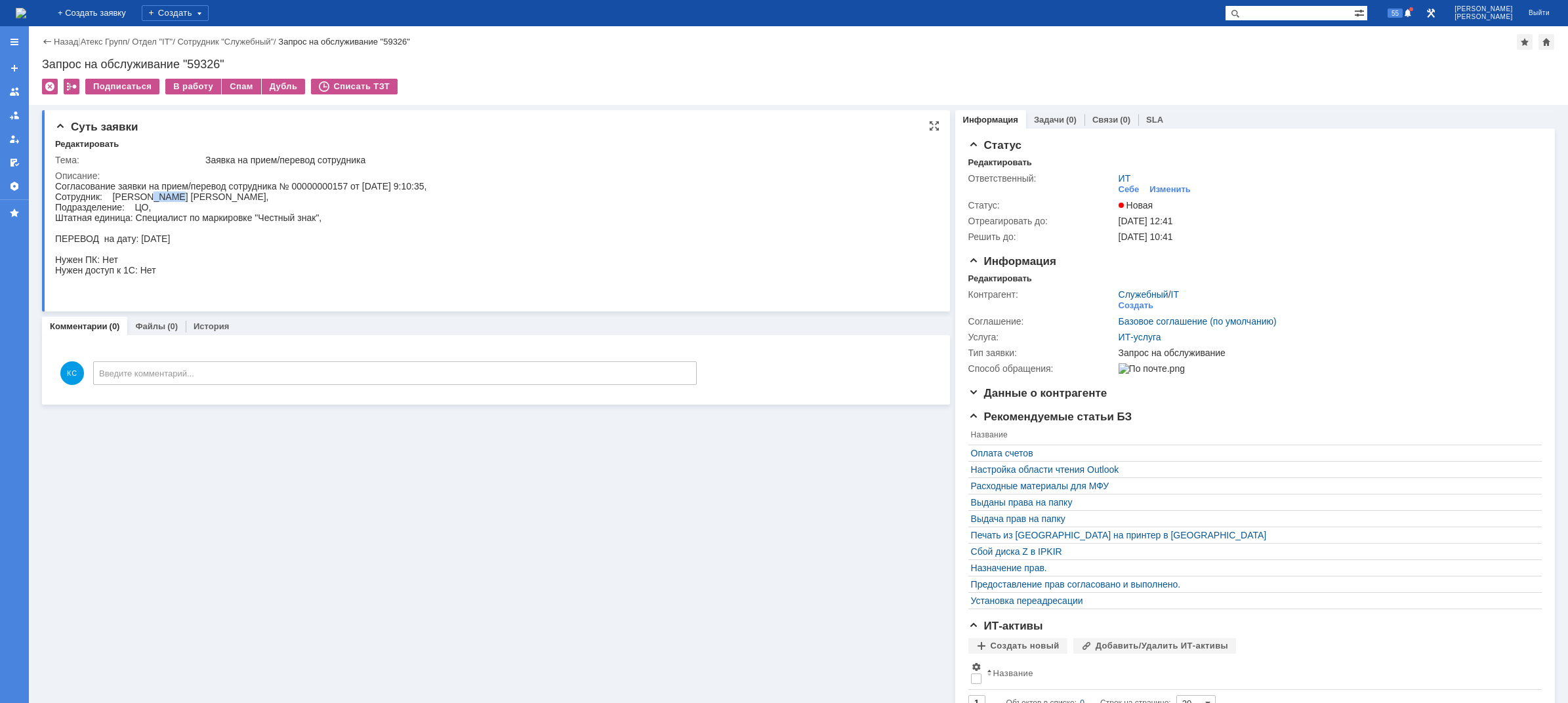
drag, startPoint x: 148, startPoint y: 197, endPoint x: 185, endPoint y: 213, distance: 40.3
click at [176, 198] on div "Согласование заявки на прием/перевод сотрудника № 00000000157 от [DATE] 9:10:35…" at bounding box center [240, 238] width 371 height 115
click at [192, 220] on div "Согласование заявки на прием/перевод сотрудника № 00000000157 от [DATE] 9:10:35…" at bounding box center [240, 238] width 371 height 115
drag, startPoint x: 236, startPoint y: 219, endPoint x: 261, endPoint y: 218, distance: 25.0
click at [261, 218] on div "Согласование заявки на прием/перевод сотрудника № 00000000157 от [DATE] 9:10:35…" at bounding box center [240, 238] width 371 height 115
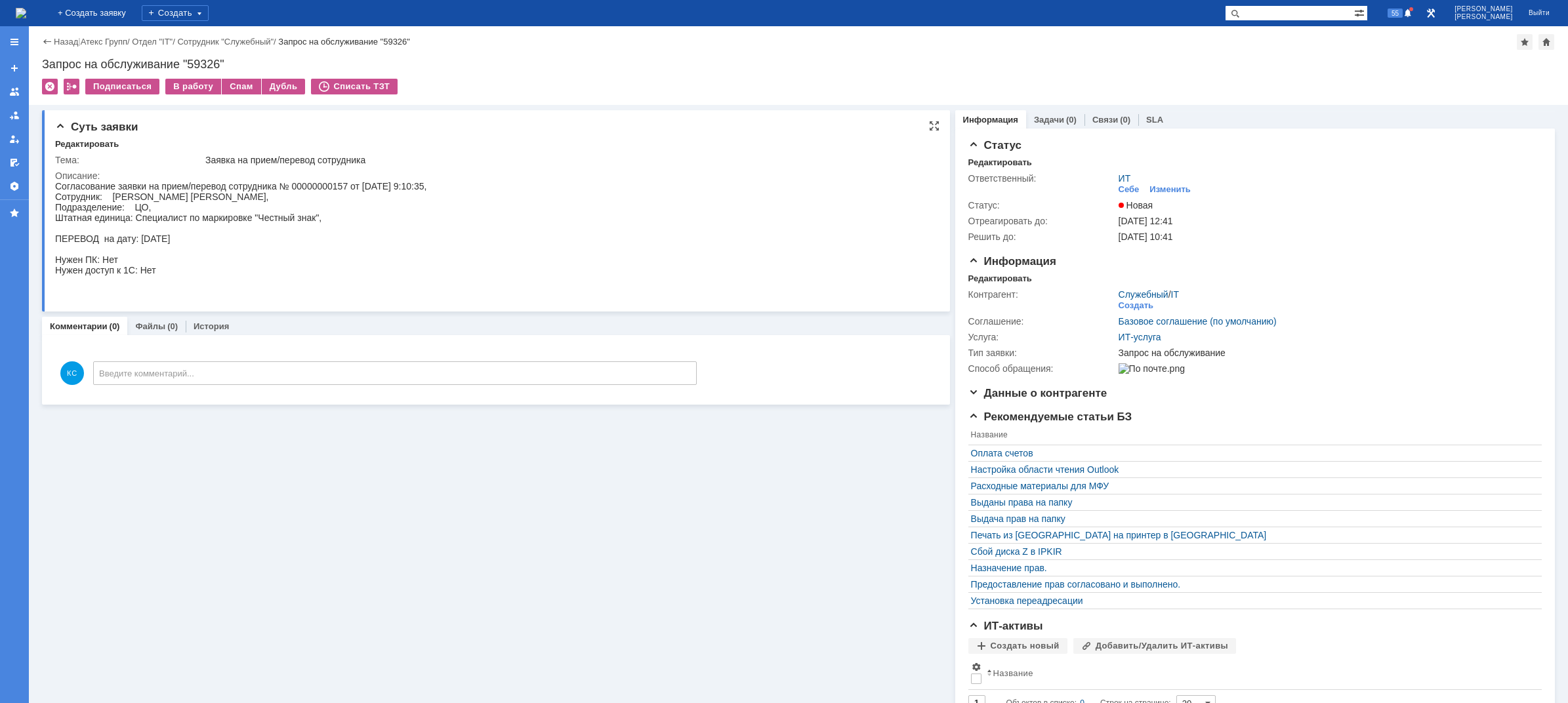
click at [180, 219] on div "Согласование заявки на прием/перевод сотрудника № 00000000157 от [DATE] 9:10:35…" at bounding box center [240, 238] width 371 height 115
drag, startPoint x: 187, startPoint y: 220, endPoint x: 194, endPoint y: 220, distance: 7.0
click at [194, 220] on div "Согласование заявки на прием/перевод сотрудника № 00000000157 от [DATE] 9:10:35…" at bounding box center [240, 238] width 371 height 115
click at [206, 218] on div "Согласование заявки на прием/перевод сотрудника № 00000000157 от [DATE] 9:10:35…" at bounding box center [240, 238] width 371 height 115
drag, startPoint x: 236, startPoint y: 208, endPoint x: 247, endPoint y: 207, distance: 11.0
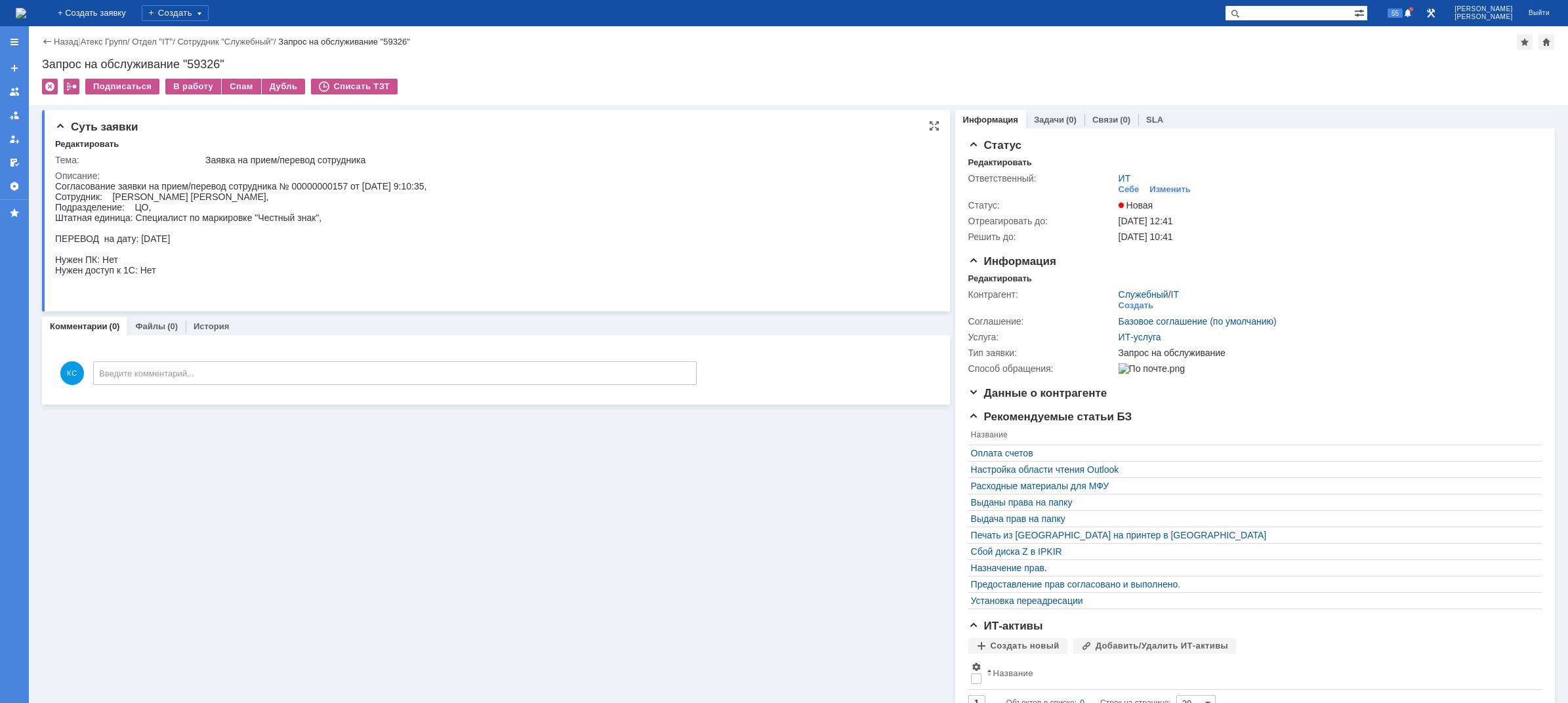
click at [236, 208] on div "Согласование заявки на прием/перевод сотрудника № 00000000157 от [DATE] 9:10:35…" at bounding box center [240, 238] width 371 height 115
click at [26, 8] on img at bounding box center [21, 13] width 11 height 11
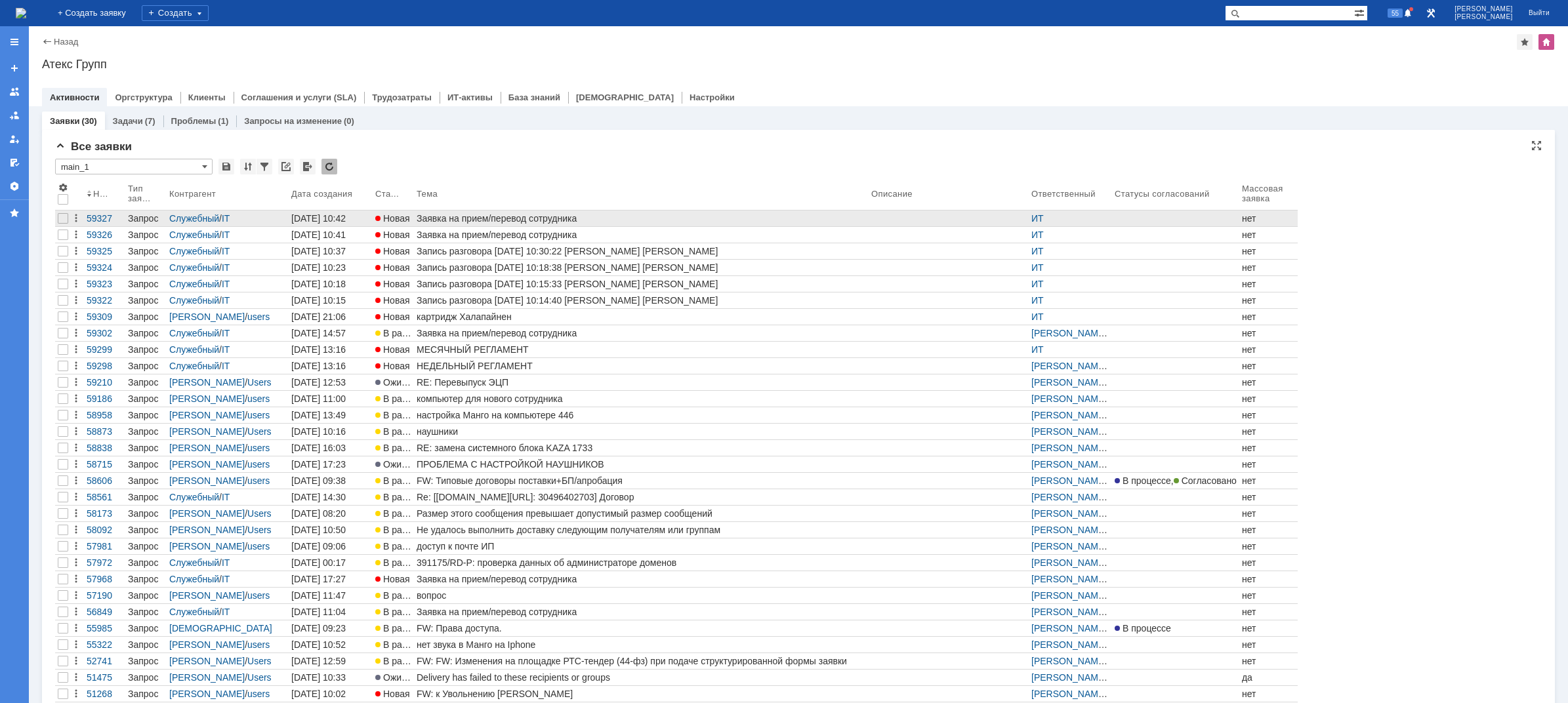
click at [467, 217] on div "Заявка на прием/перевод сотрудника" at bounding box center [641, 219] width 449 height 11
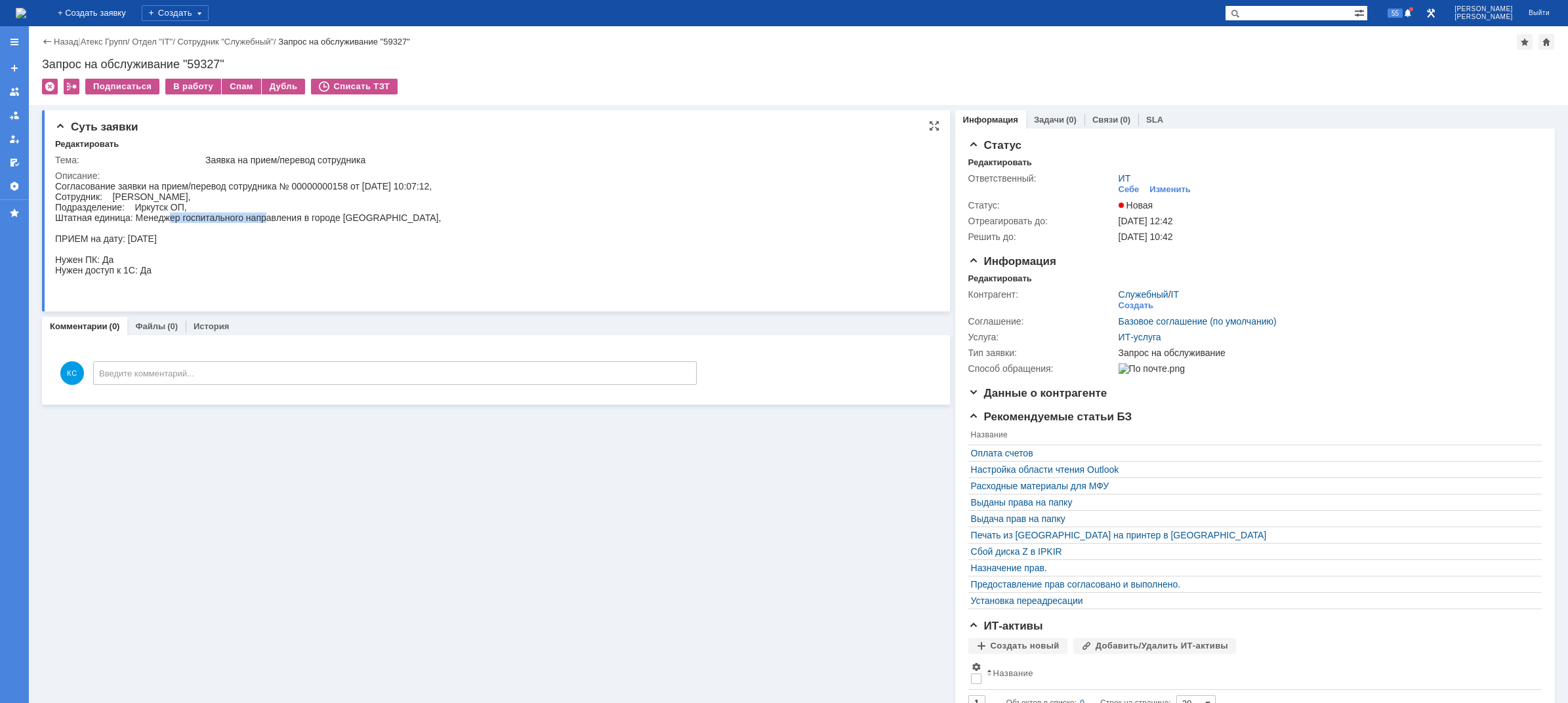
drag, startPoint x: 168, startPoint y: 222, endPoint x: 295, endPoint y: 212, distance: 127.4
click at [294, 212] on div "Согласование заявки на прием/перевод сотрудника № 00000000158 от [DATE] 10:07:1…" at bounding box center [248, 238] width 386 height 115
click at [308, 213] on div "Согласование заявки на прием/перевод сотрудника № 00000000158 от [DATE] 10:07:1…" at bounding box center [248, 238] width 386 height 115
click at [26, 17] on img at bounding box center [21, 13] width 11 height 11
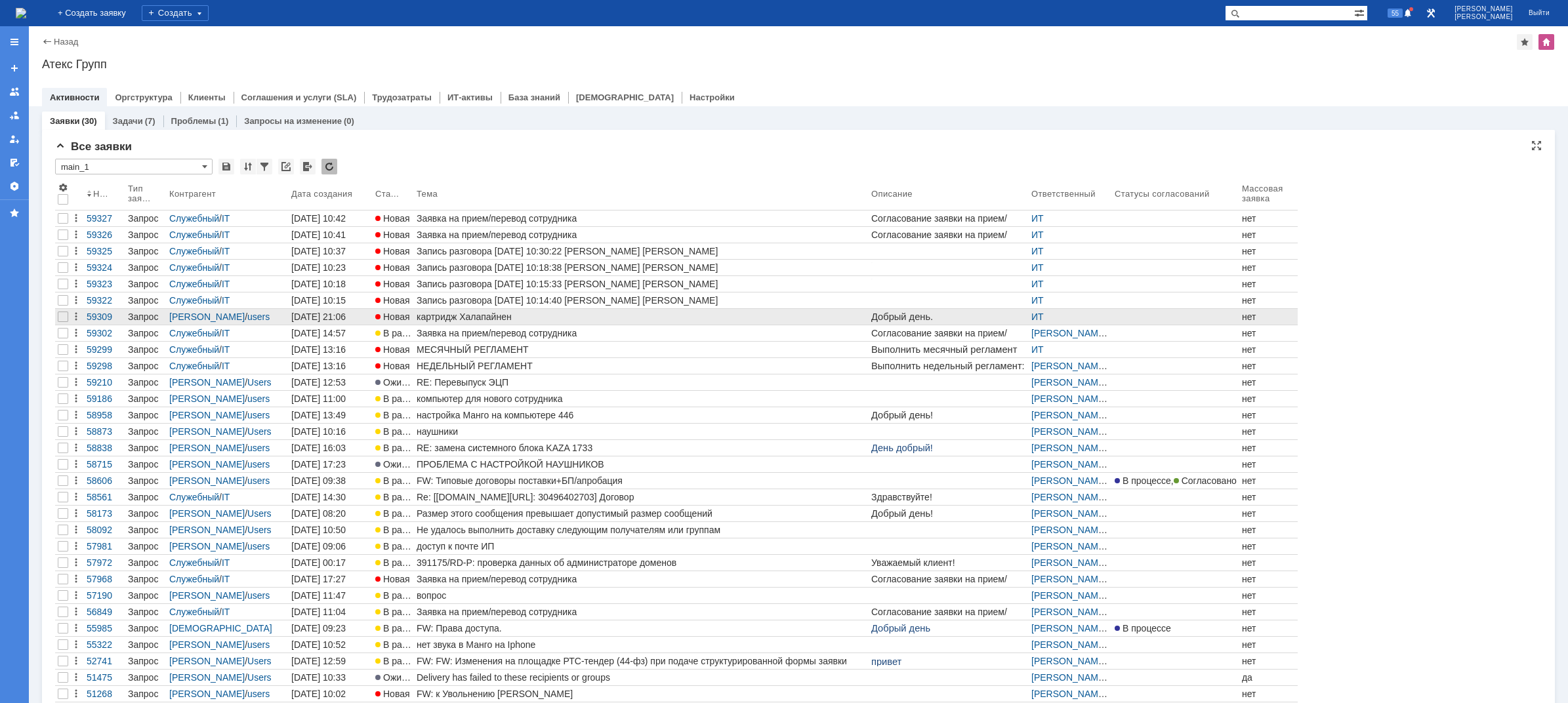
click at [460, 314] on div "картридж Халапайнен" at bounding box center [641, 317] width 449 height 11
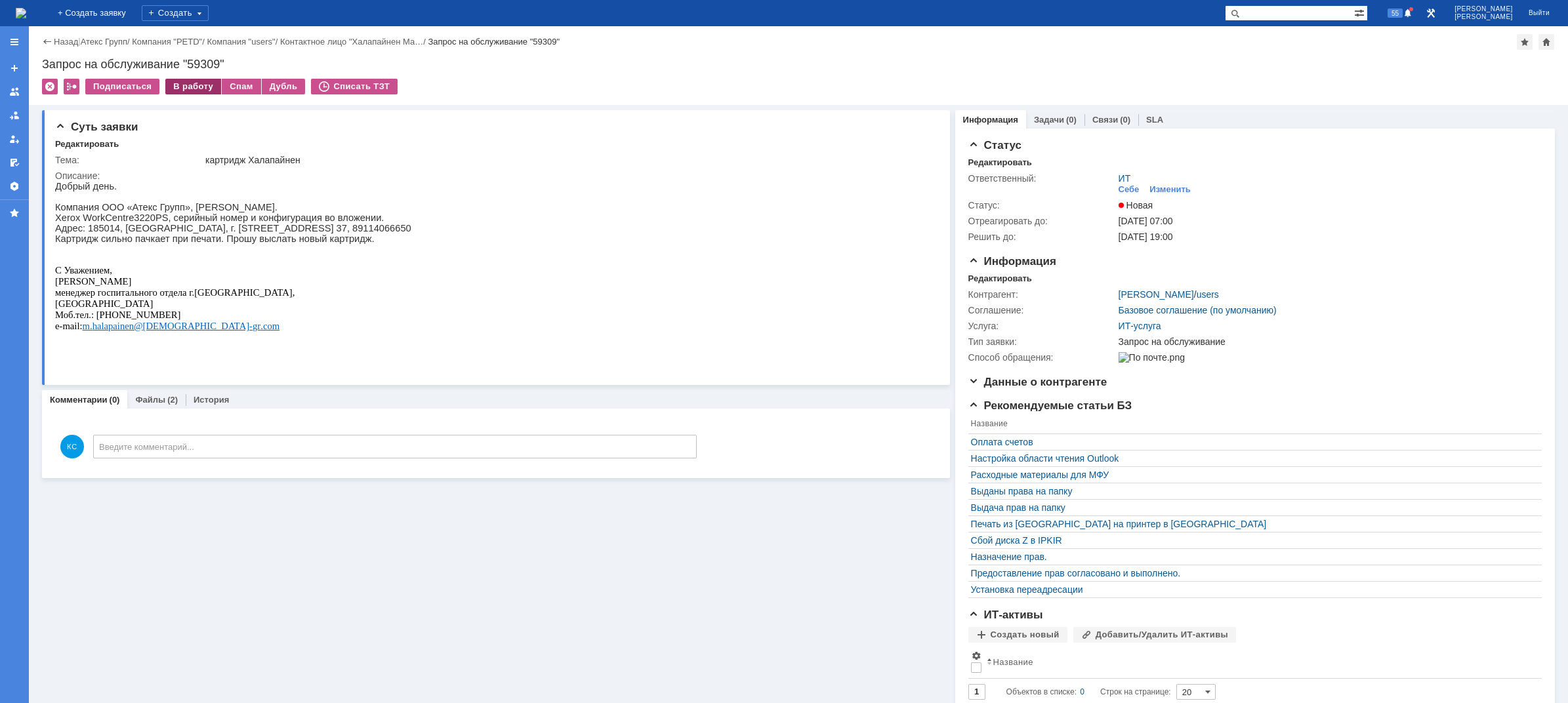
click at [193, 83] on div "В работу" at bounding box center [193, 86] width 56 height 15
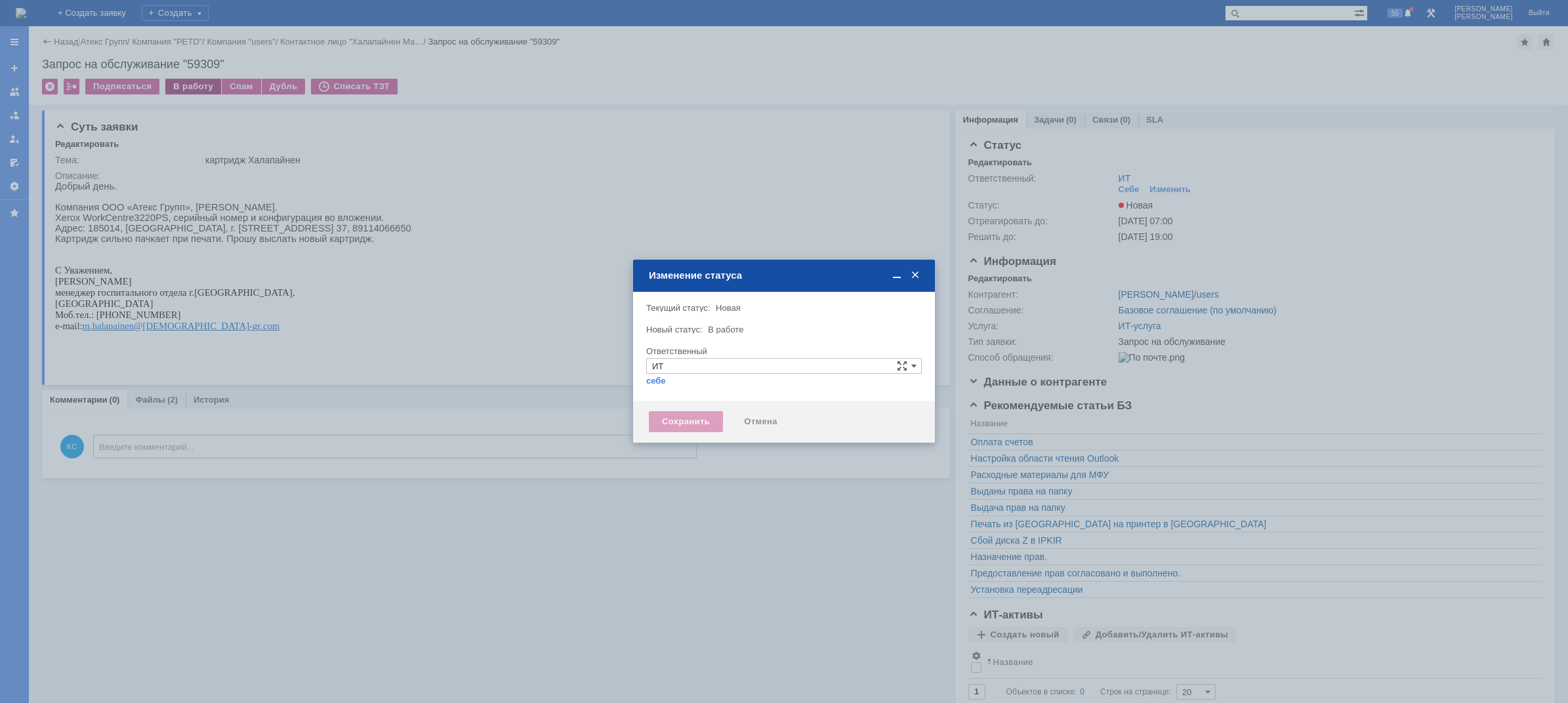
type input "[PERSON_NAME]"
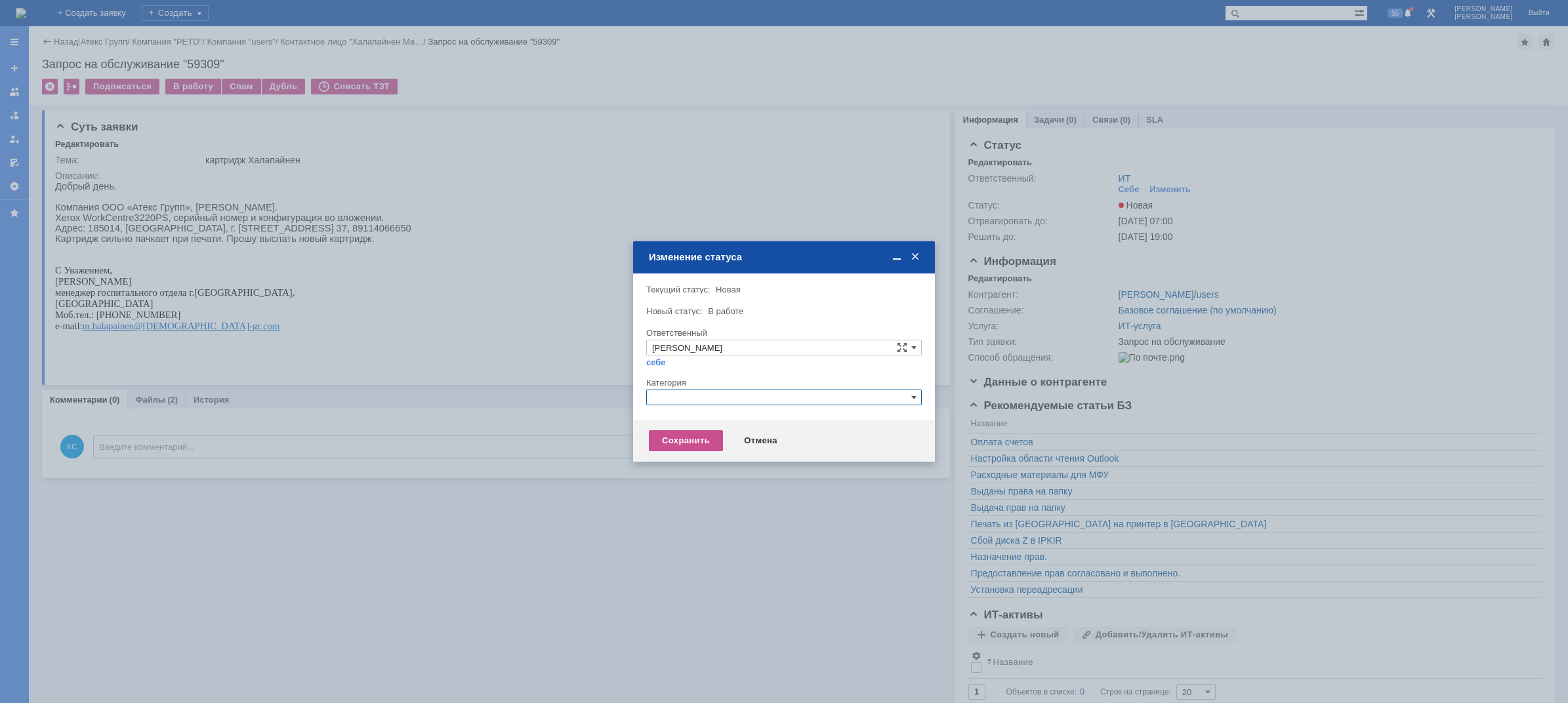
click at [680, 396] on input "text" at bounding box center [783, 397] width 275 height 15
click at [490, 345] on div at bounding box center [784, 352] width 1568 height 703
drag, startPoint x: 759, startPoint y: 441, endPoint x: 710, endPoint y: 432, distance: 49.8
click at [759, 440] on div "Отмена" at bounding box center [760, 440] width 60 height 21
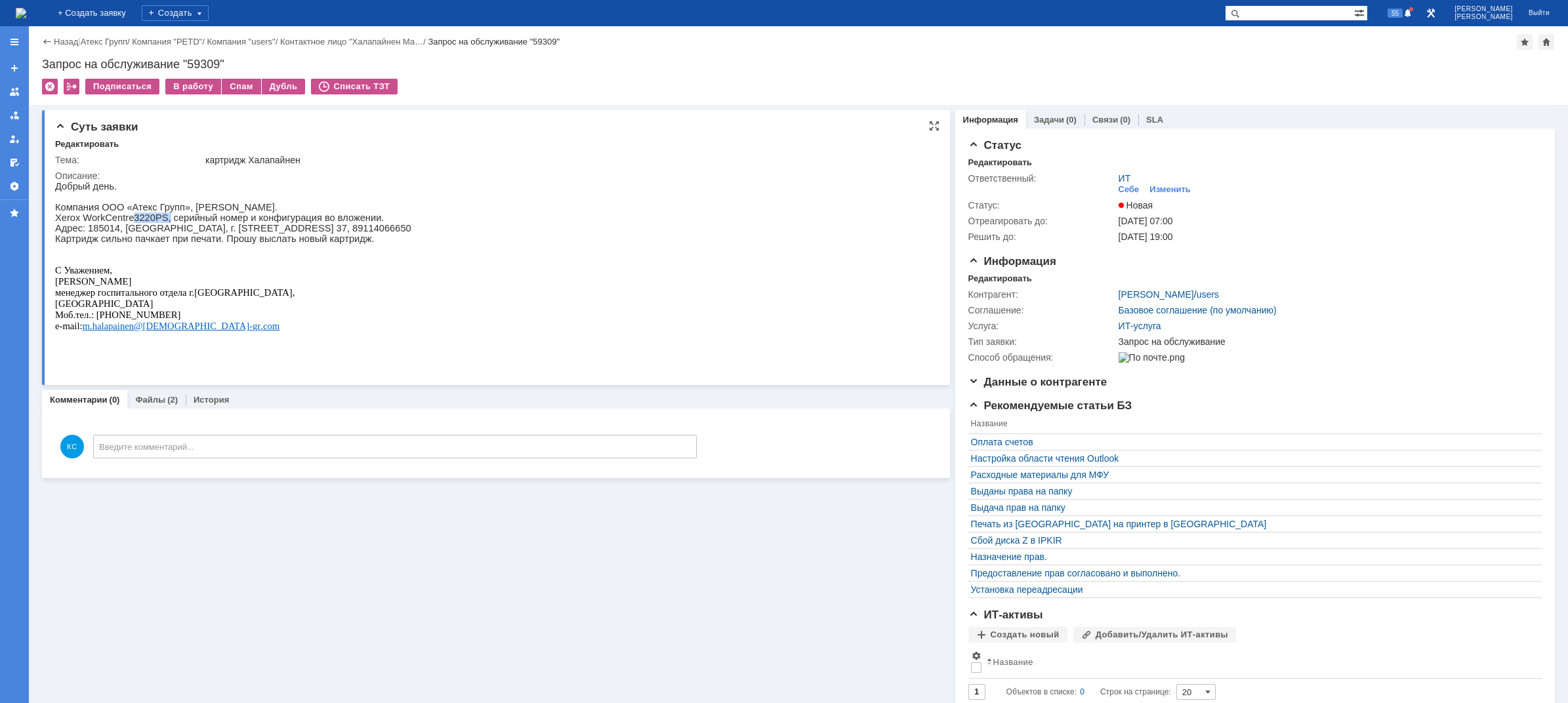
drag, startPoint x: 125, startPoint y: 220, endPoint x: 172, endPoint y: 225, distance: 47.3
click at [164, 223] on p "Xerox WorkCentre 3220 PS , серийный номер и конфигурация во вложении." at bounding box center [233, 218] width 356 height 11
drag, startPoint x: 195, startPoint y: 224, endPoint x: 296, endPoint y: 224, distance: 101.0
click at [271, 223] on p "Xerox WorkCentre 3220 PS , серийный номер и конфигурация во вложении." at bounding box center [233, 218] width 356 height 11
drag, startPoint x: 296, startPoint y: 224, endPoint x: 336, endPoint y: 224, distance: 40.0
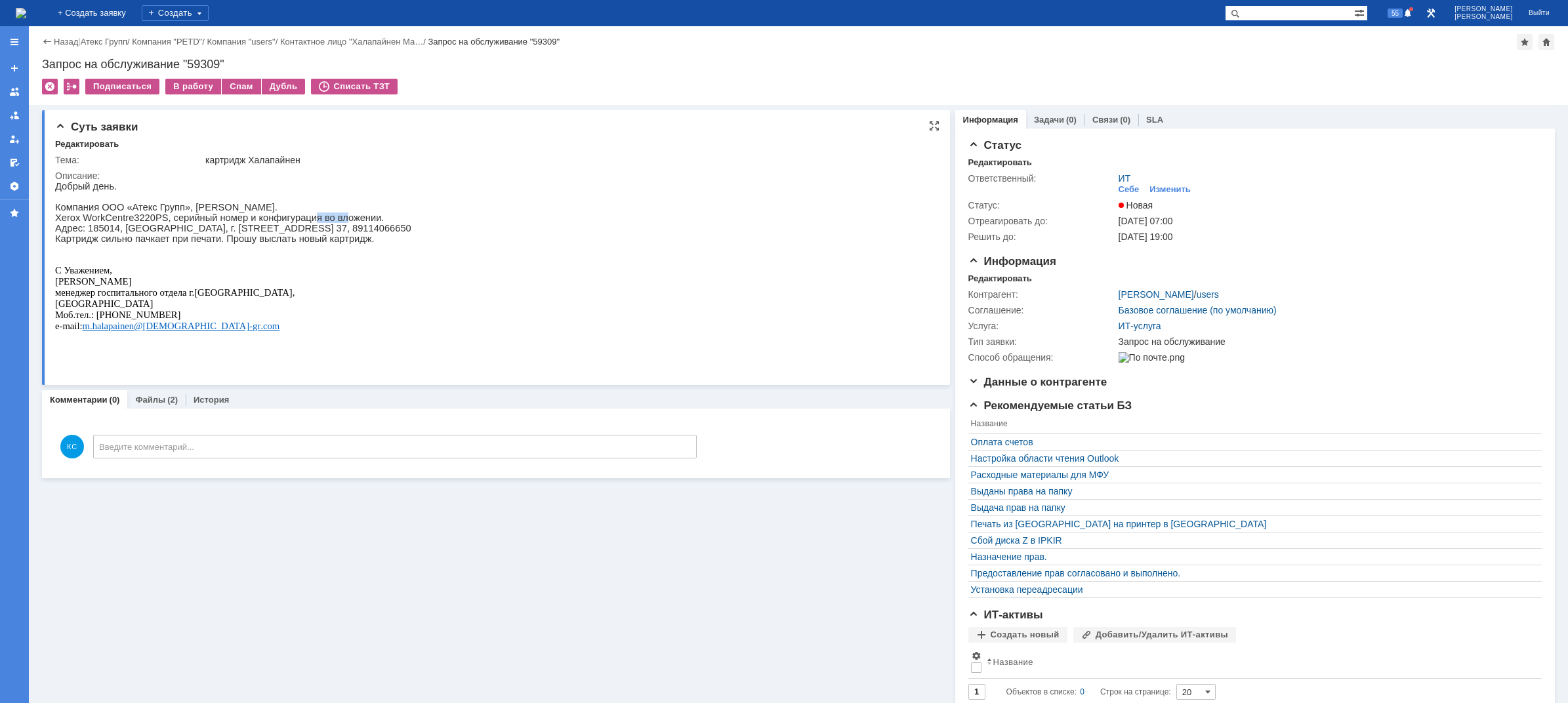
click at [335, 223] on p "Xerox WorkCentre 3220 PS , серийный номер и конфигурация во вложении." at bounding box center [233, 218] width 356 height 11
click at [150, 397] on link "Файлы" at bounding box center [150, 399] width 30 height 10
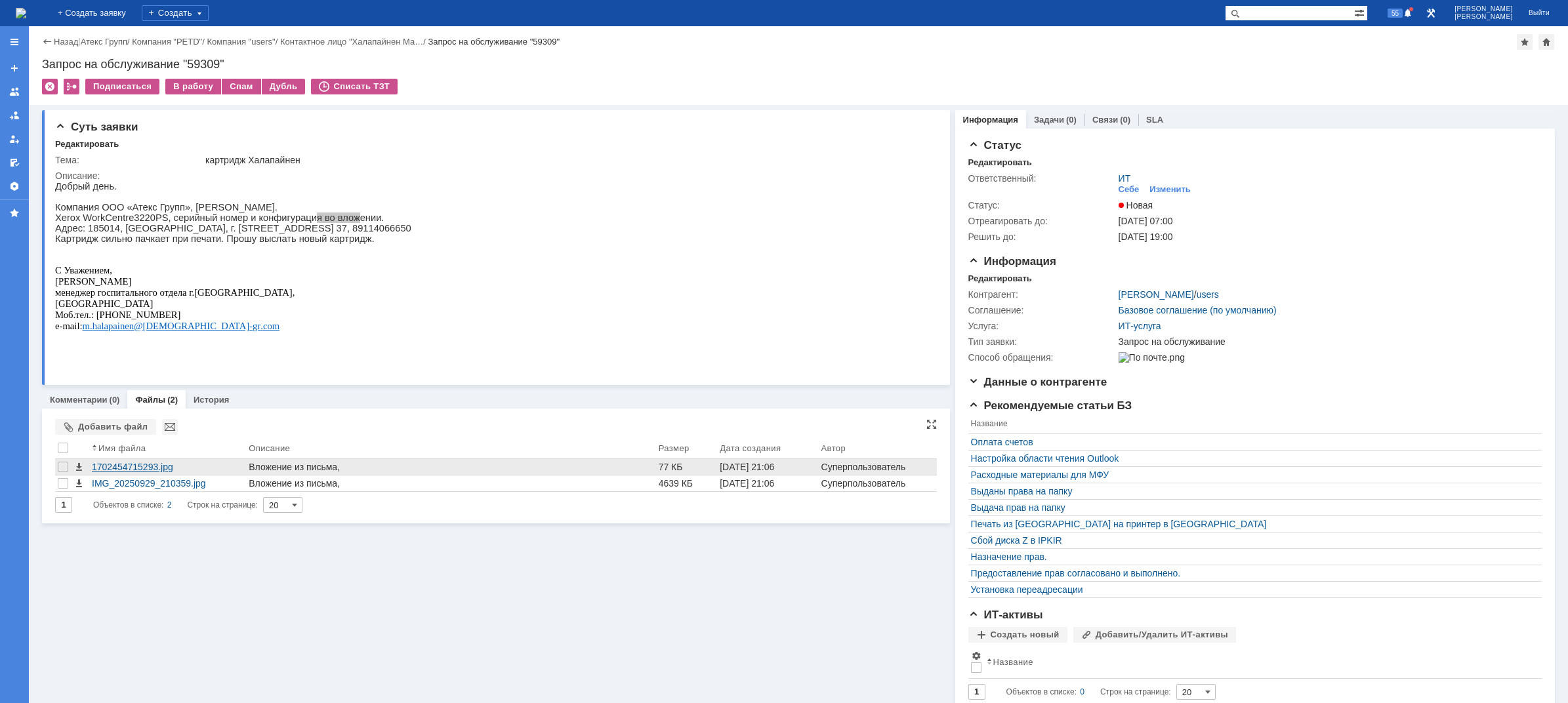
click at [152, 468] on div "1702454715293.jpg" at bounding box center [167, 467] width 152 height 11
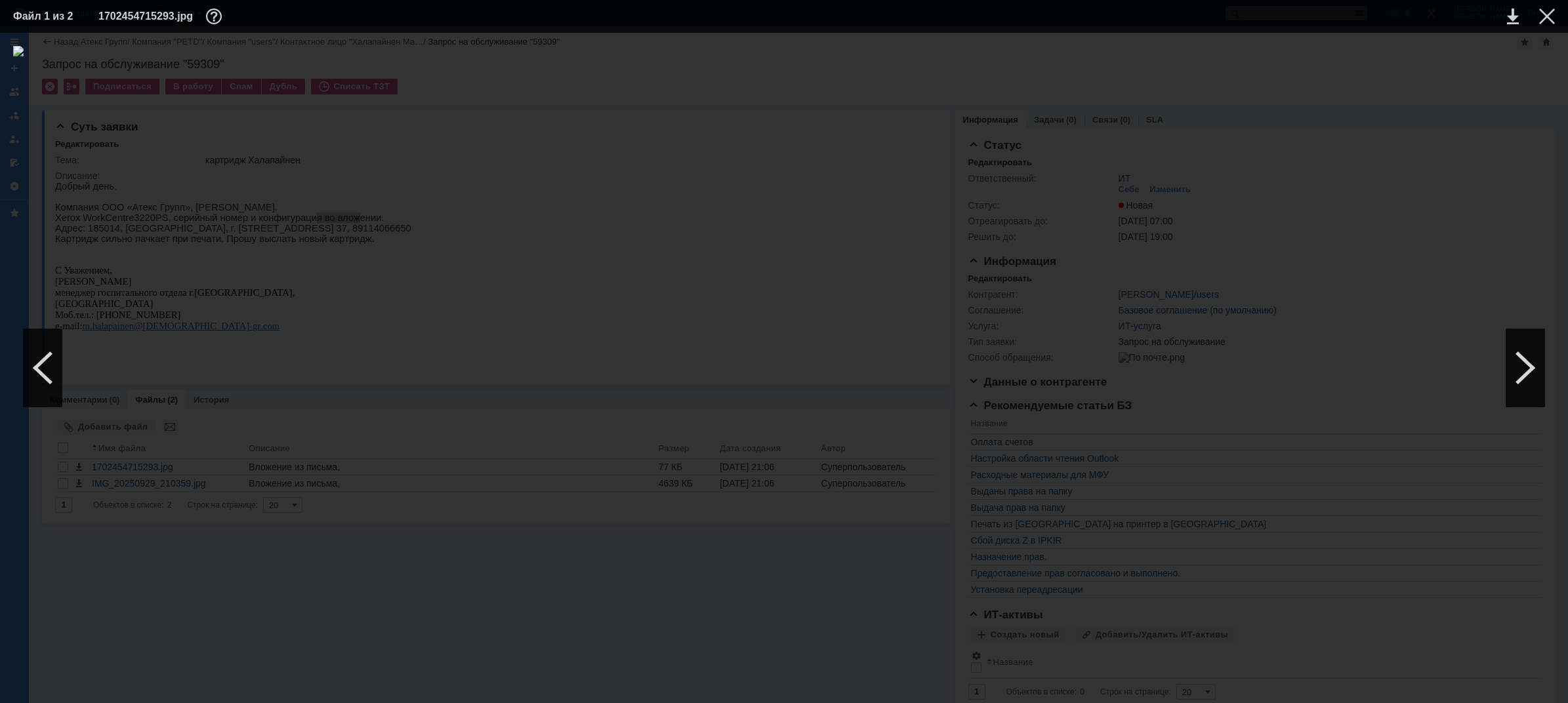
click at [1410, 164] on div at bounding box center [783, 368] width 1542 height 644
click at [1549, 13] on div at bounding box center [1546, 16] width 15 height 15
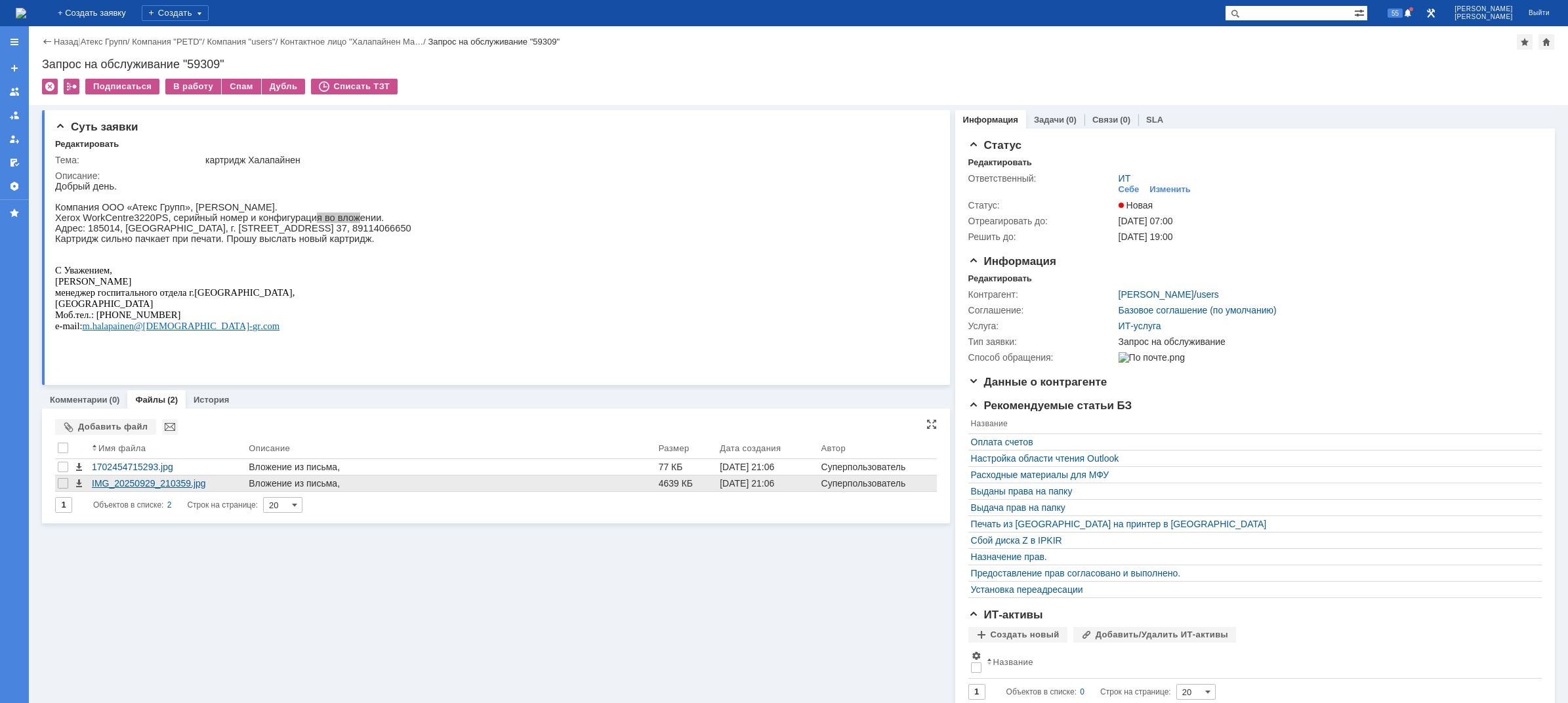
click at [169, 478] on div "IMG_20250929_210359.jpg" at bounding box center [167, 483] width 157 height 15
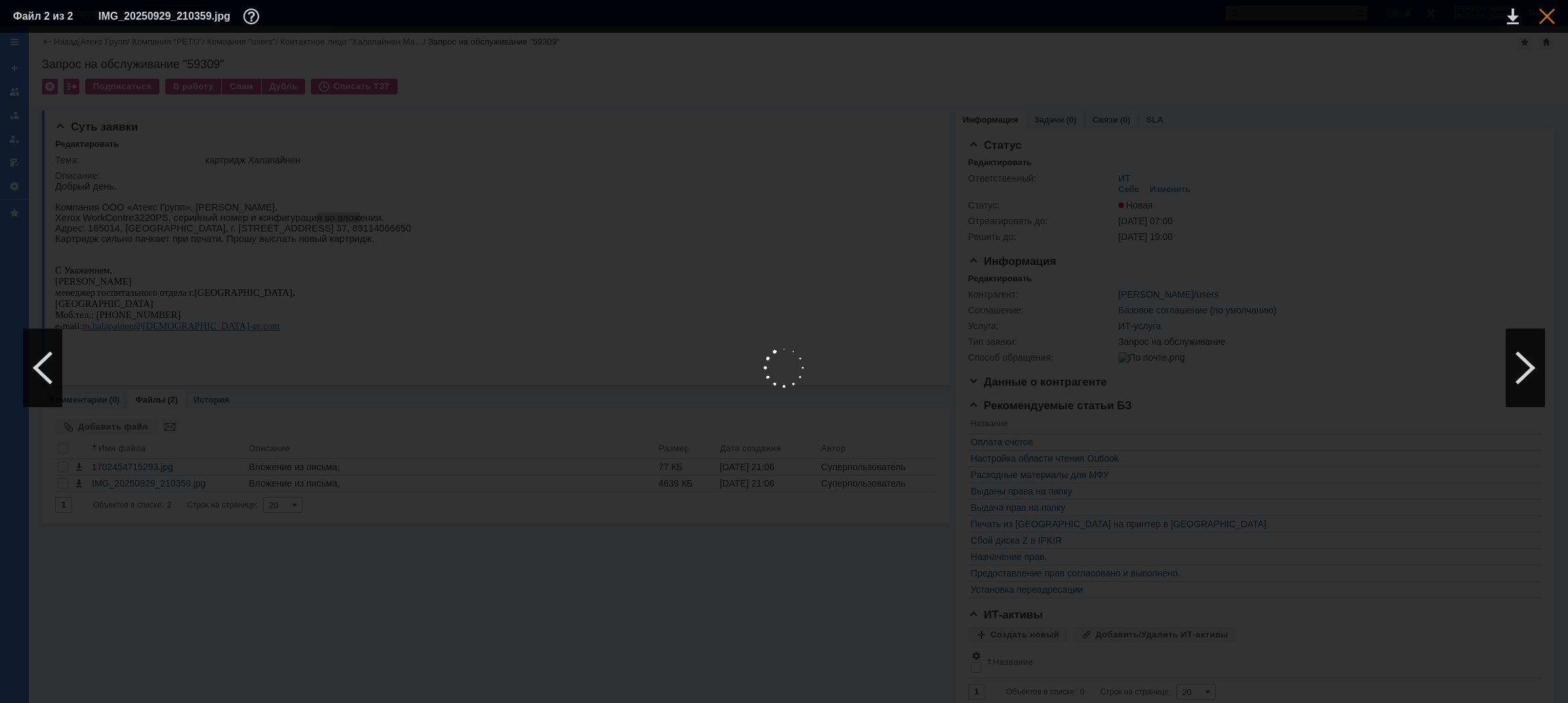
click at [1542, 20] on div at bounding box center [1546, 16] width 15 height 15
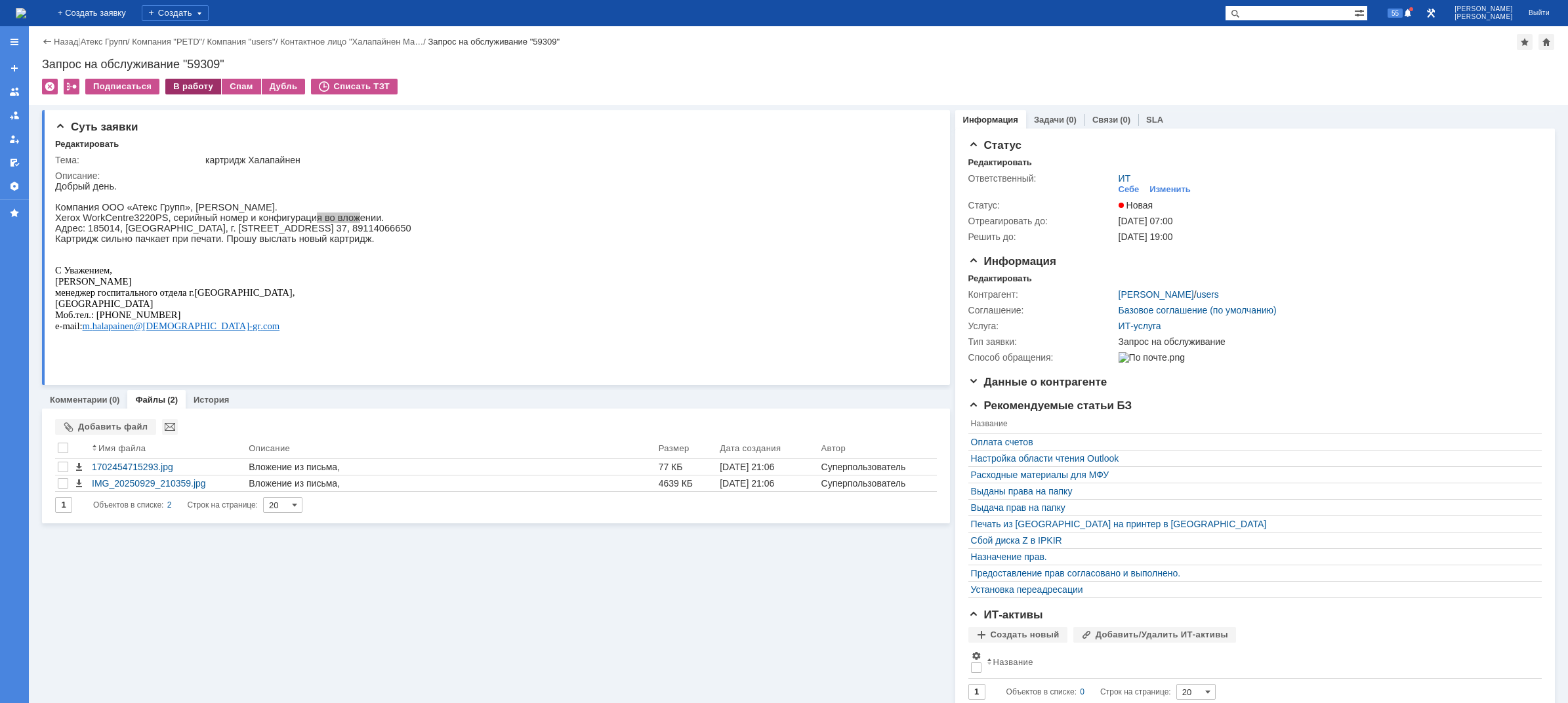
click at [185, 88] on div "В работу" at bounding box center [193, 86] width 56 height 15
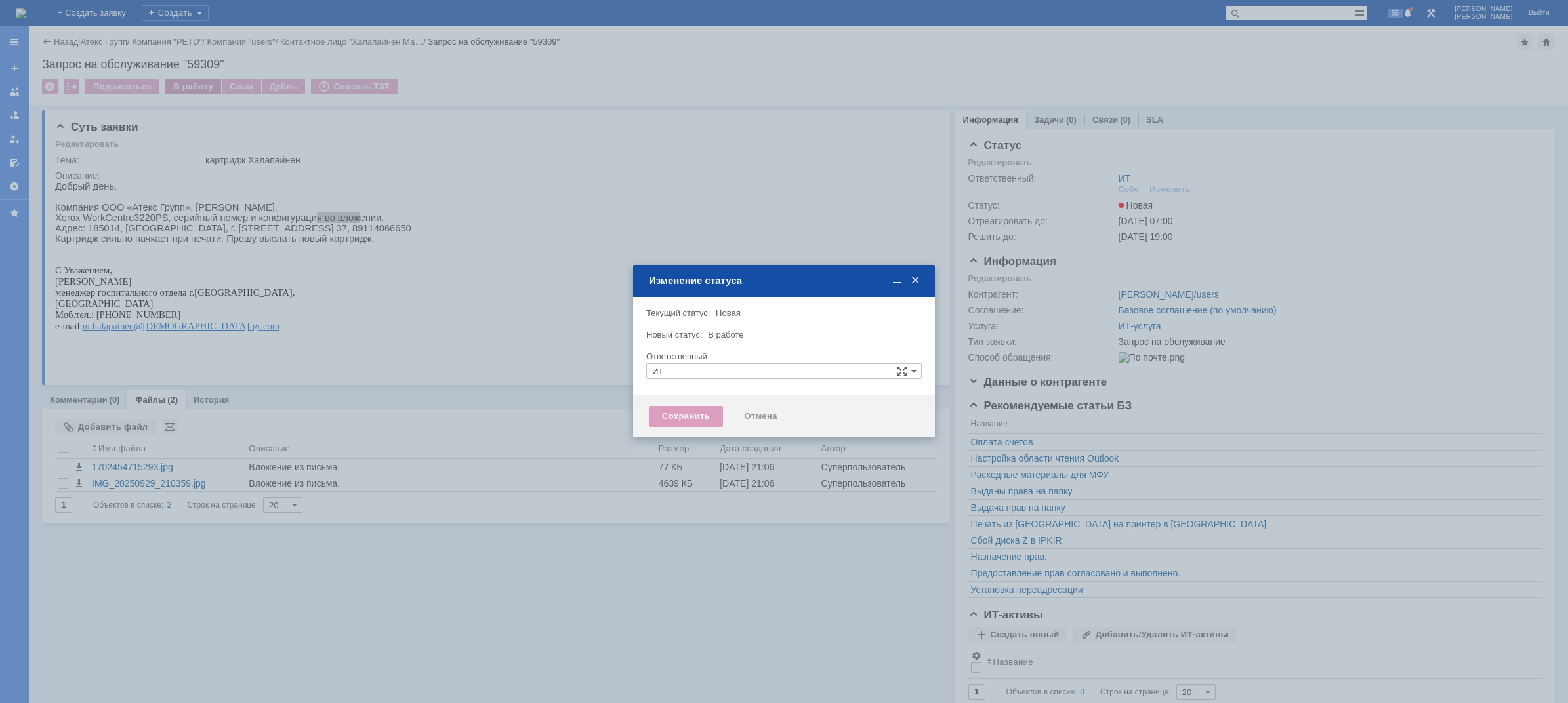
type input "[PERSON_NAME]"
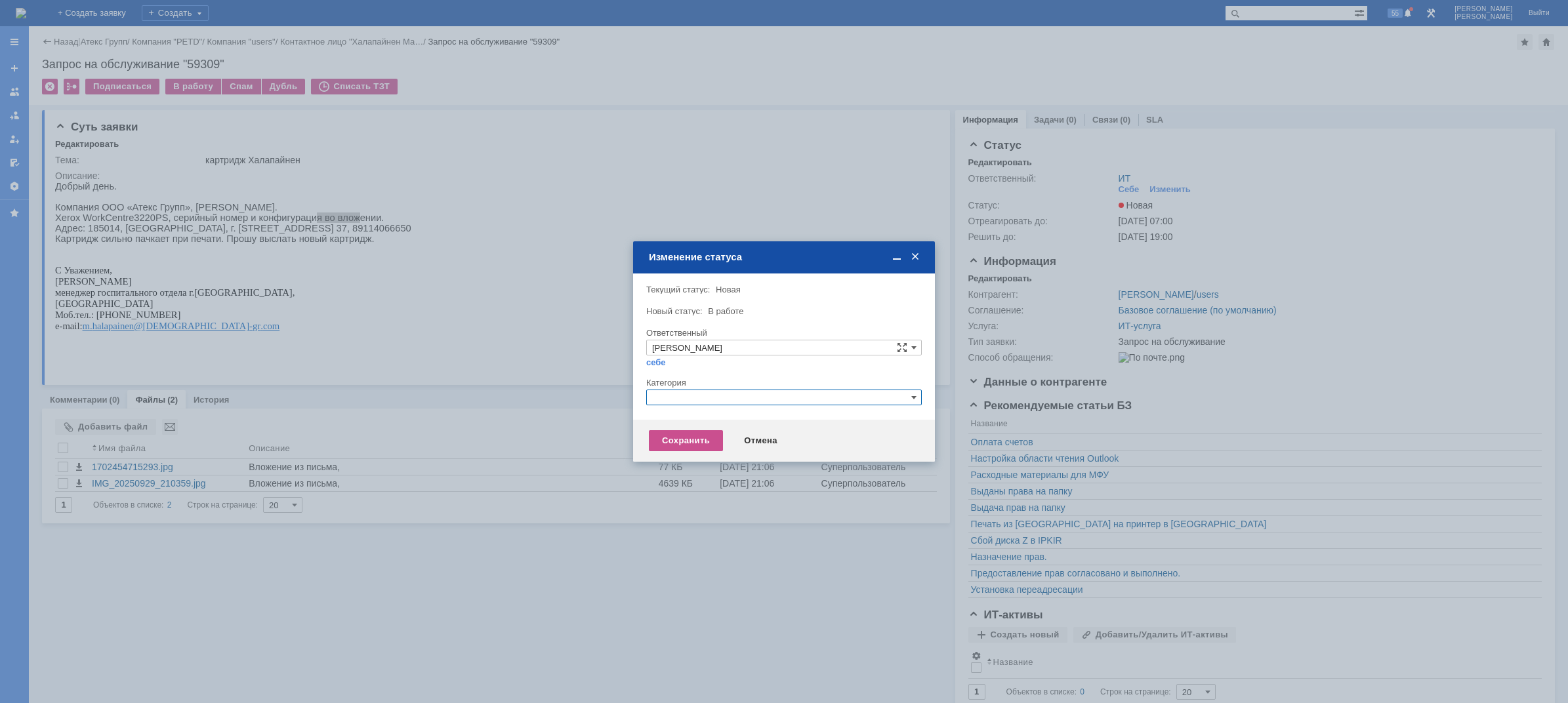
click at [742, 393] on input "text" at bounding box center [783, 397] width 275 height 15
click at [917, 255] on span at bounding box center [915, 257] width 13 height 12
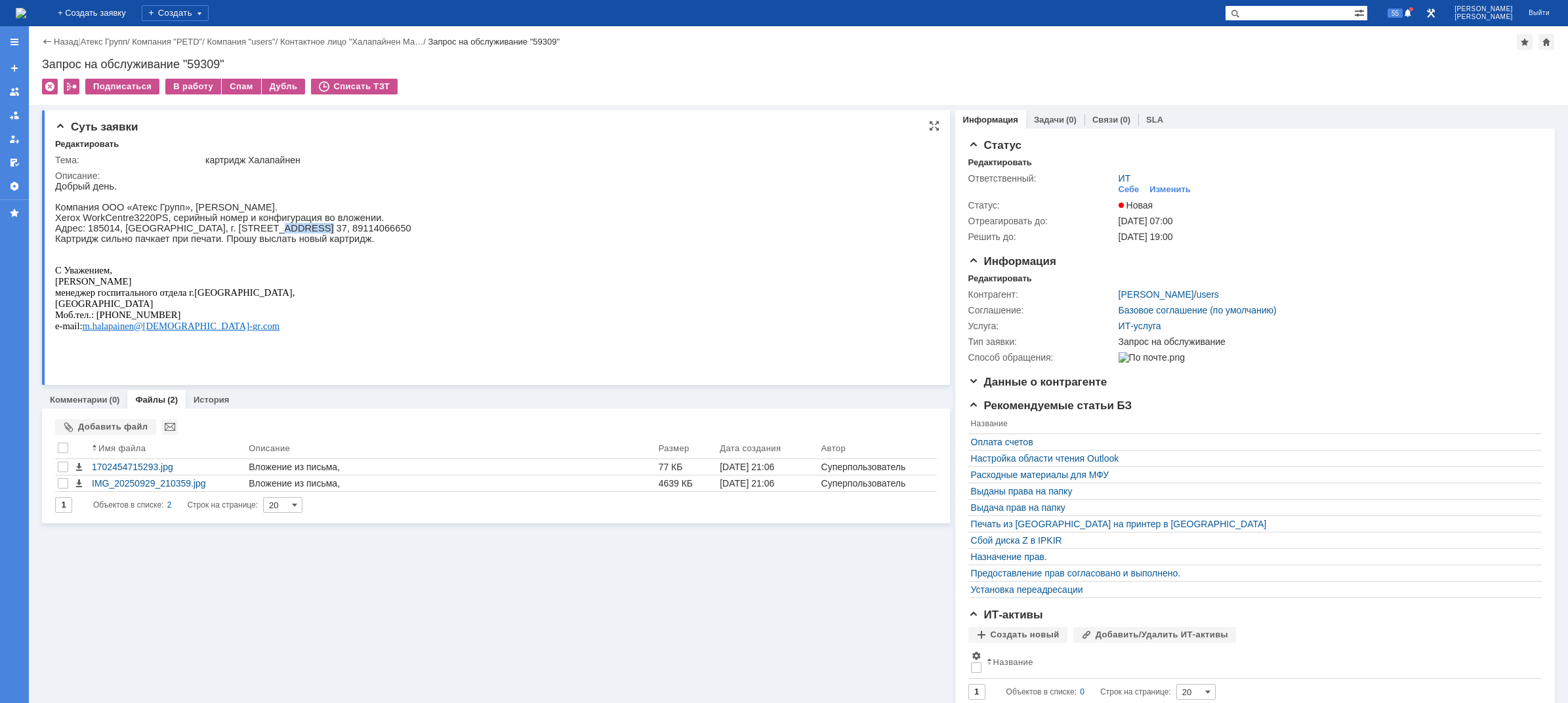
drag, startPoint x: 247, startPoint y: 237, endPoint x: 293, endPoint y: 237, distance: 46.0
click at [293, 234] on p "Адрес: 185014, [GEOGRAPHIC_DATA], г. [STREET_ADDRESS] 37, 89114066650" at bounding box center [233, 228] width 356 height 11
drag, startPoint x: 317, startPoint y: 234, endPoint x: 327, endPoint y: 234, distance: 10.0
click at [327, 234] on p "Адрес: 185014, [GEOGRAPHIC_DATA], г. [STREET_ADDRESS] 37, 89114066650" at bounding box center [233, 228] width 356 height 11
drag, startPoint x: 359, startPoint y: 236, endPoint x: 378, endPoint y: 236, distance: 19.0
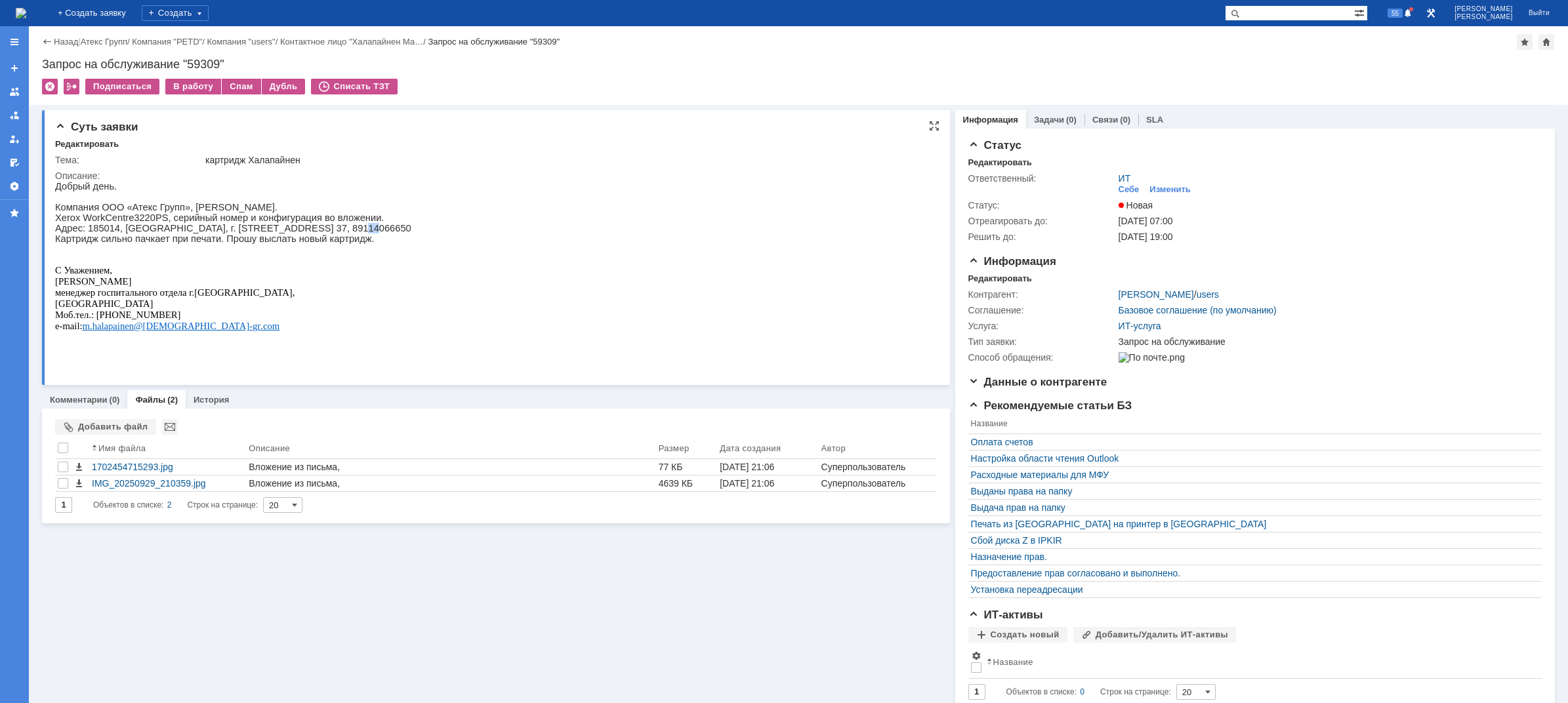
click at [378, 234] on p "Адрес: 185014, [GEOGRAPHIC_DATA], г. [STREET_ADDRESS] 37, 89114066650" at bounding box center [233, 228] width 356 height 11
drag, startPoint x: 394, startPoint y: 236, endPoint x: 403, endPoint y: 237, distance: 9.1
click at [403, 234] on p "Адрес: 185014, [GEOGRAPHIC_DATA], г. [STREET_ADDRESS] 37, 89114066650" at bounding box center [233, 228] width 356 height 11
click at [412, 234] on p "Адрес: 185014, [GEOGRAPHIC_DATA], г. [STREET_ADDRESS] 37, 89114066650" at bounding box center [233, 228] width 356 height 11
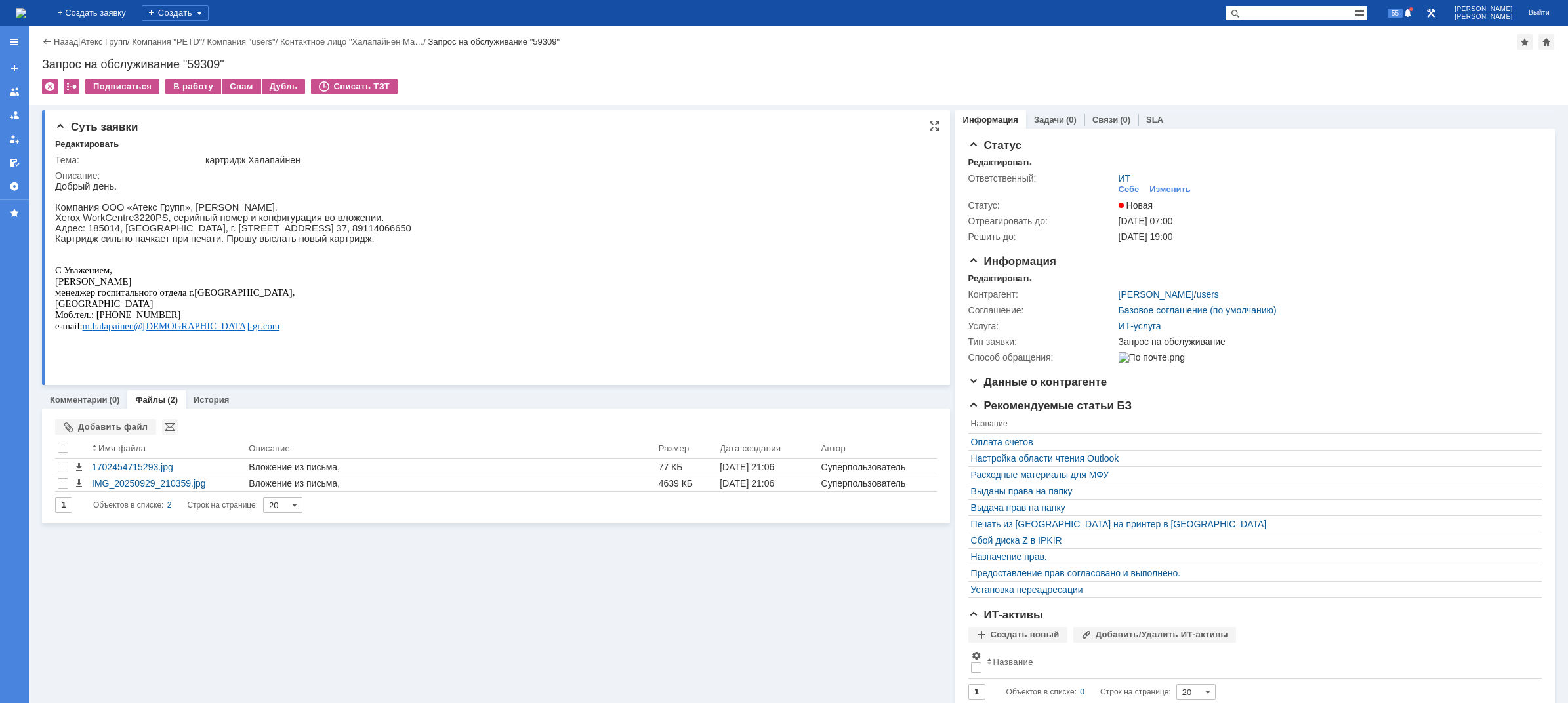
drag, startPoint x: 435, startPoint y: 236, endPoint x: 444, endPoint y: 235, distance: 9.1
click at [412, 234] on p "Адрес: 185014, [GEOGRAPHIC_DATA], г. [STREET_ADDRESS] 37, 89114066650" at bounding box center [233, 228] width 356 height 11
drag, startPoint x: 443, startPoint y: 236, endPoint x: 437, endPoint y: 236, distance: 6.0
click at [412, 234] on p "Адрес: 185014, [GEOGRAPHIC_DATA], г. [STREET_ADDRESS] 37, 89114066650" at bounding box center [233, 228] width 356 height 11
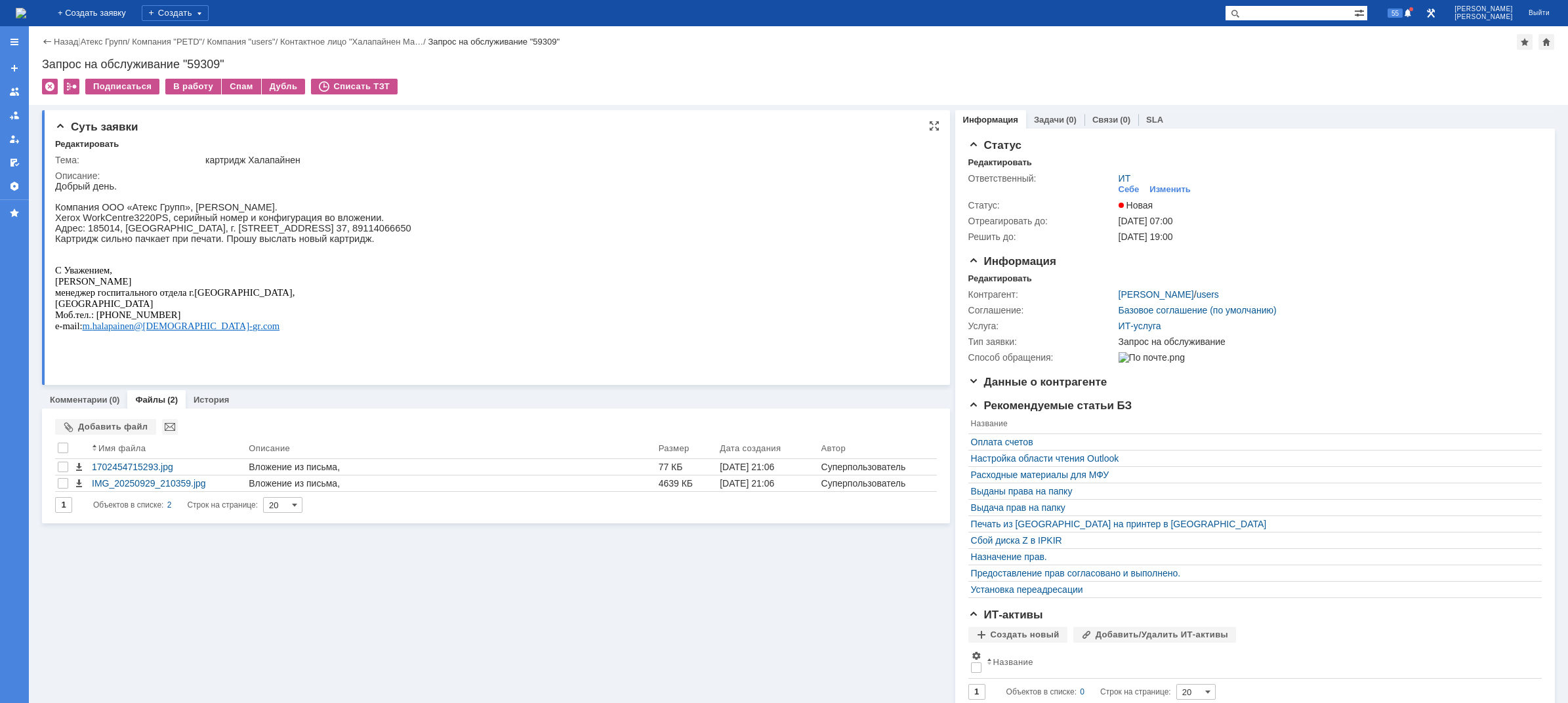
drag, startPoint x: 420, startPoint y: 234, endPoint x: 433, endPoint y: 234, distance: 13.0
click at [412, 234] on p "Адрес: 185014, [GEOGRAPHIC_DATA], г. [STREET_ADDRESS] 37, 89114066650" at bounding box center [233, 228] width 356 height 11
drag, startPoint x: 435, startPoint y: 234, endPoint x: 444, endPoint y: 236, distance: 9.2
click at [412, 234] on p "Адрес: 185014, [GEOGRAPHIC_DATA], г. [STREET_ADDRESS] 37, 89114066650" at bounding box center [233, 228] width 356 height 11
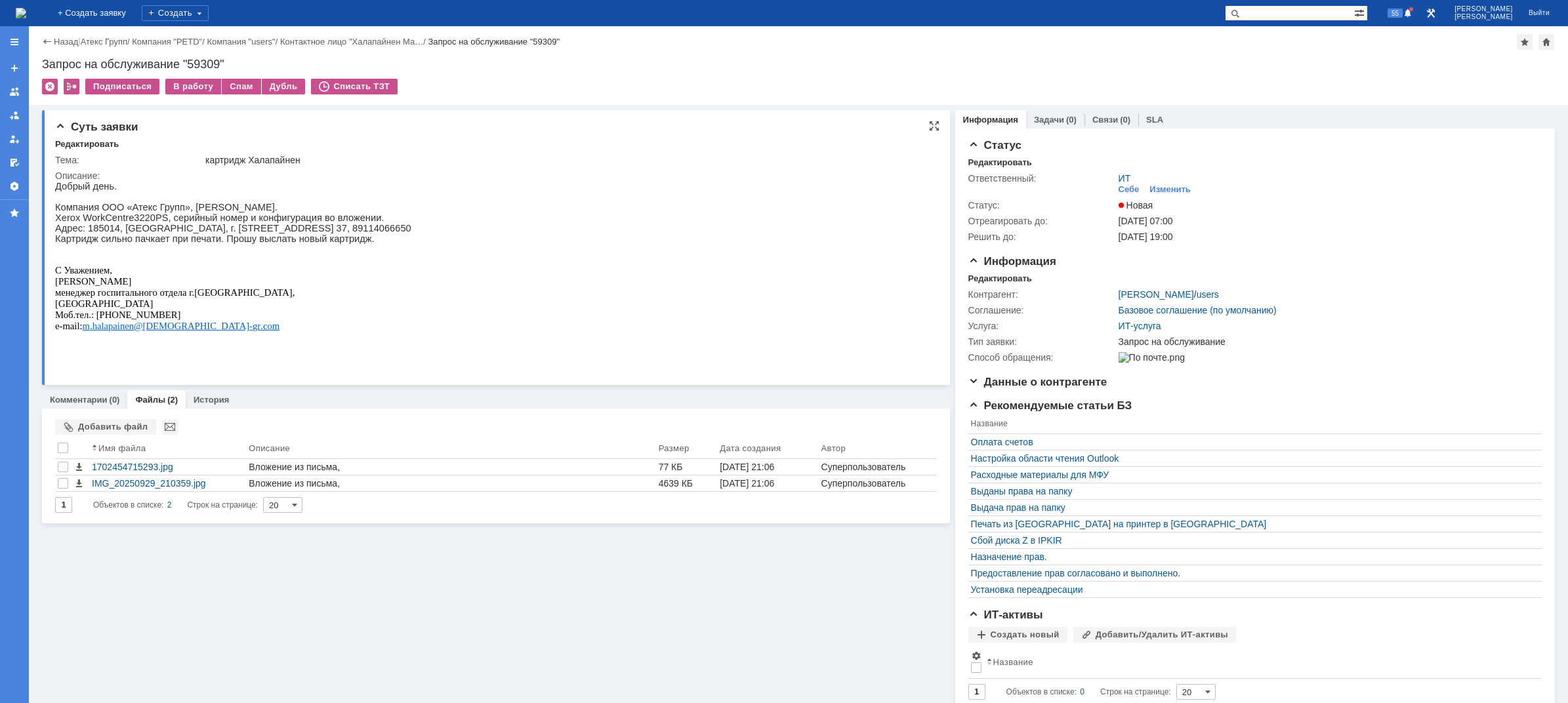
click at [412, 234] on p "Адрес: 185014, [GEOGRAPHIC_DATA], г. [STREET_ADDRESS] 37, 89114066650" at bounding box center [233, 228] width 356 height 11
drag, startPoint x: 445, startPoint y: 236, endPoint x: 434, endPoint y: 236, distance: 11.0
click at [412, 234] on p "Адрес: 185014, [GEOGRAPHIC_DATA], г. [STREET_ADDRESS] 37, 89114066650" at bounding box center [233, 228] width 356 height 11
drag, startPoint x: 418, startPoint y: 234, endPoint x: 434, endPoint y: 235, distance: 16.0
click at [412, 234] on p "Адрес: 185014, [GEOGRAPHIC_DATA], г. [STREET_ADDRESS] 37, 89114066650" at bounding box center [233, 228] width 356 height 11
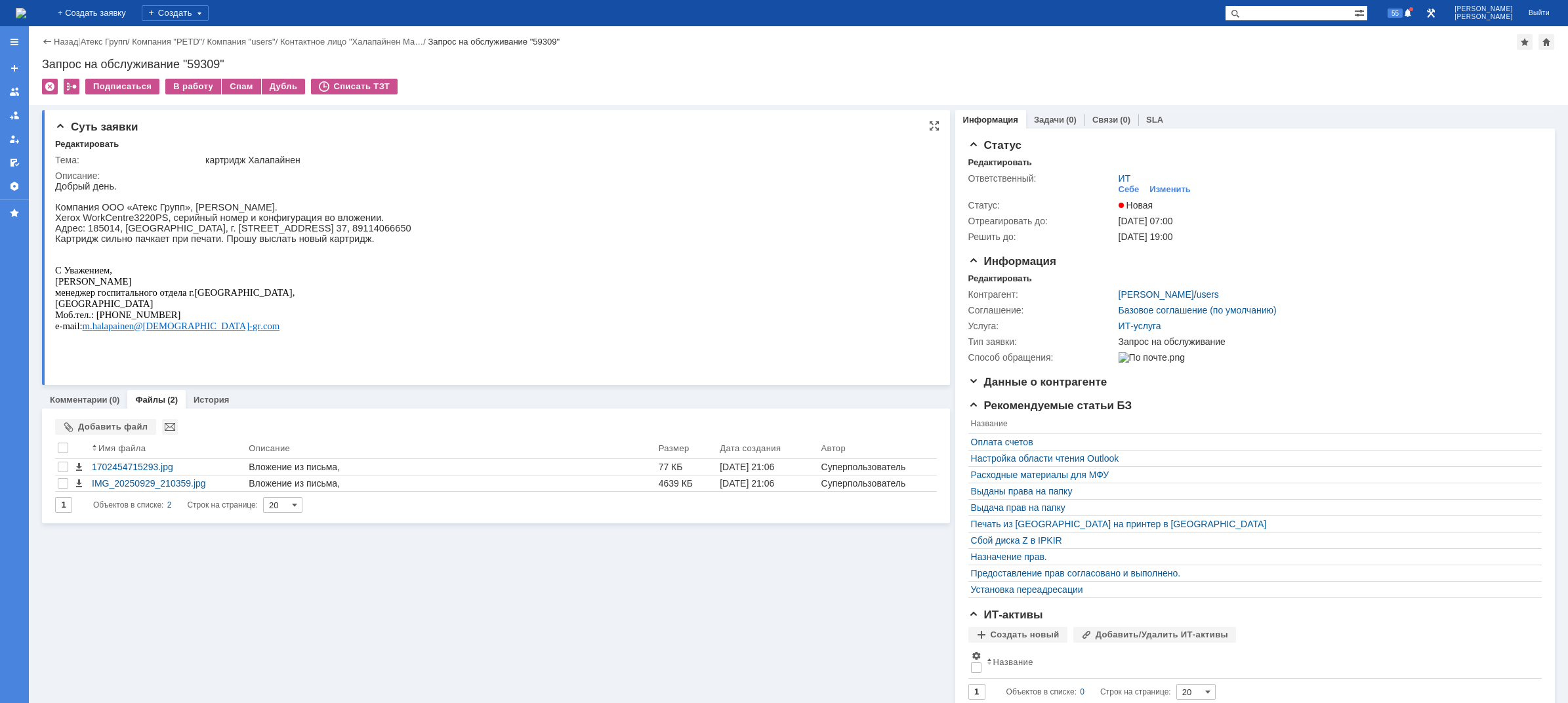
click at [412, 234] on p "Адрес: 185014, [GEOGRAPHIC_DATA], г. [STREET_ADDRESS] 37, 89114066650" at bounding box center [233, 228] width 356 height 11
drag, startPoint x: 435, startPoint y: 236, endPoint x: 443, endPoint y: 236, distance: 8.0
click at [412, 234] on p "Адрес: 185014, [GEOGRAPHIC_DATA], г. [STREET_ADDRESS] 37, 89114066650" at bounding box center [233, 228] width 356 height 11
click at [1119, 182] on link "ИТ" at bounding box center [1125, 178] width 13 height 11
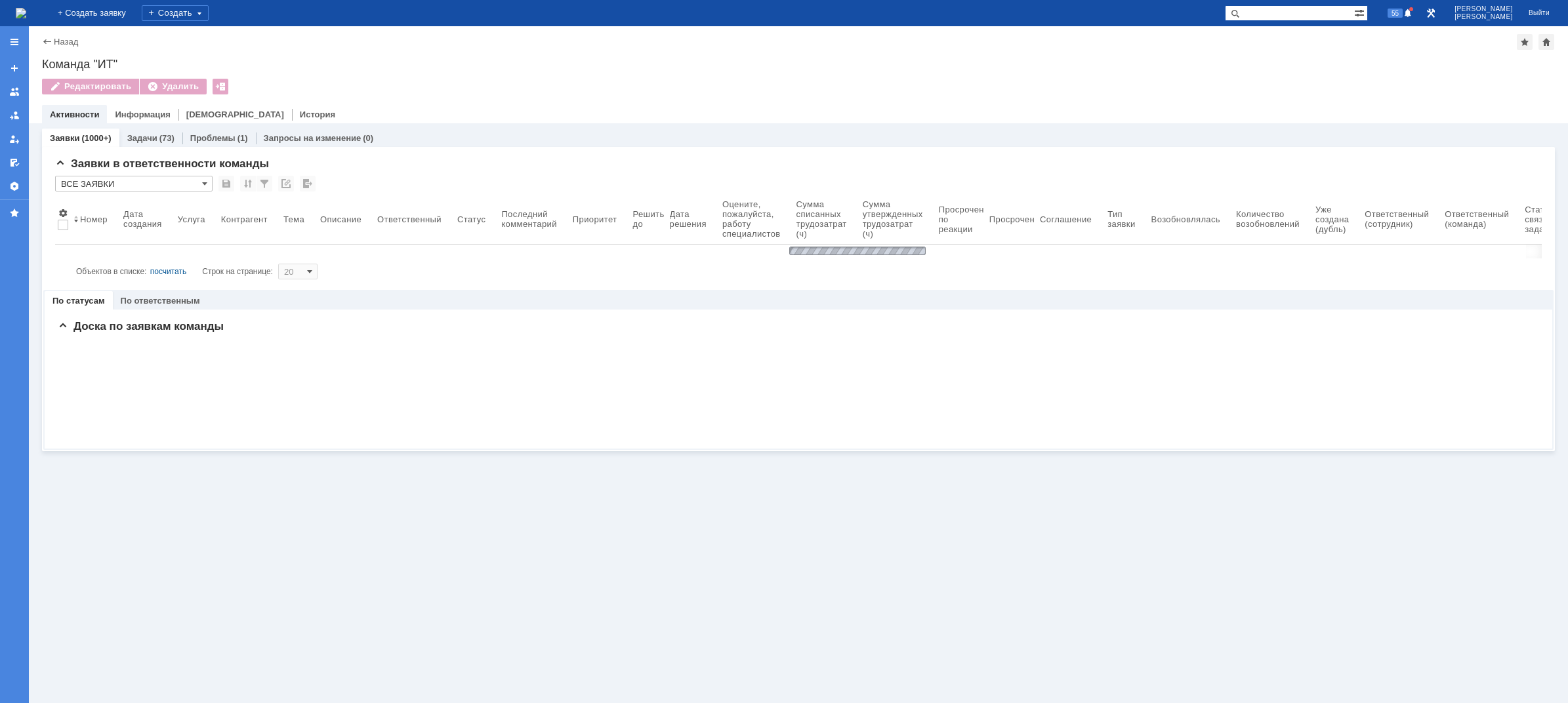
click at [1119, 182] on div "Назад | Команда "ИТ" Команда "ИТ" Редактировать Удалить team$558101 Активности …" at bounding box center [798, 364] width 1539 height 677
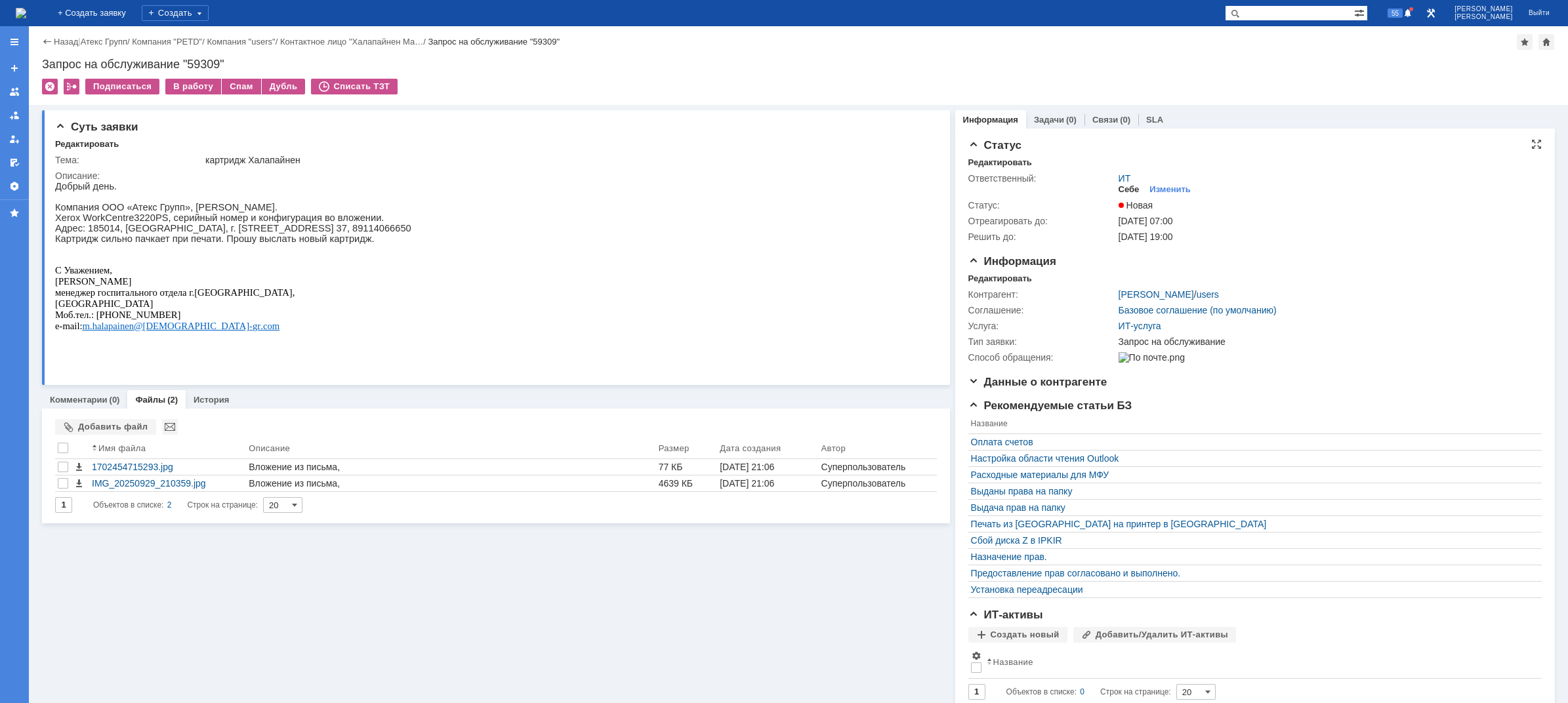
click at [1121, 185] on div "Себе" at bounding box center [1129, 190] width 21 height 11
click at [190, 88] on div "В работу" at bounding box center [193, 86] width 56 height 15
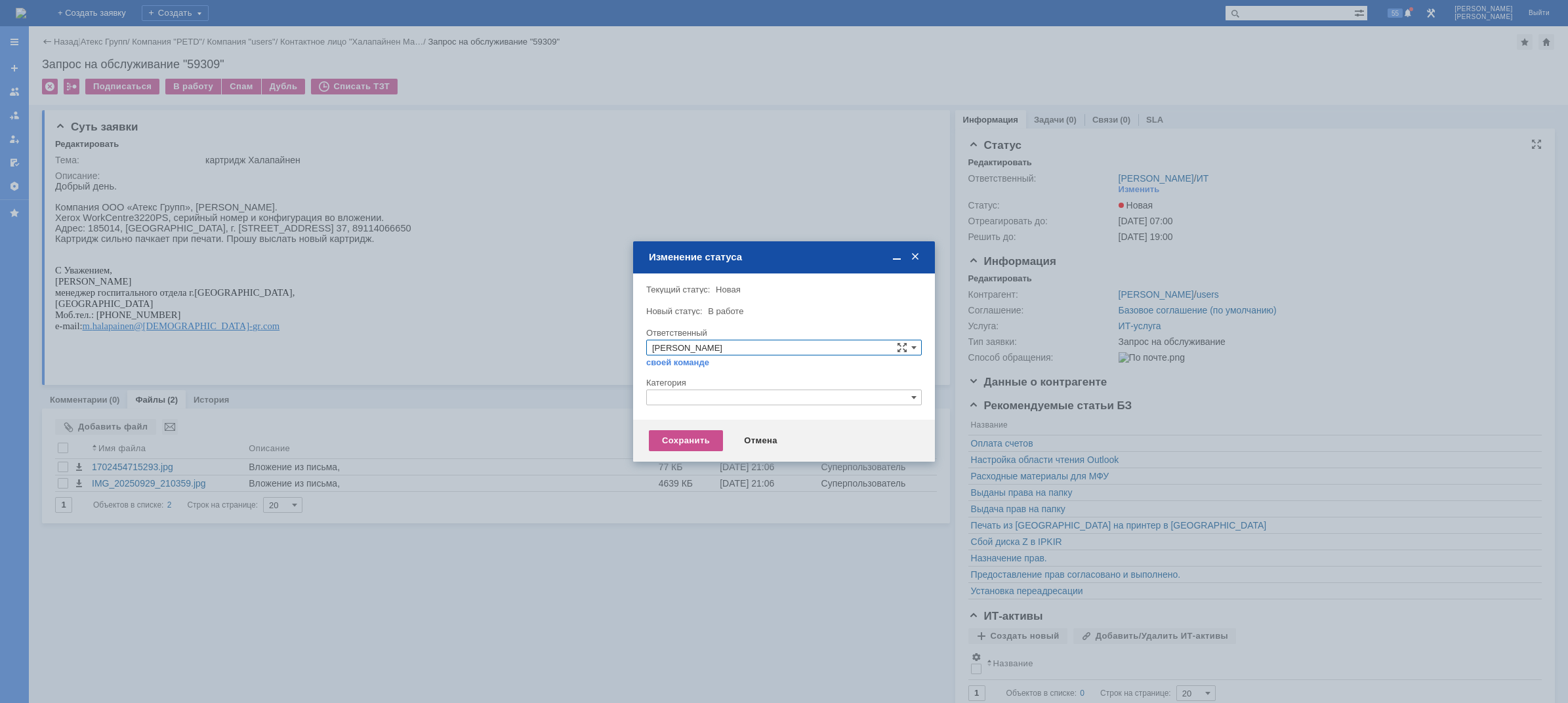
click at [699, 397] on input "text" at bounding box center [783, 397] width 275 height 15
click at [665, 457] on span "Прочее" at bounding box center [784, 459] width 264 height 11
type input "Прочее"
click at [668, 439] on div "Сохранить" at bounding box center [686, 440] width 74 height 21
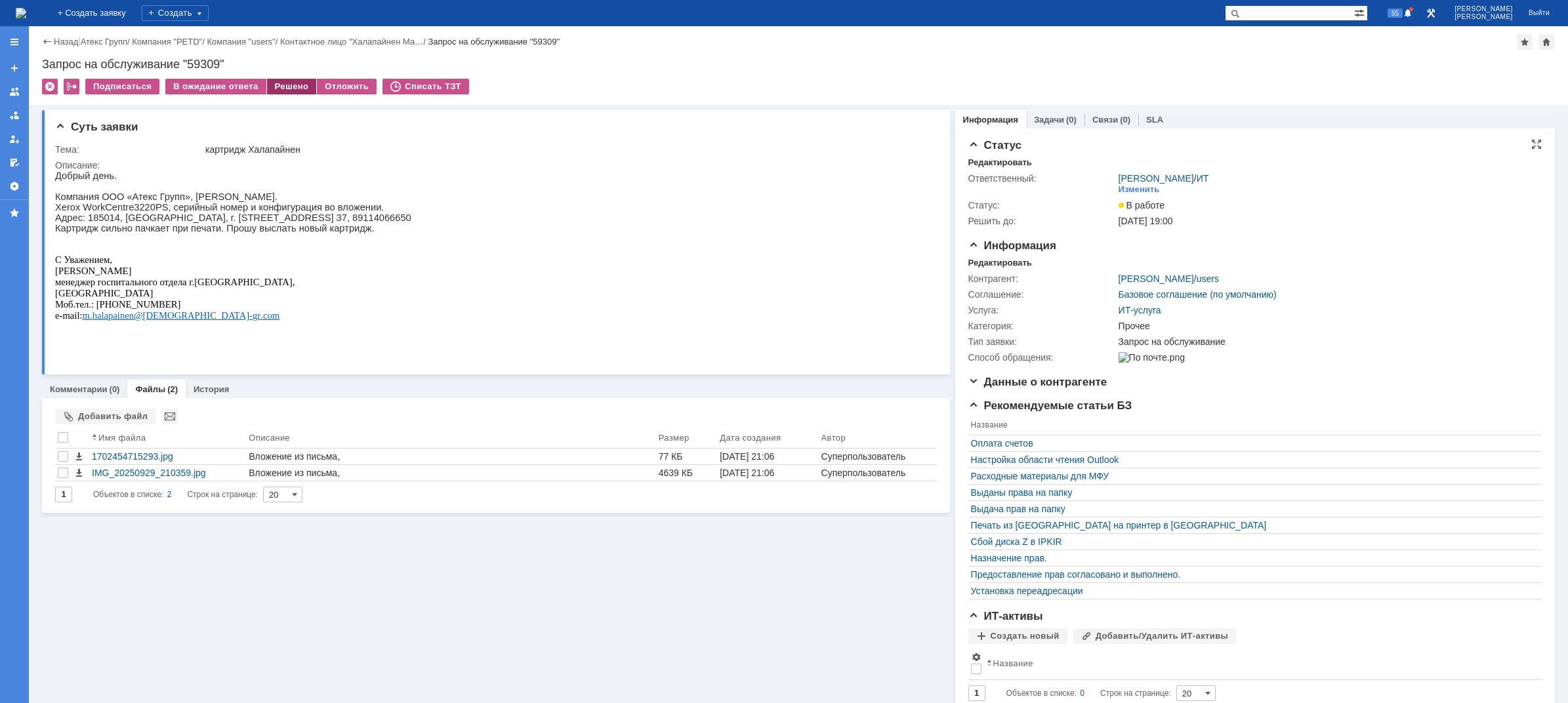
click at [290, 88] on div "Решено" at bounding box center [292, 86] width 50 height 15
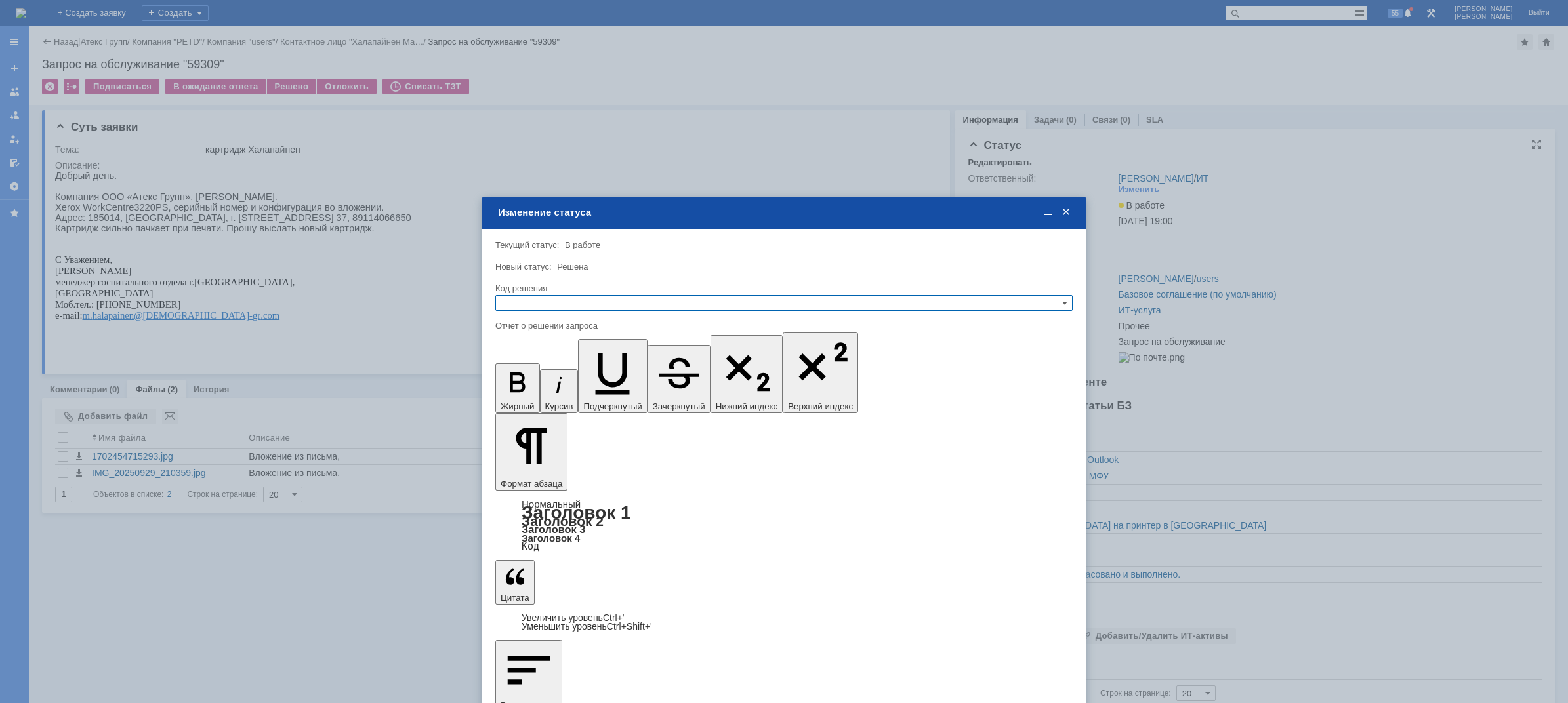
click at [705, 299] on input "text" at bounding box center [783, 302] width 577 height 15
click at [533, 368] on span "Решено" at bounding box center [784, 367] width 566 height 11
type input "Решено"
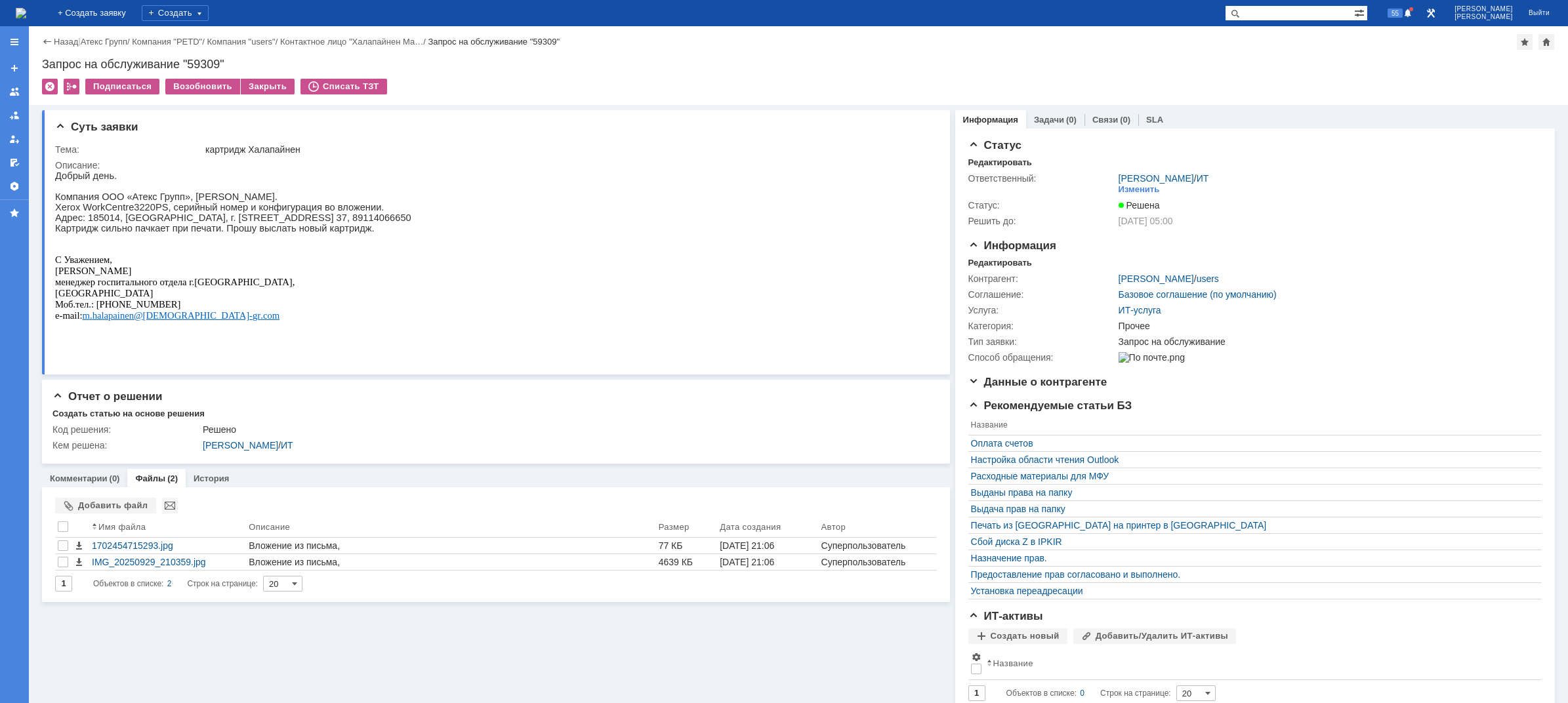
click at [26, 14] on img at bounding box center [21, 13] width 11 height 11
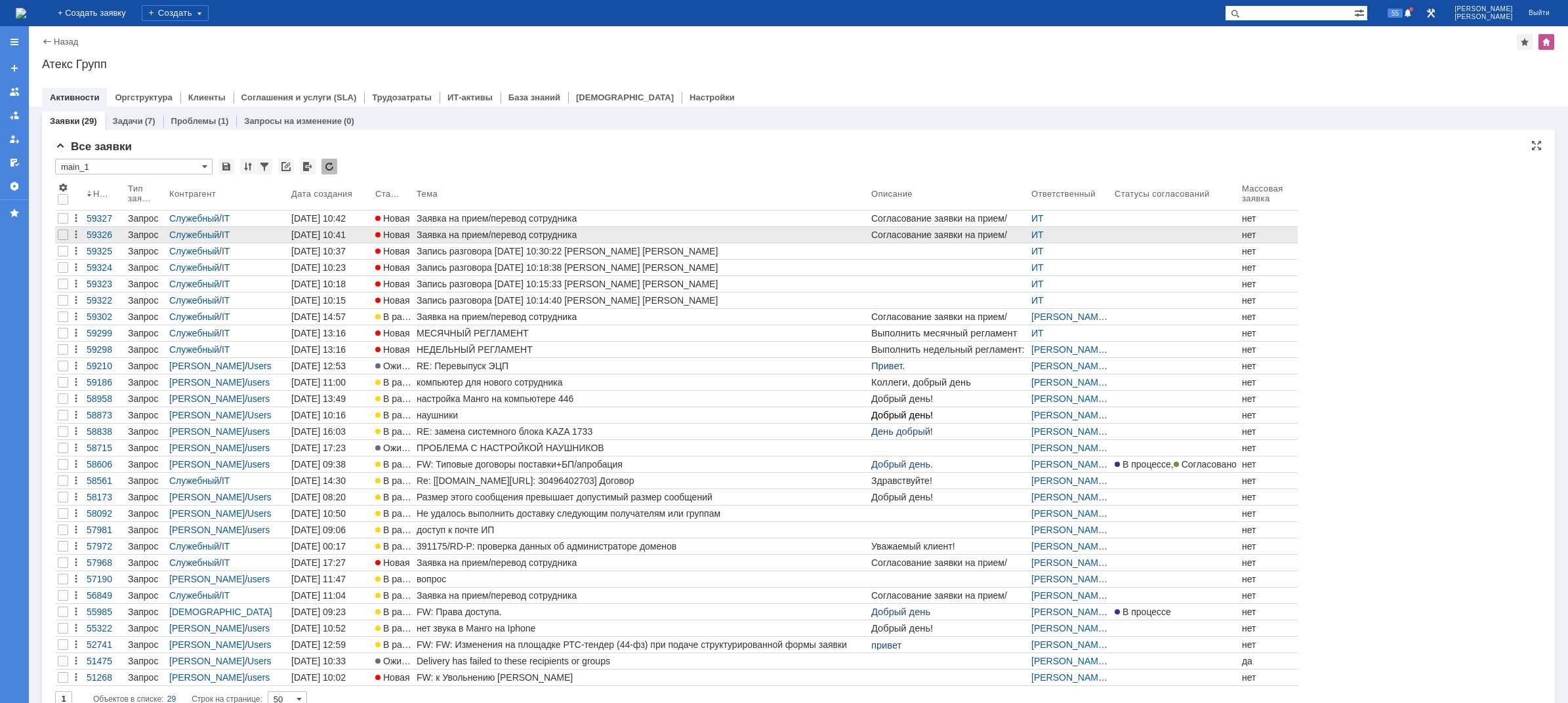
click at [463, 230] on div "Заявка на прием/перевод сотрудника" at bounding box center [641, 235] width 449 height 11
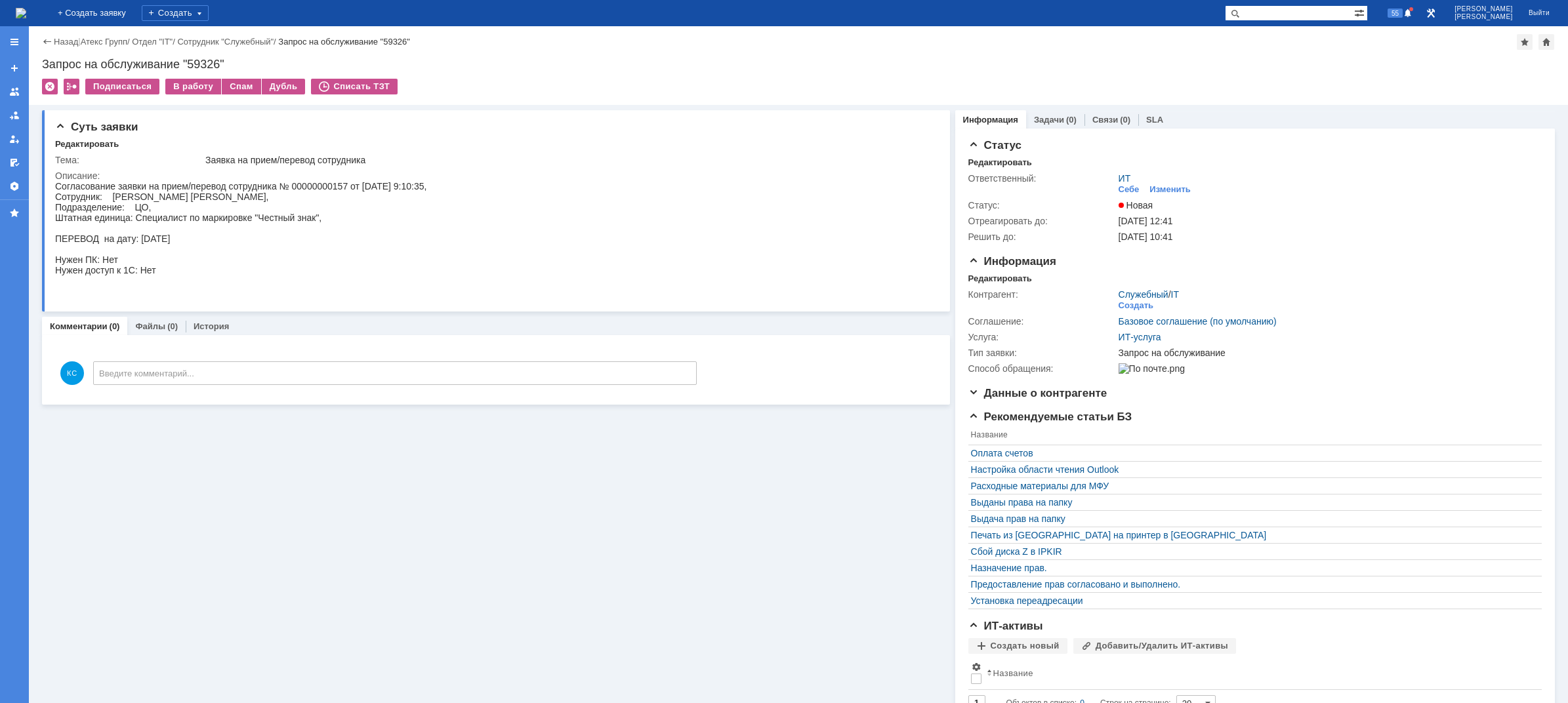
click at [26, 9] on img at bounding box center [21, 13] width 11 height 11
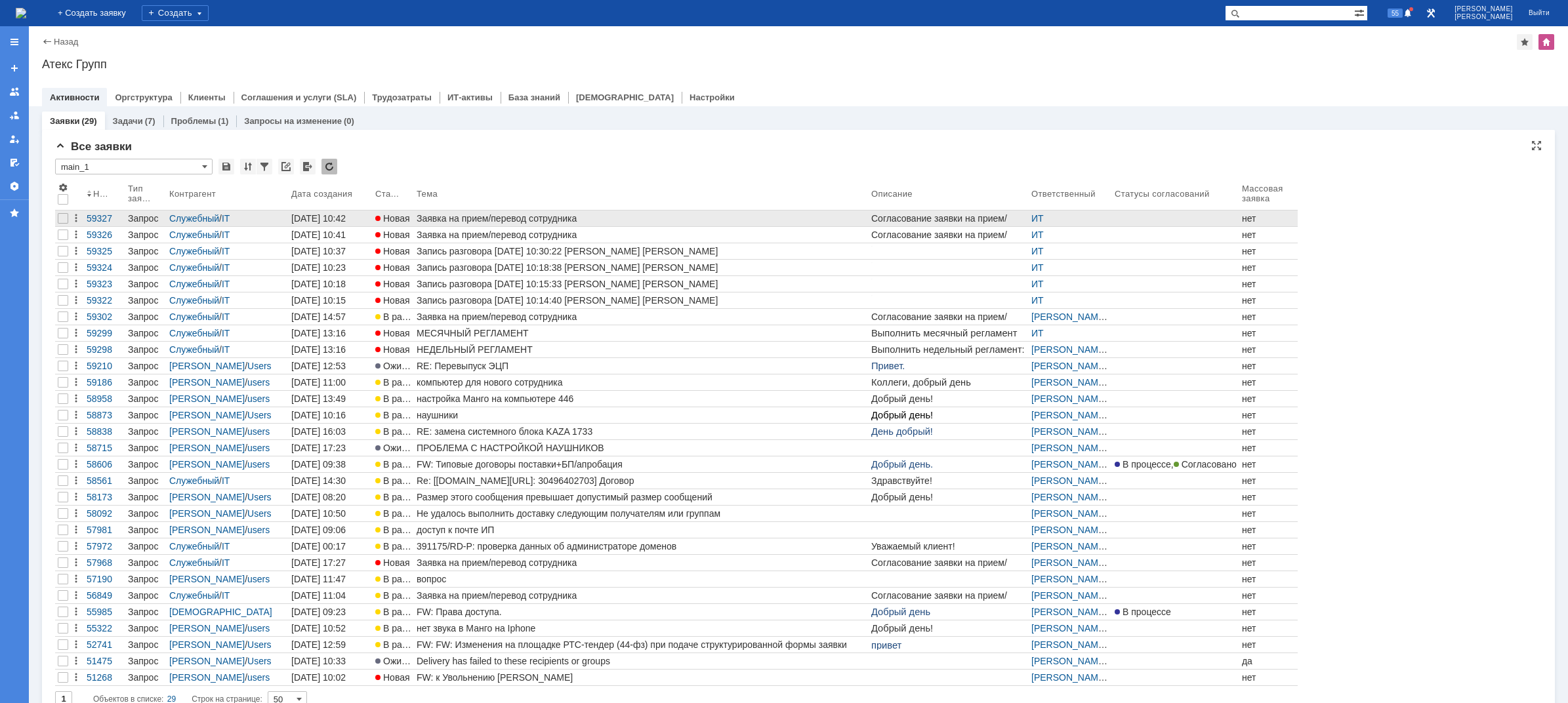
click at [484, 213] on link "Заявка на прием/перевод сотрудника" at bounding box center [641, 218] width 455 height 15
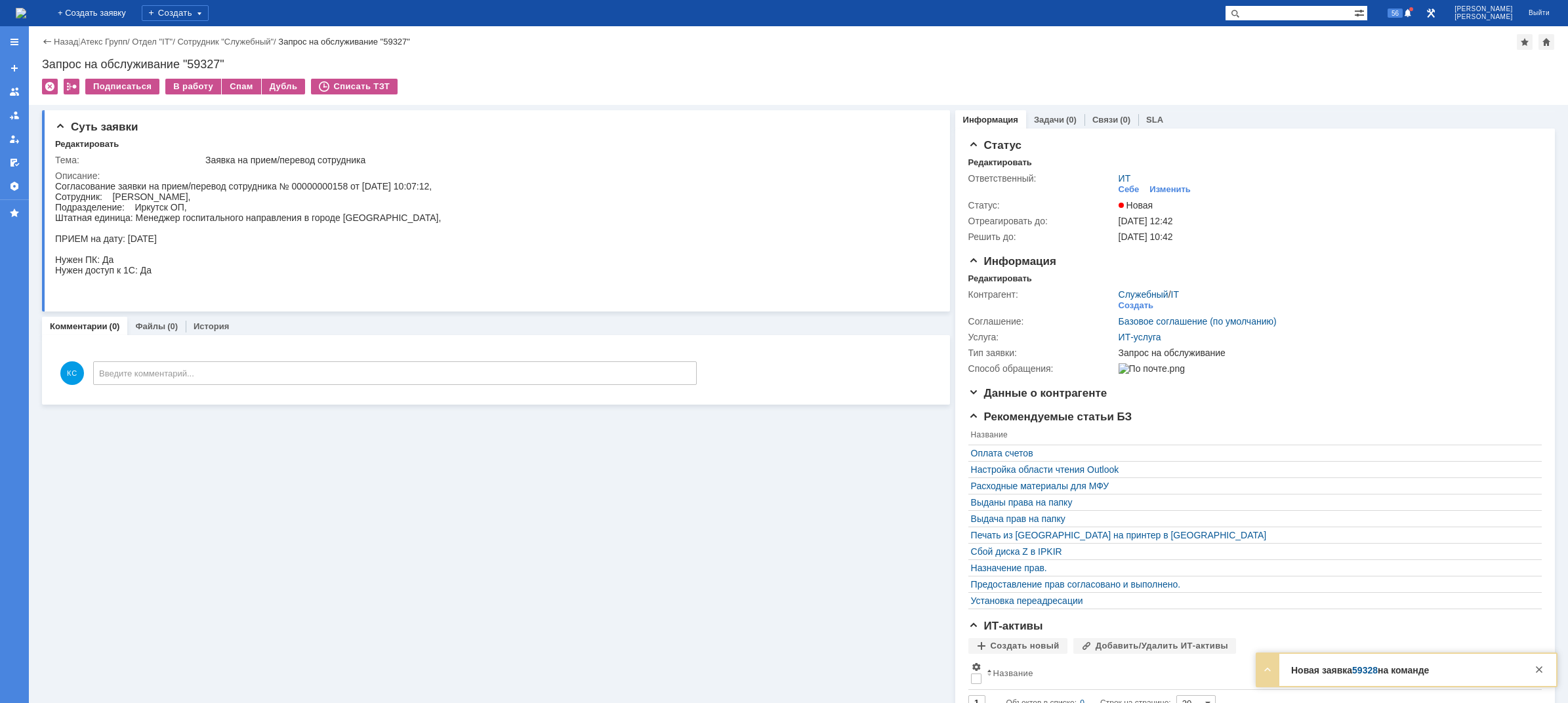
click at [26, 15] on img at bounding box center [21, 13] width 11 height 11
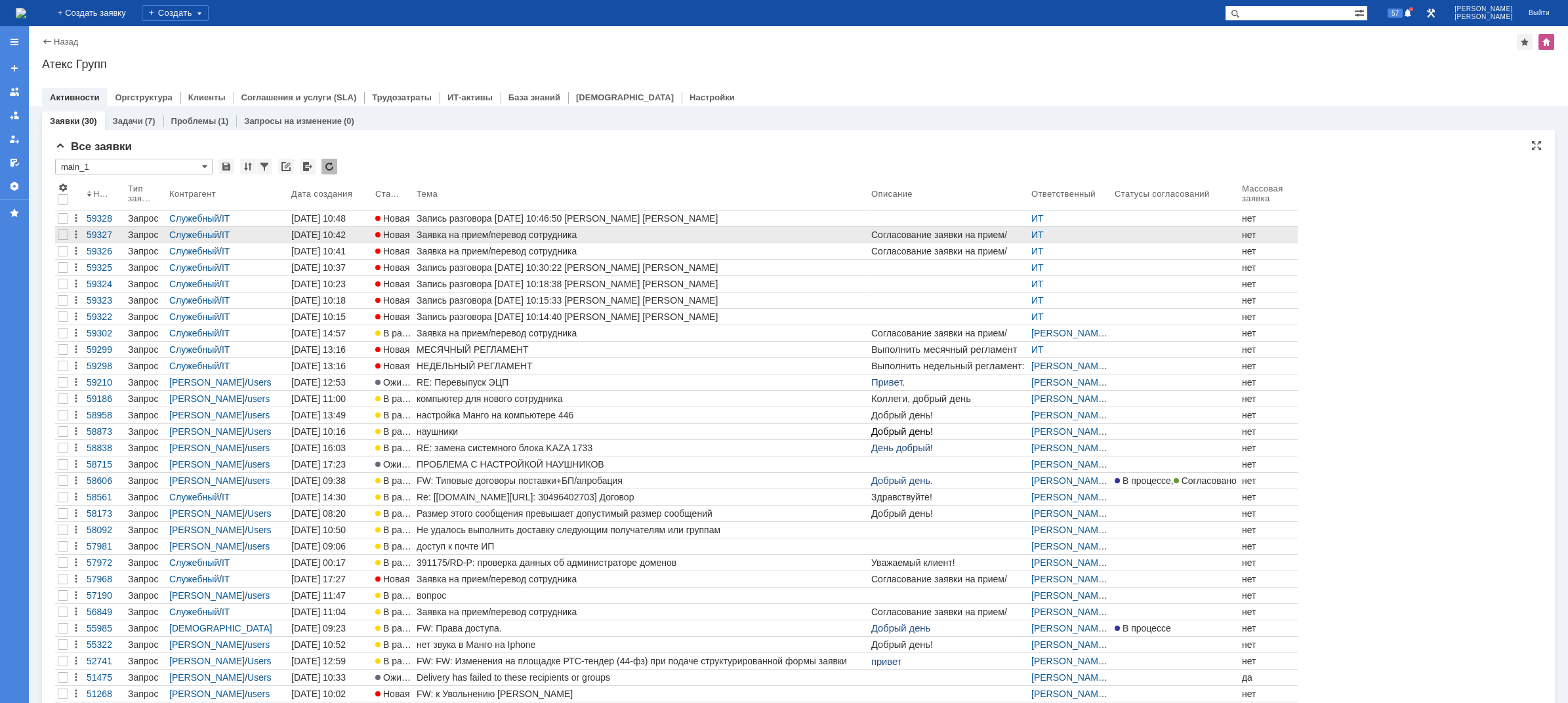
click at [545, 230] on div "Заявка на прием/перевод сотрудника" at bounding box center [641, 235] width 449 height 11
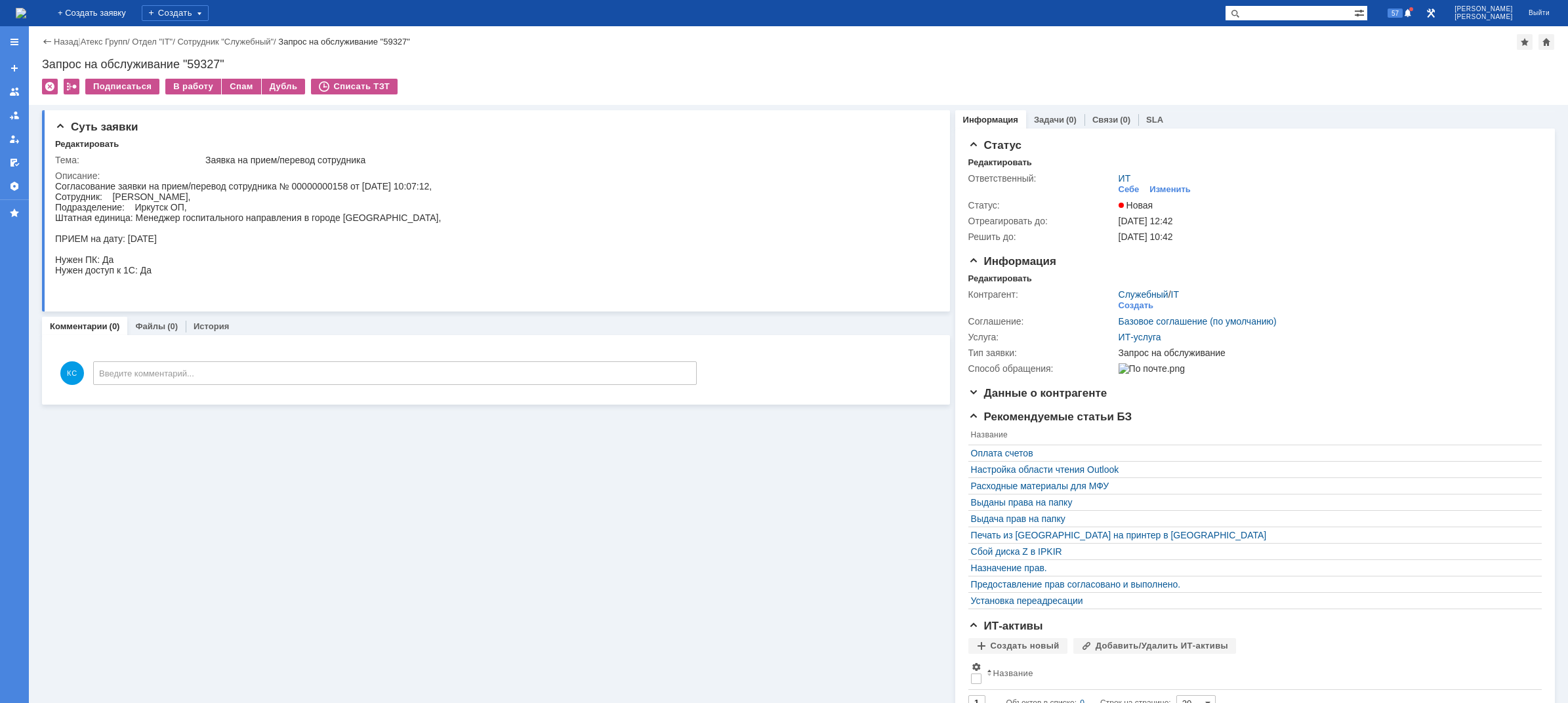
click at [26, 11] on img at bounding box center [21, 13] width 11 height 11
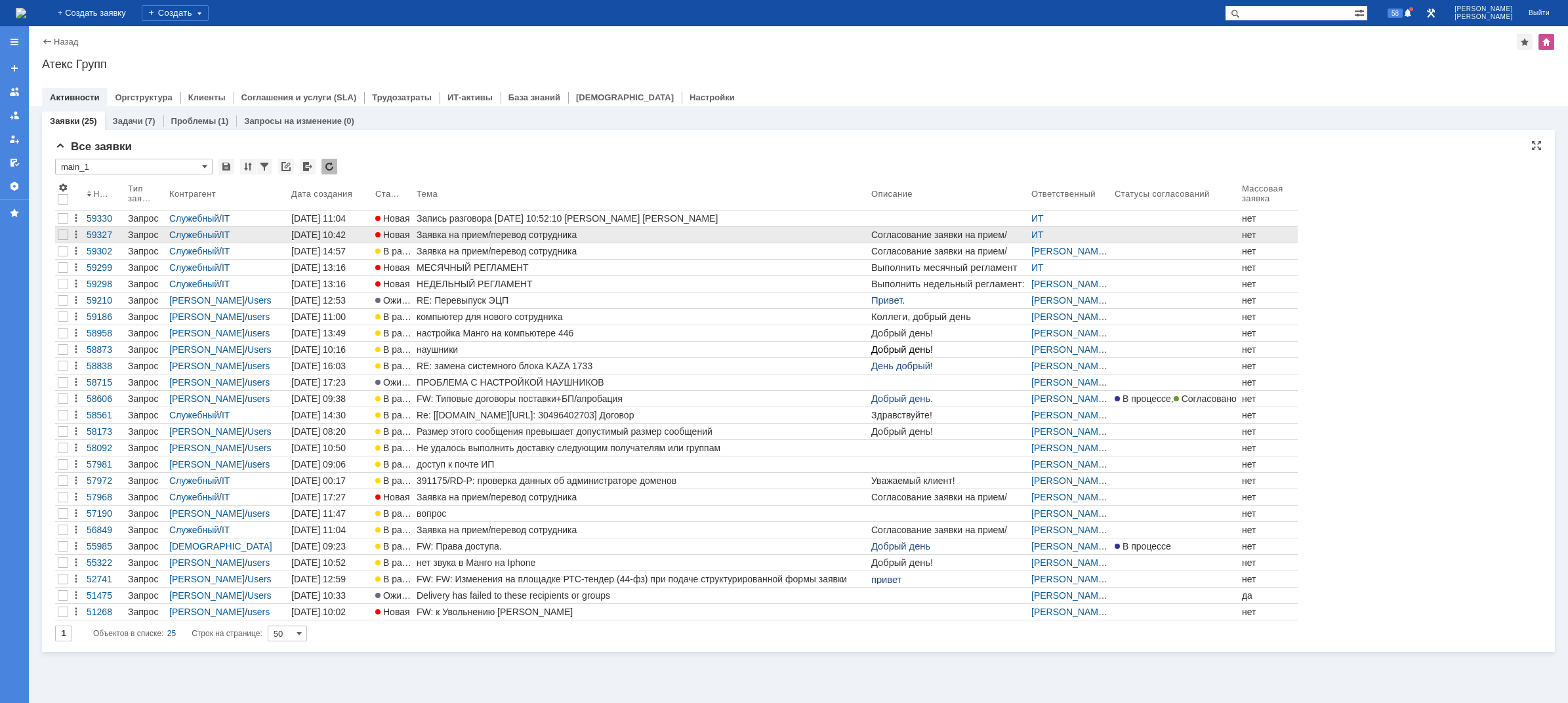
click at [472, 235] on div "Заявка на прием/перевод сотрудника" at bounding box center [641, 235] width 449 height 11
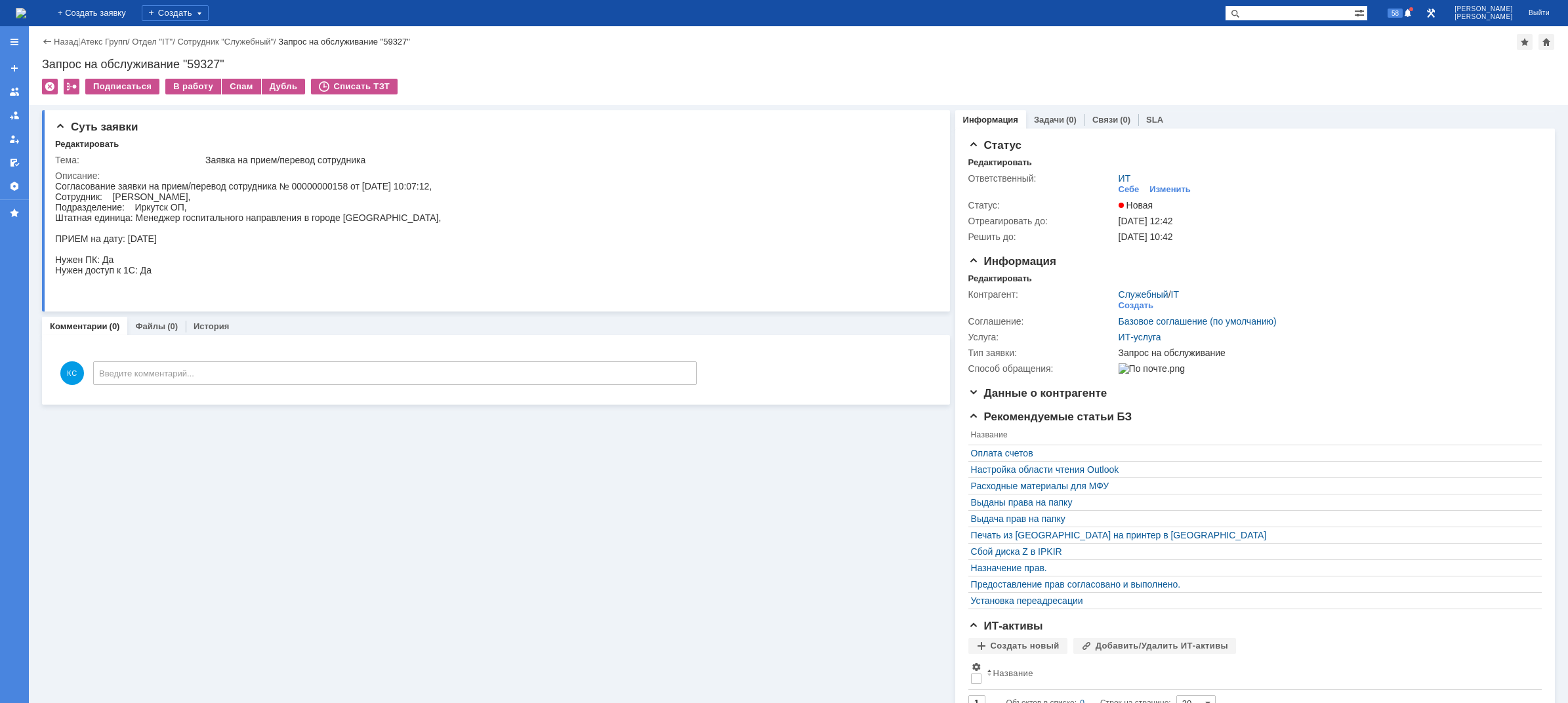
click at [26, 12] on img at bounding box center [21, 13] width 11 height 11
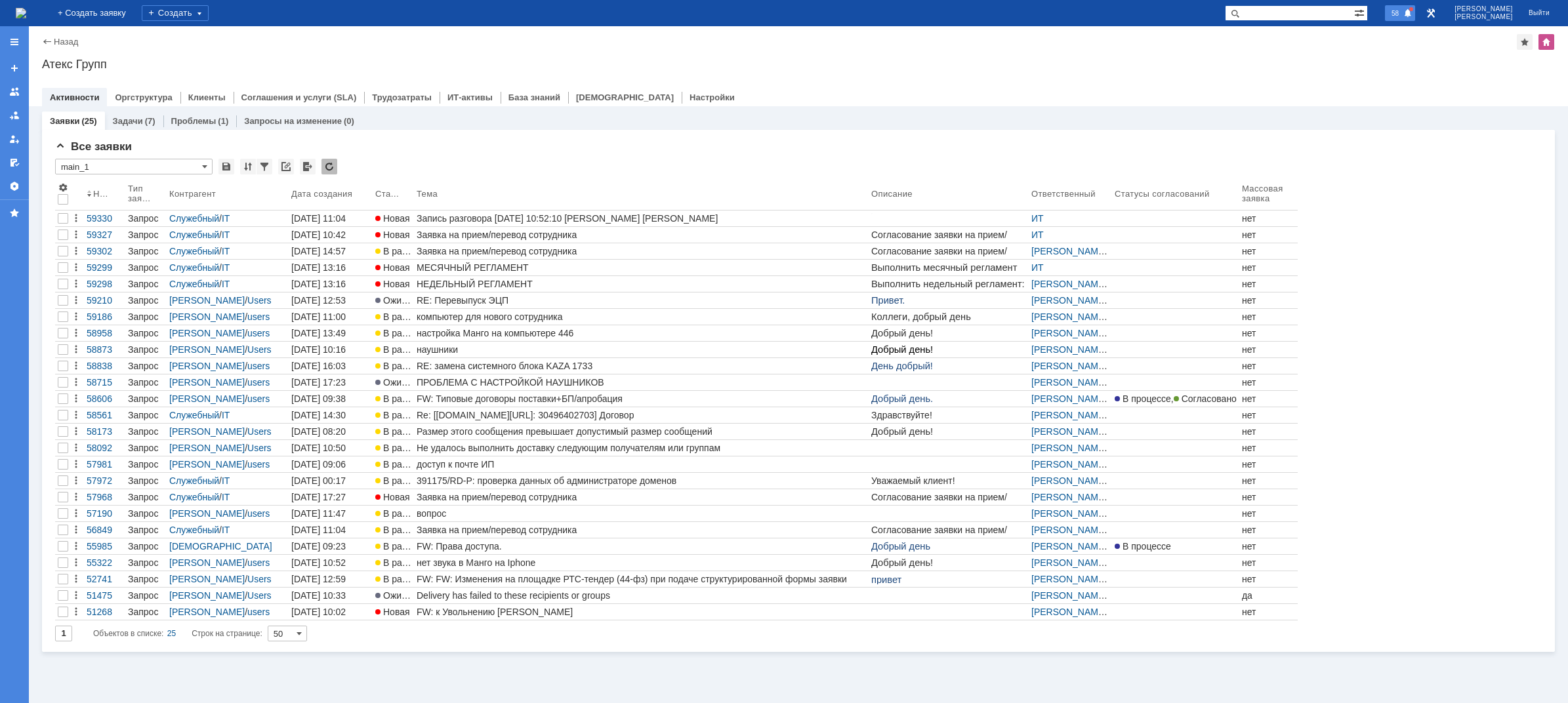
click at [1412, 17] on span at bounding box center [1408, 14] width 9 height 11
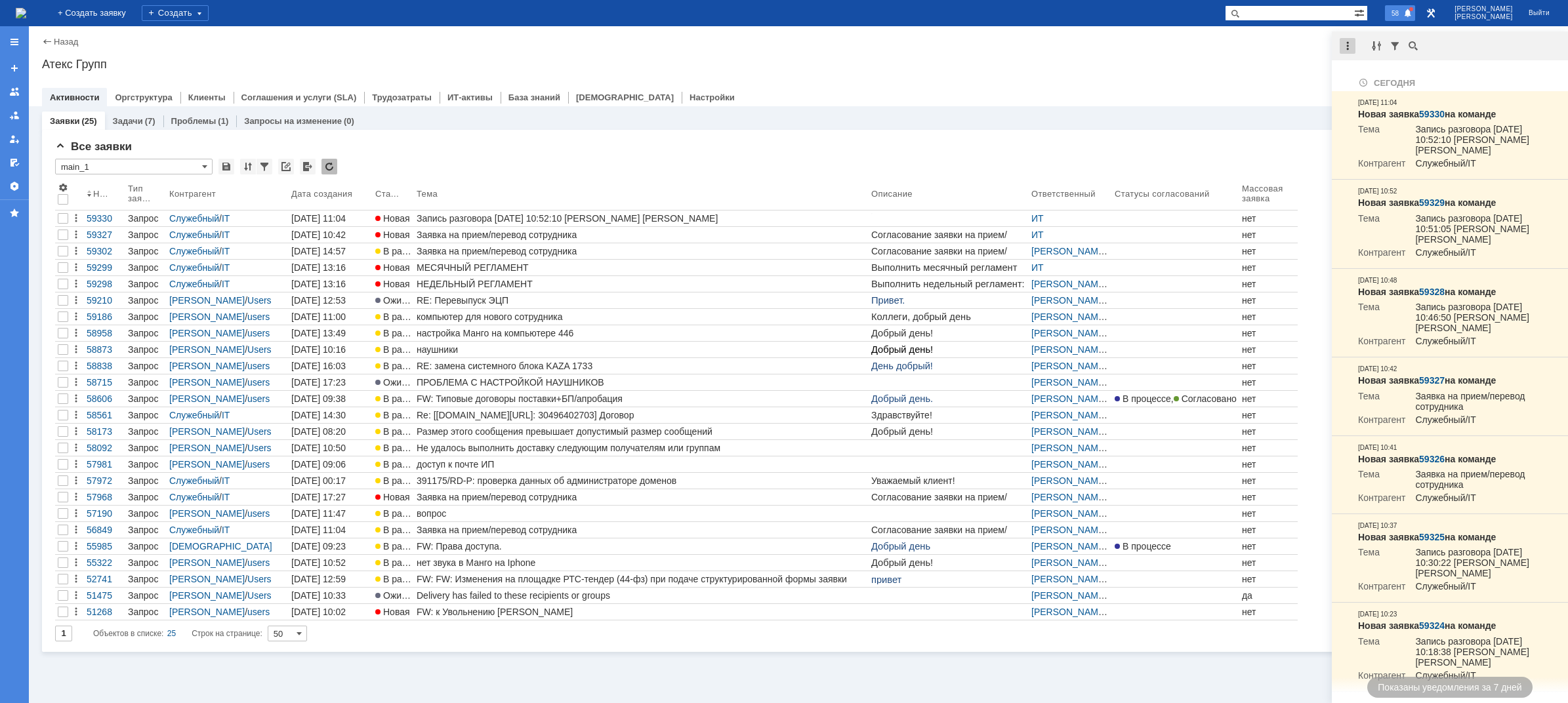
click at [1343, 48] on div at bounding box center [1347, 45] width 15 height 15
click at [1364, 73] on div "Отметить уведомления прочитанными" at bounding box center [1438, 79] width 191 height 20
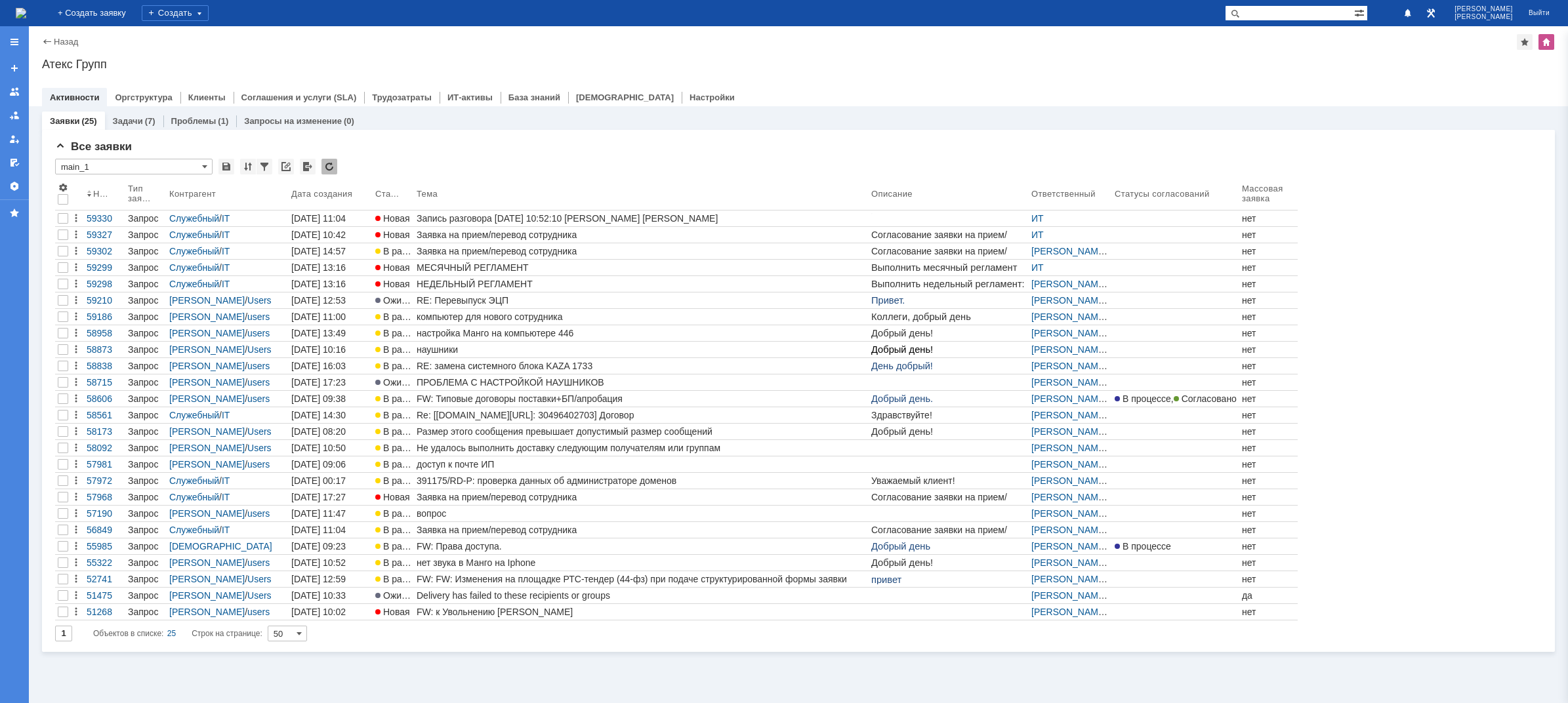
click at [1212, 63] on div "Атекс Групп" at bounding box center [798, 64] width 1513 height 13
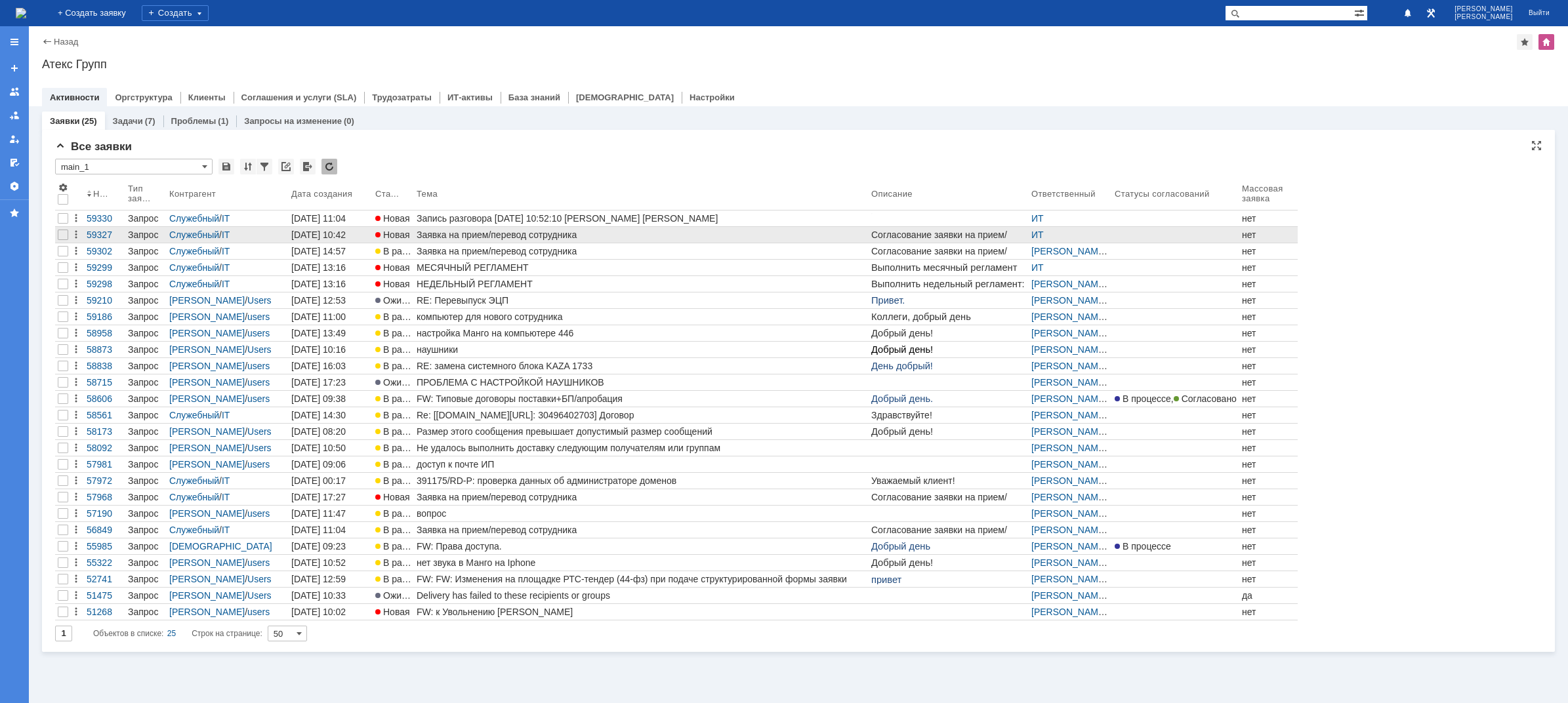
click at [503, 232] on div "Заявка на прием/перевод сотрудника" at bounding box center [641, 235] width 449 height 11
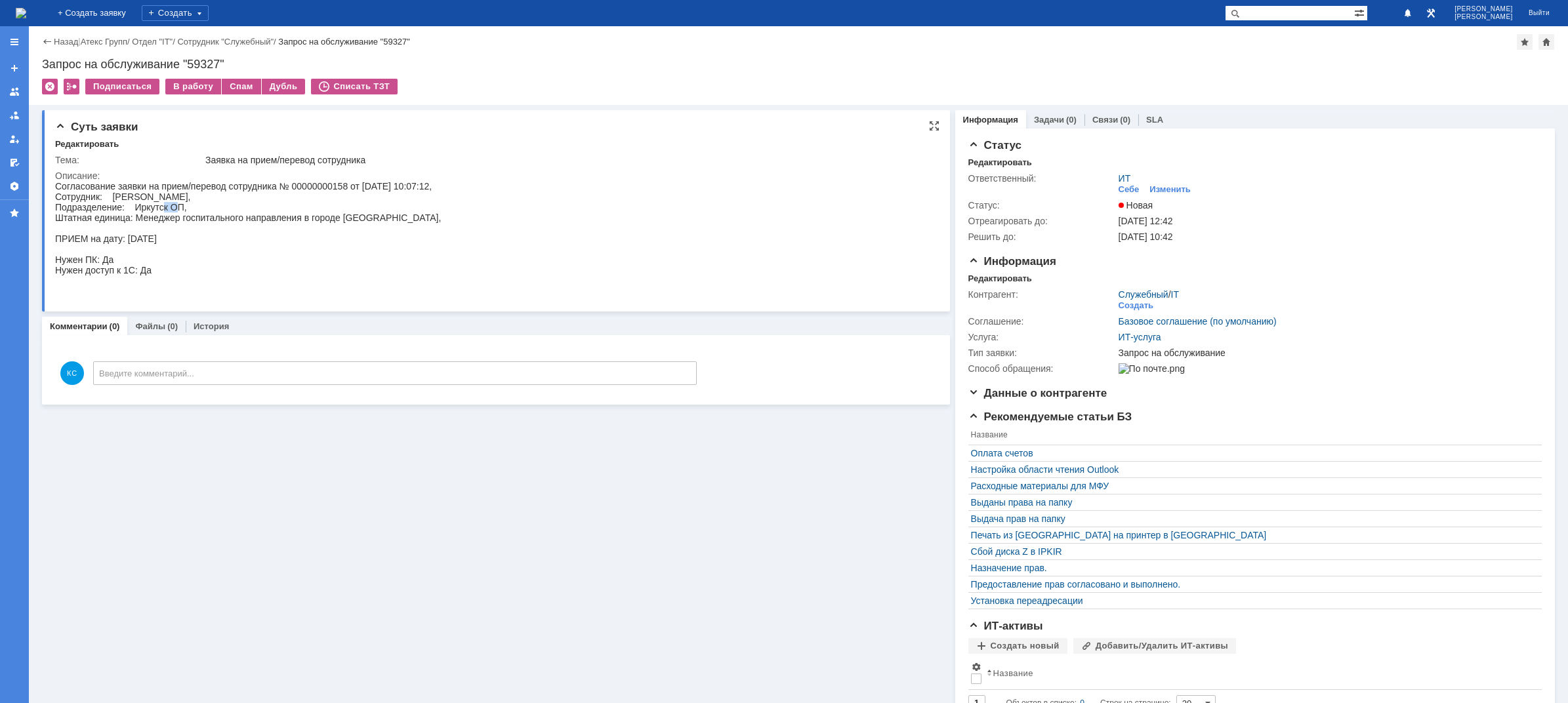
drag, startPoint x: 163, startPoint y: 211, endPoint x: 178, endPoint y: 212, distance: 15.0
click at [178, 212] on div "Согласование заявки на прием/перевод сотрудника № 00000000158 от [DATE] 10:07:1…" at bounding box center [248, 238] width 386 height 115
click at [184, 217] on div "Согласование заявки на прием/перевод сотрудника № 00000000158 от [DATE] 10:07:1…" at bounding box center [248, 238] width 386 height 115
click at [154, 194] on div "Согласование заявки на прием/перевод сотрудника № 00000000158 от [DATE] 10:07:1…" at bounding box center [248, 238] width 386 height 115
click at [26, 13] on img at bounding box center [21, 13] width 11 height 11
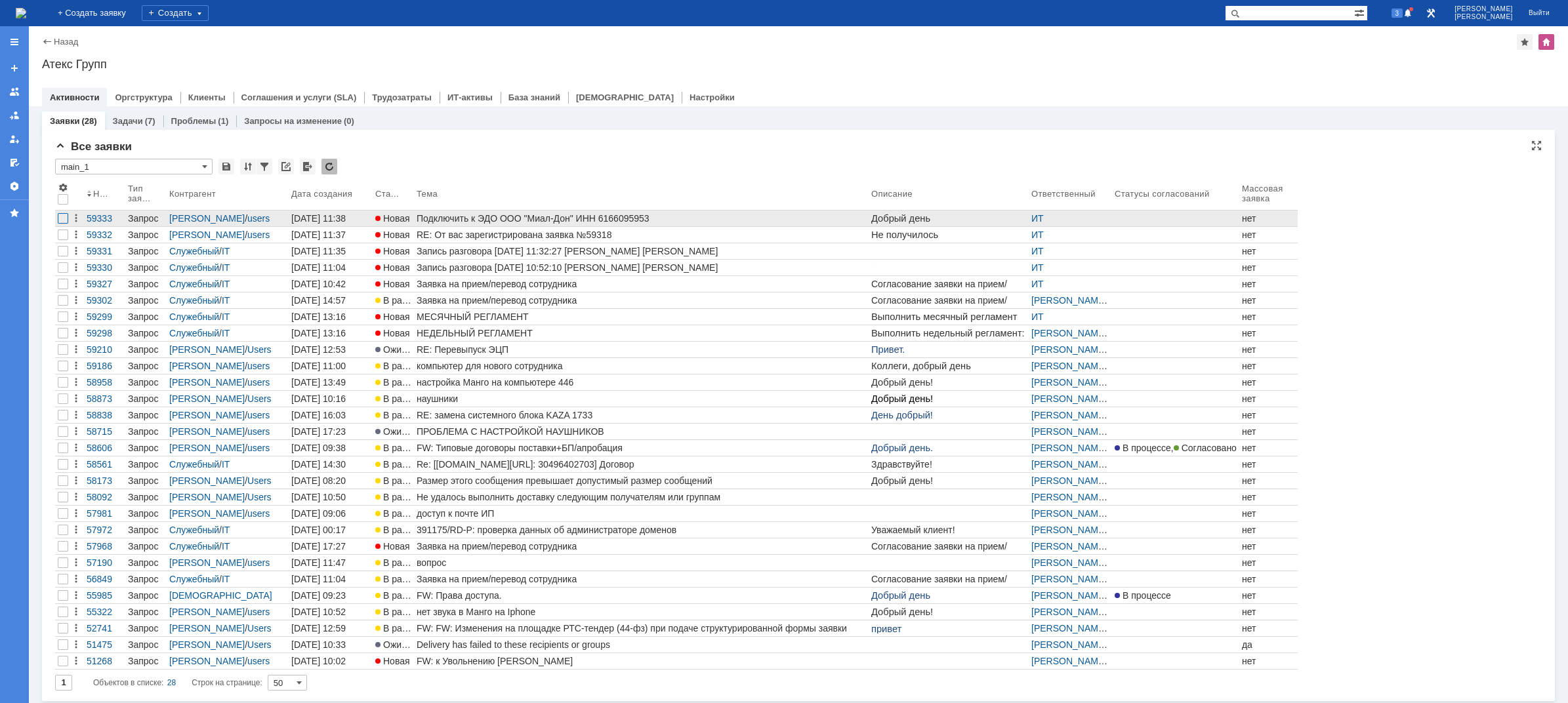
click at [63, 217] on div at bounding box center [63, 219] width 11 height 11
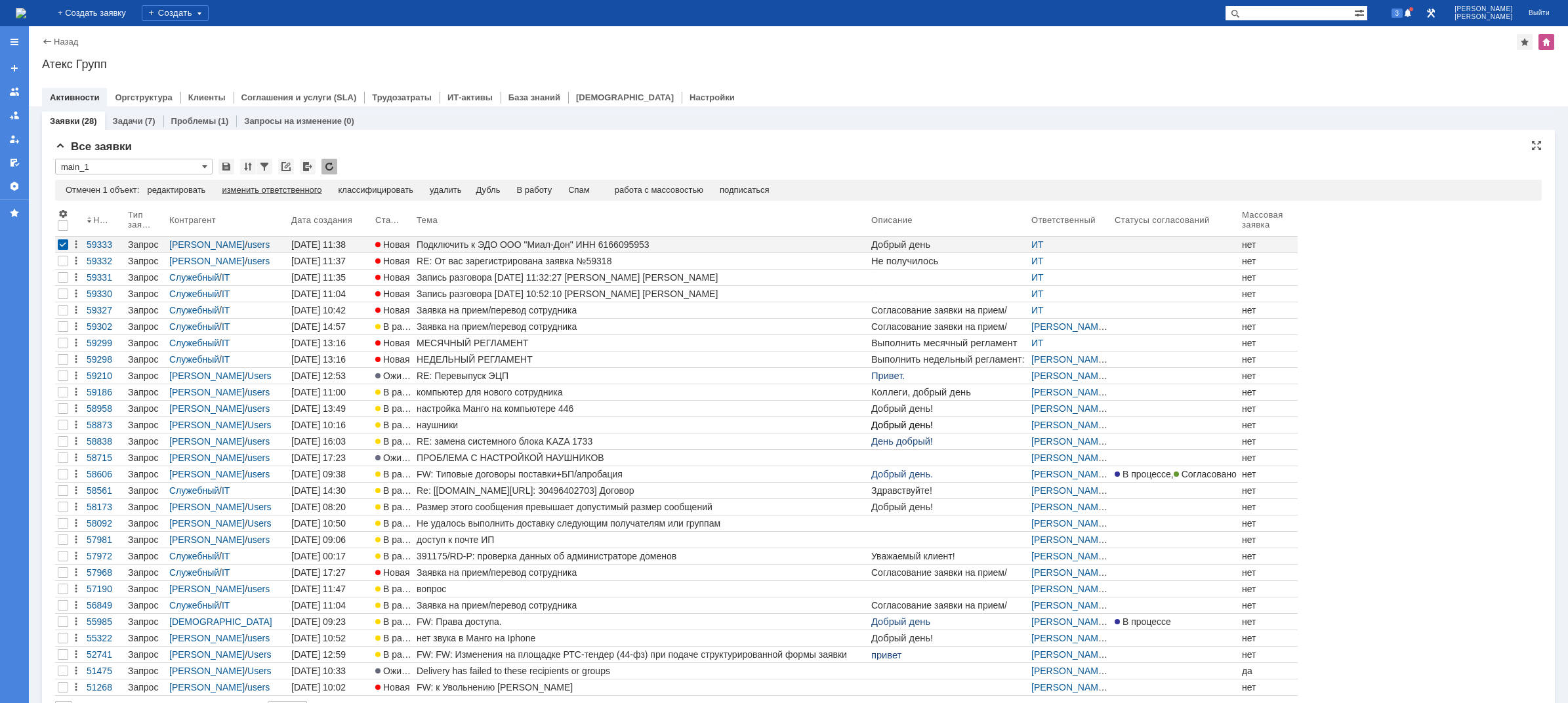
click at [294, 191] on div "изменить ответственного" at bounding box center [271, 191] width 100 height 11
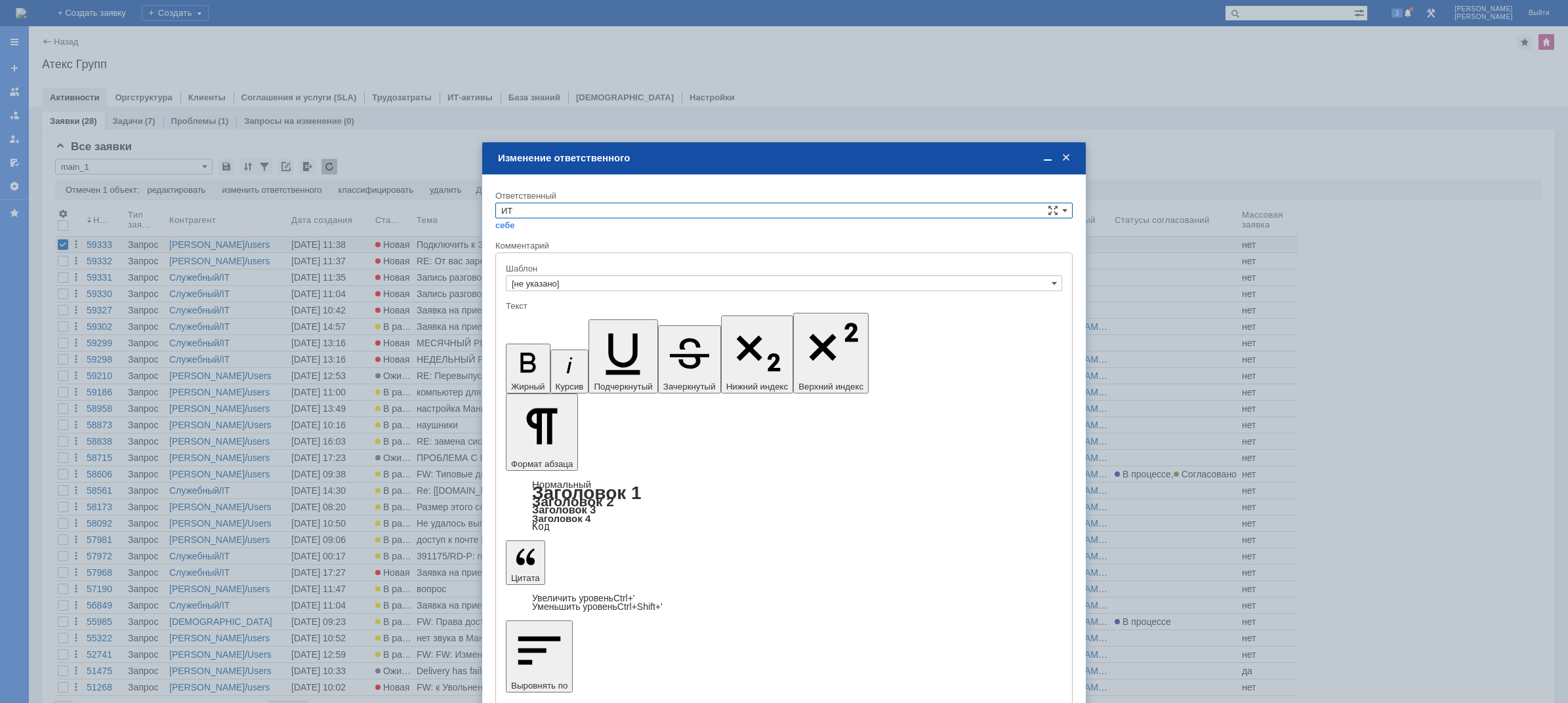
click at [547, 206] on input "ИТ" at bounding box center [783, 210] width 577 height 15
click at [542, 312] on div "АСУ" at bounding box center [783, 319] width 576 height 15
type input "АСУ"
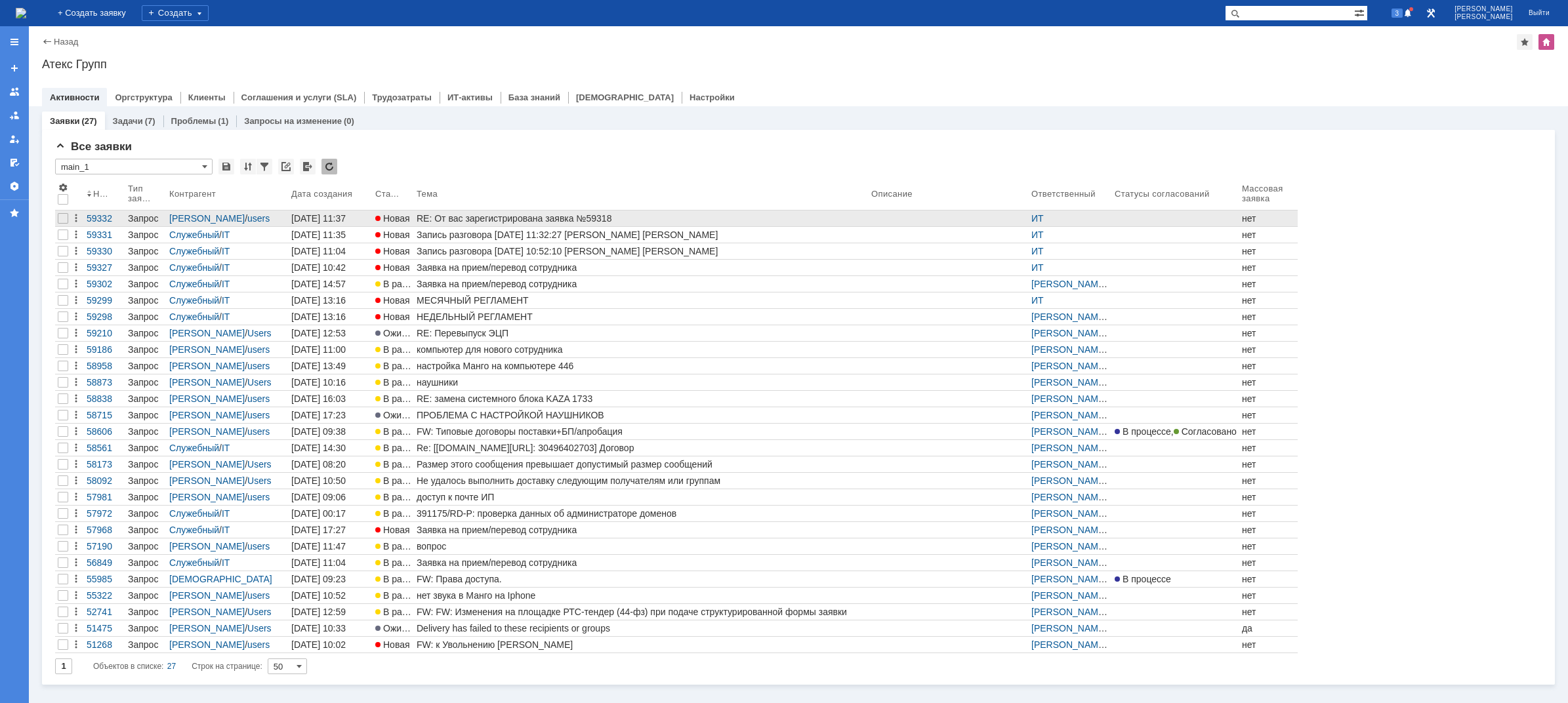
click at [507, 226] on td "RE: От вас зарегистрирована заявка №59318" at bounding box center [641, 219] width 455 height 16
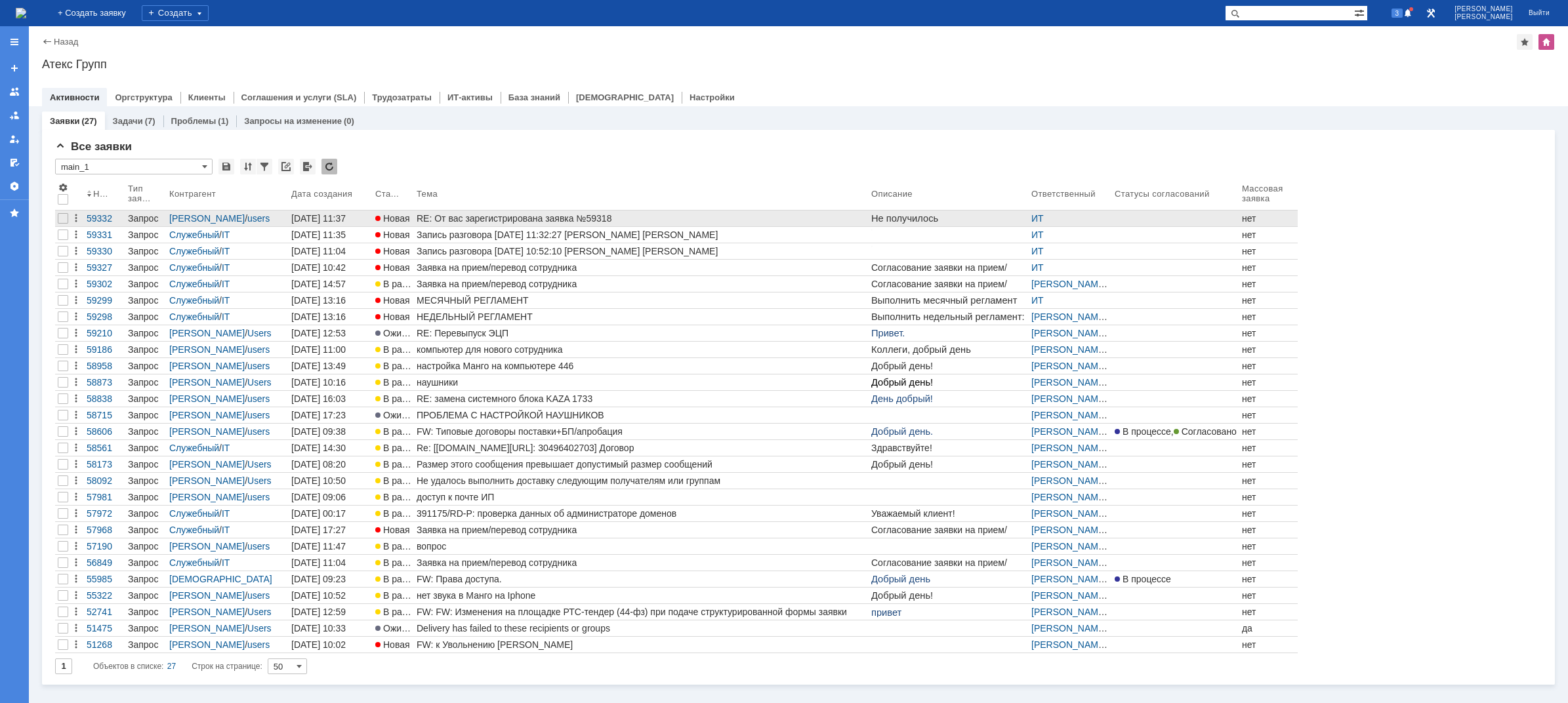
click at [504, 217] on div "RE: От вас зарегистрирована заявка №59318" at bounding box center [641, 219] width 449 height 11
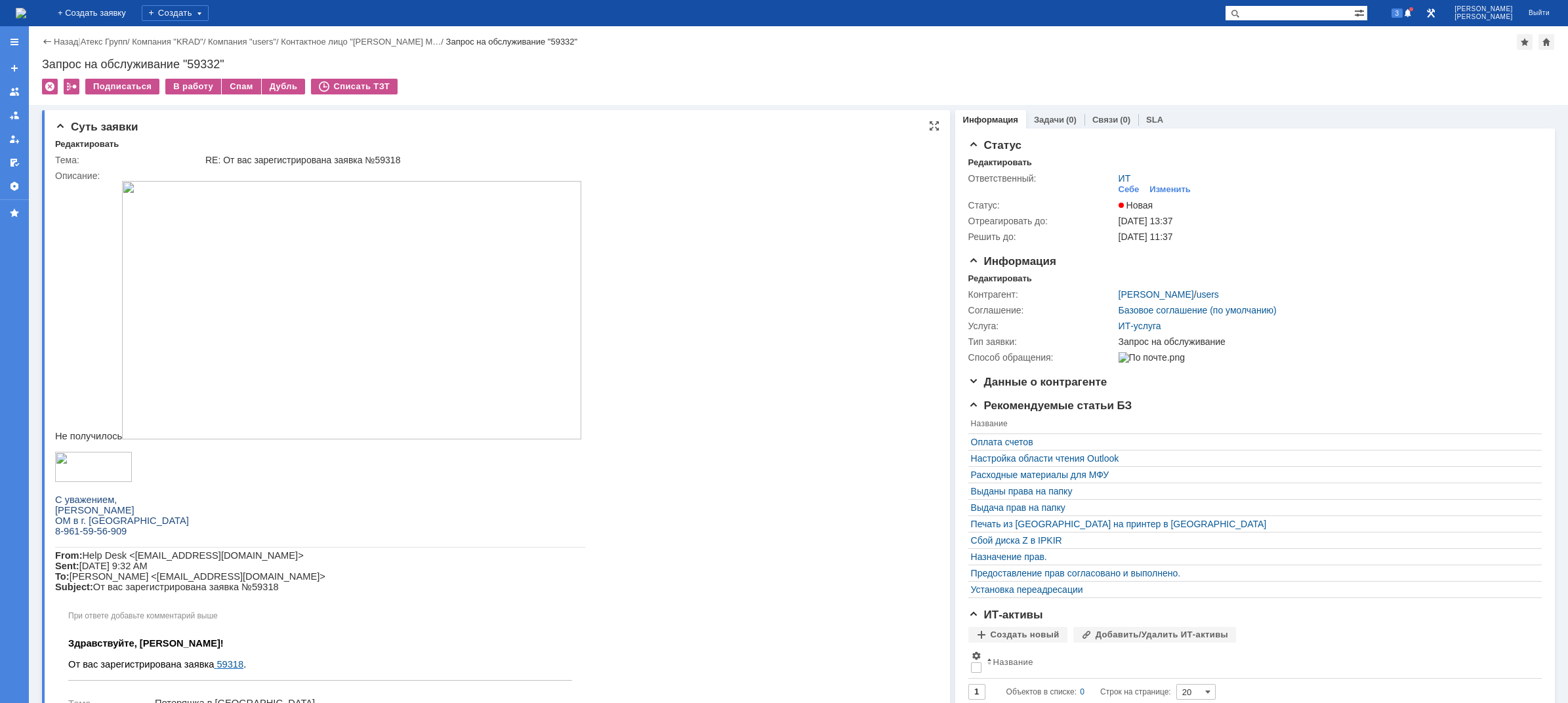
click at [261, 254] on img at bounding box center [352, 310] width 459 height 259
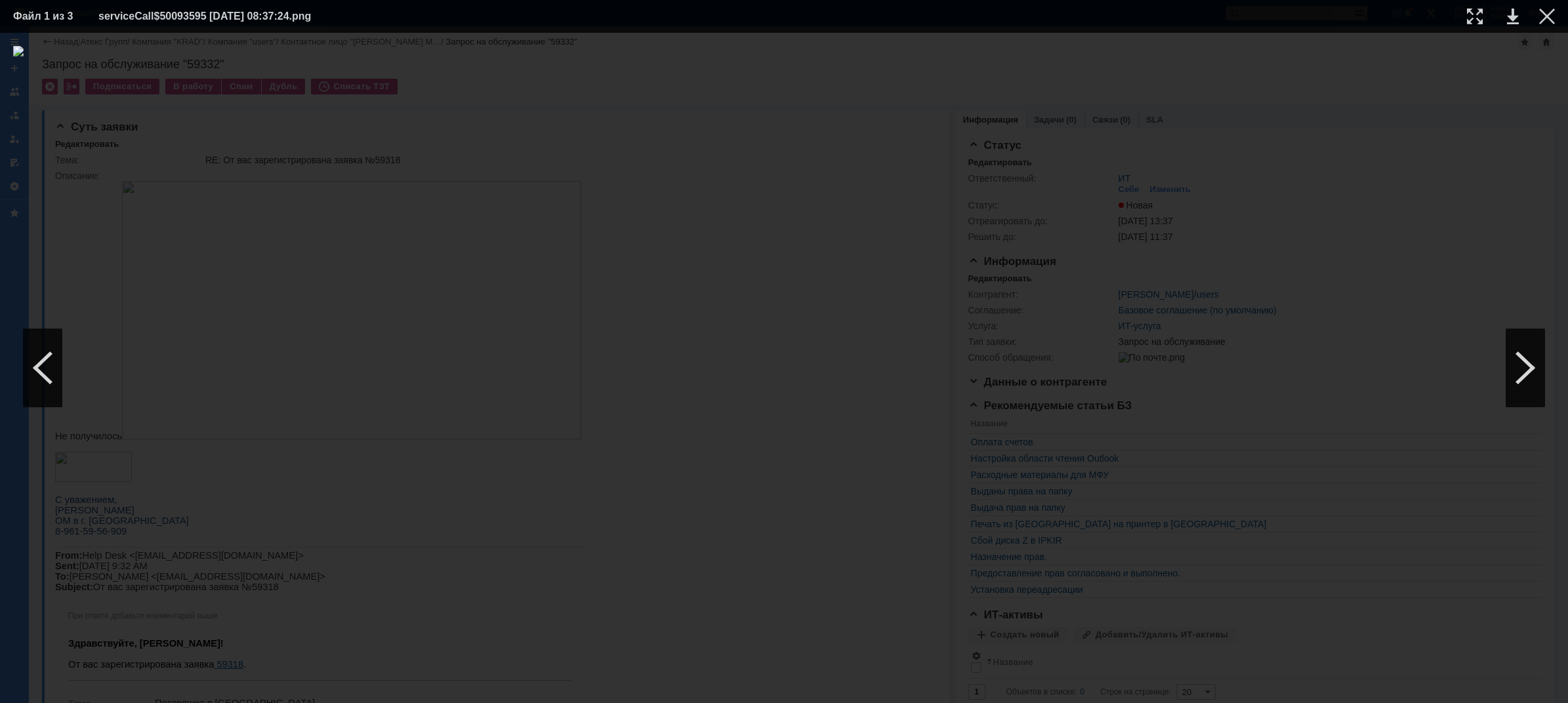
click at [1348, 235] on img at bounding box center [783, 368] width 1542 height 644
click at [1547, 18] on div at bounding box center [1546, 16] width 15 height 15
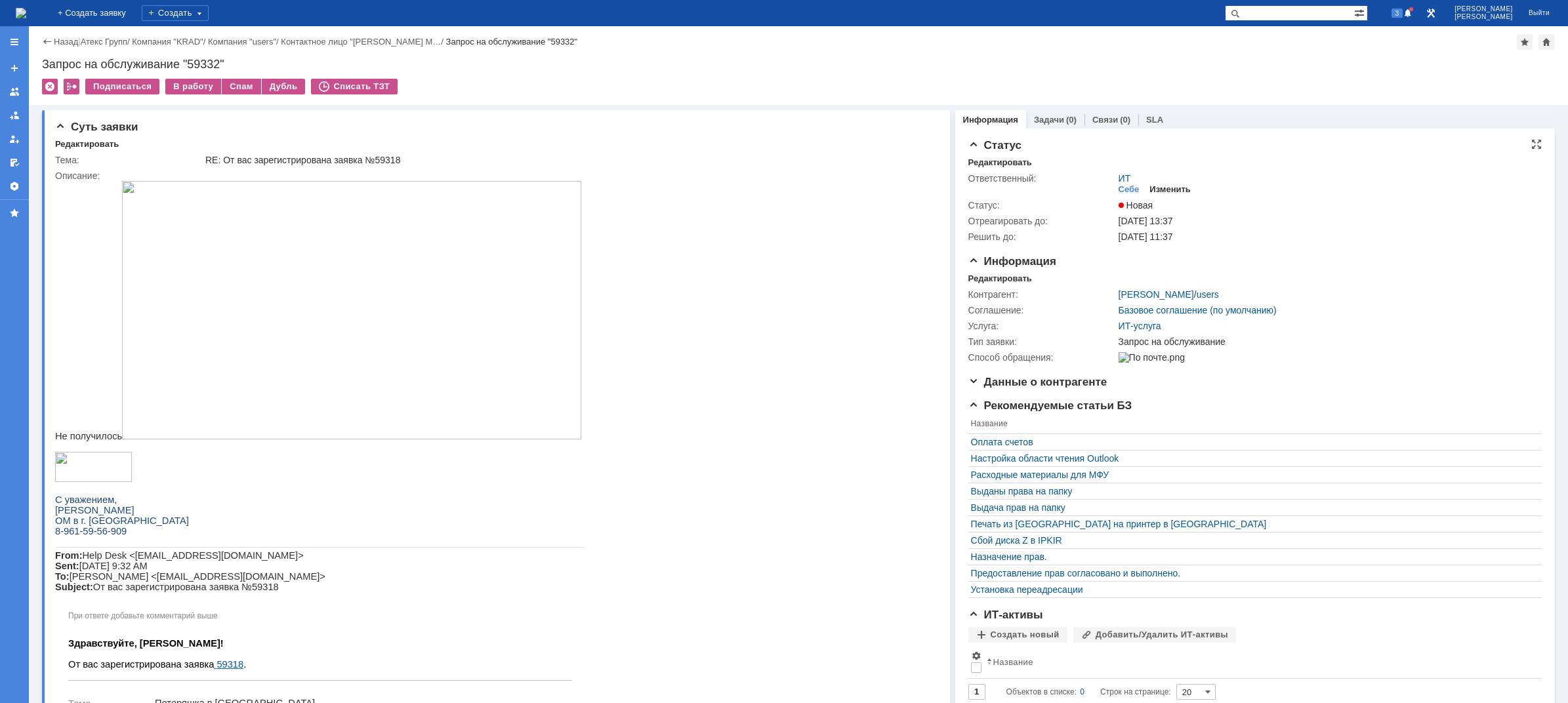
click at [1165, 185] on div "Изменить" at bounding box center [1169, 190] width 41 height 11
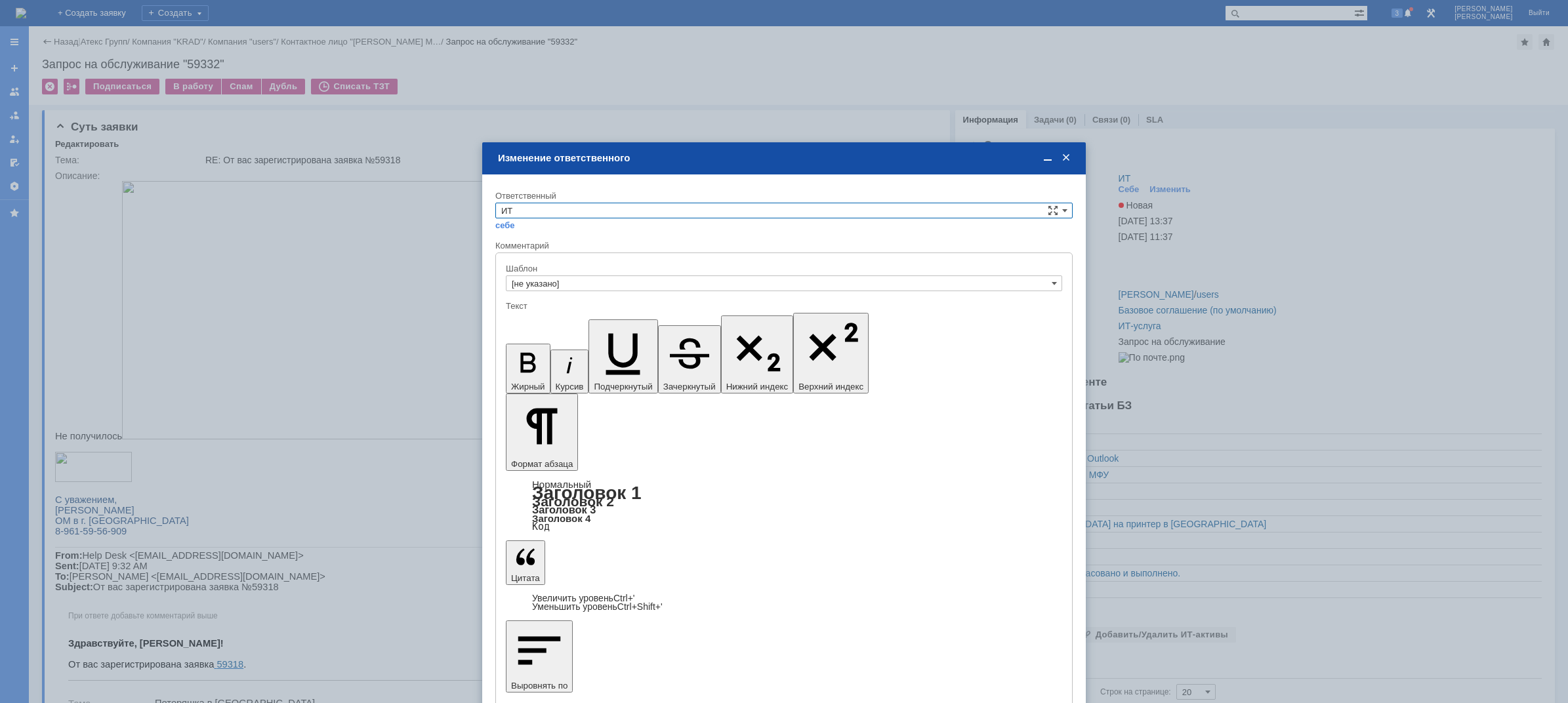
click at [551, 204] on input "ИТ" at bounding box center [783, 210] width 577 height 15
click at [537, 319] on span "АСУ" at bounding box center [784, 320] width 566 height 11
type input "АСУ"
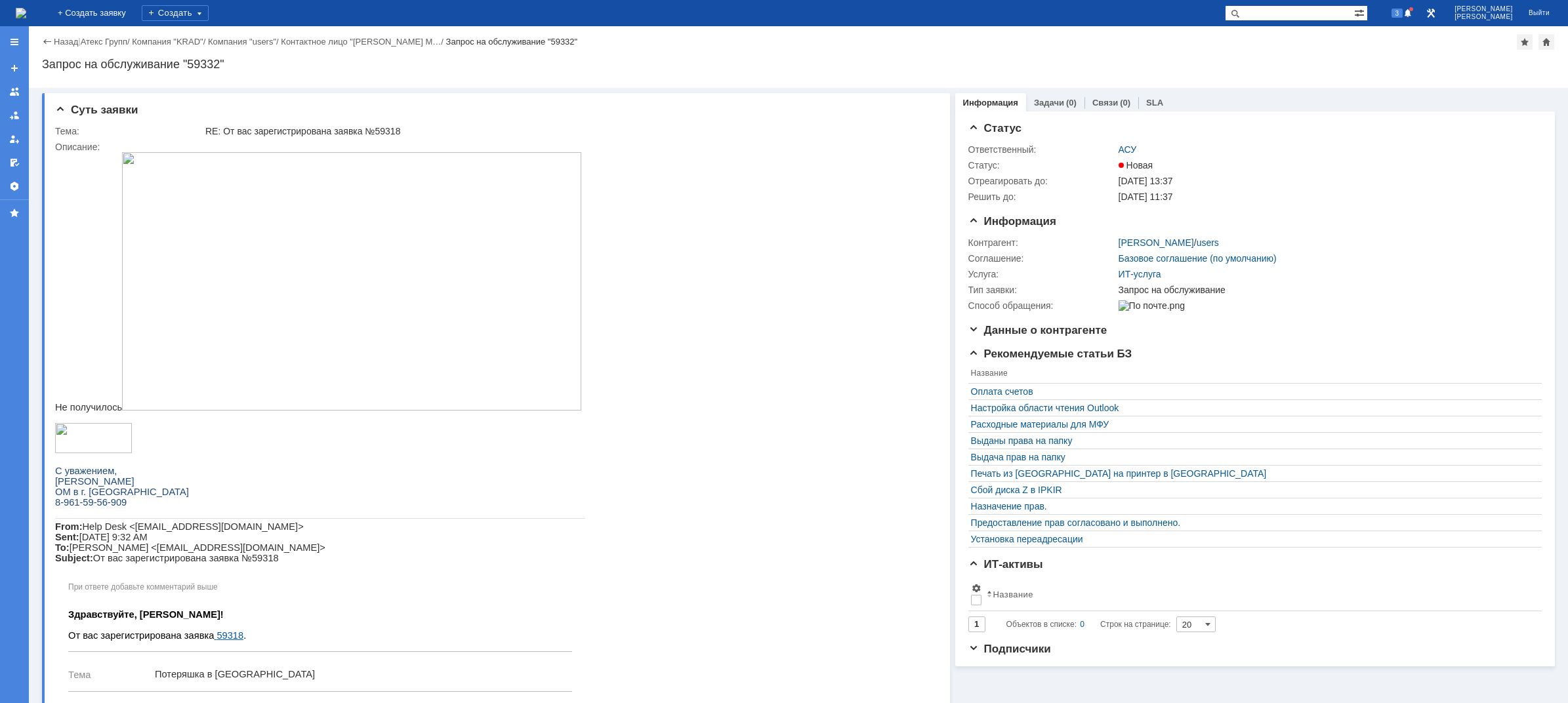
click at [26, 18] on img at bounding box center [21, 13] width 11 height 11
